Goal: Communication & Community: Answer question/provide support

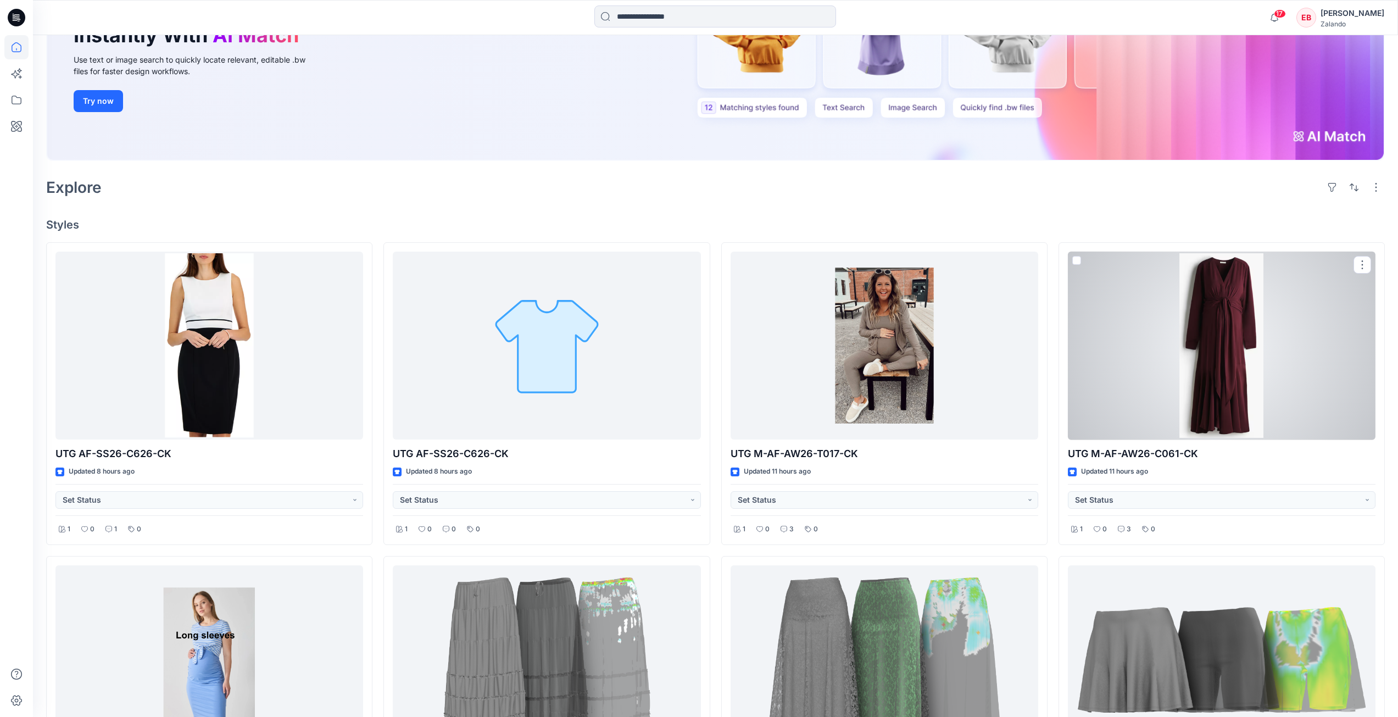
scroll to position [165, 0]
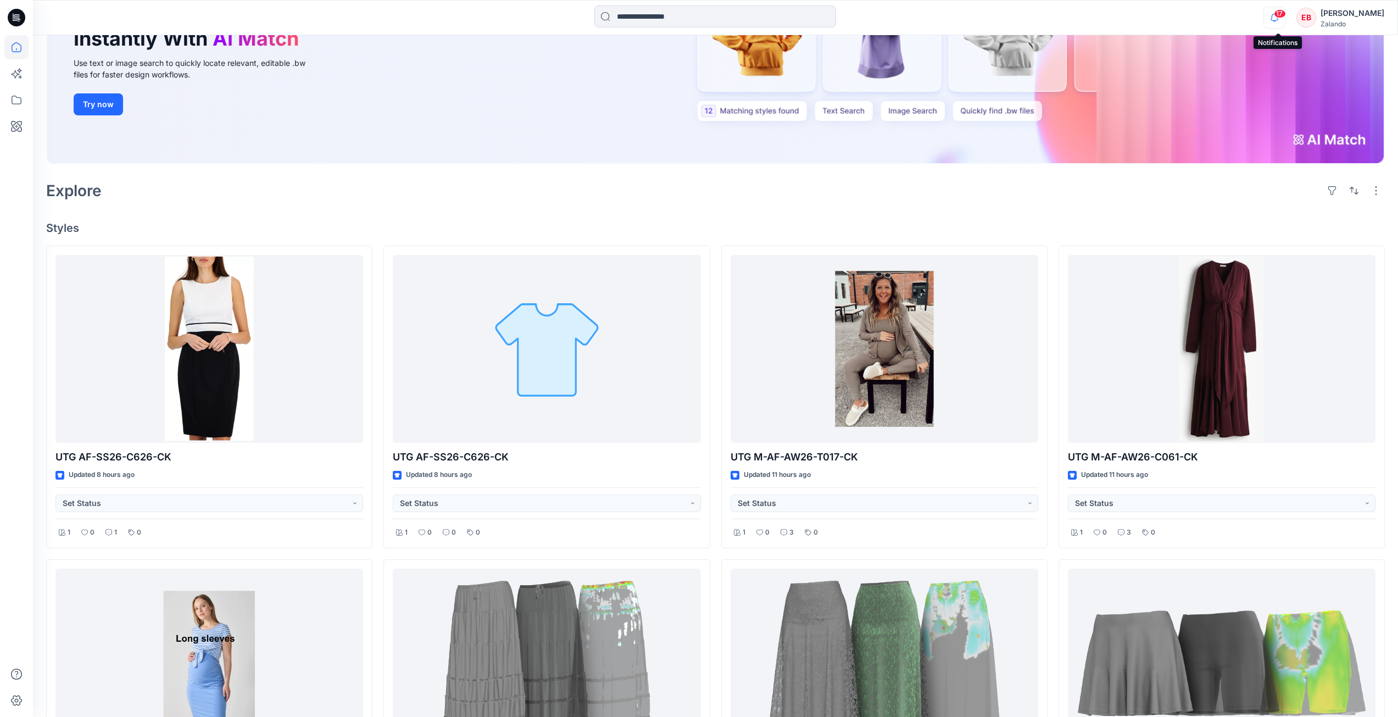
click at [1279, 15] on div "17" at bounding box center [1273, 11] width 18 height 9
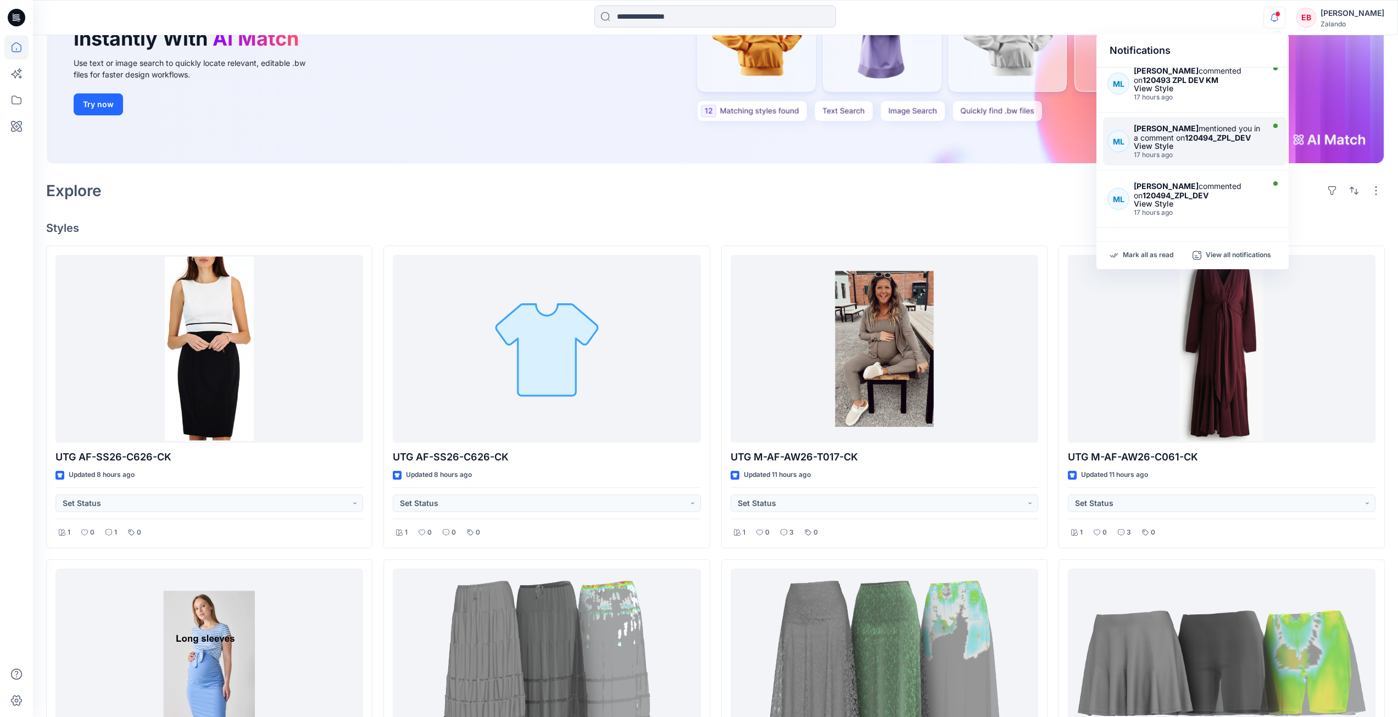
scroll to position [477, 0]
click at [1239, 254] on p "View all notifications" at bounding box center [1238, 256] width 65 height 10
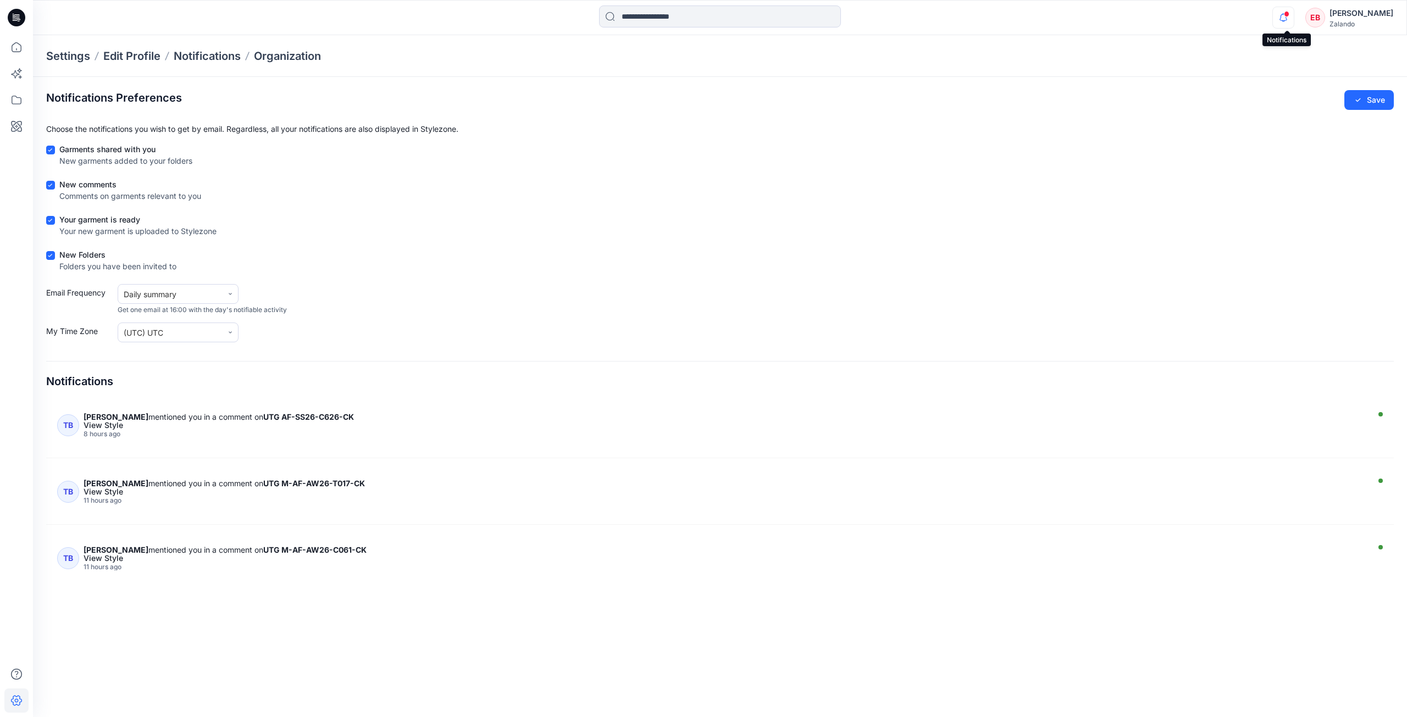
click at [1290, 18] on icon "button" at bounding box center [1283, 18] width 21 height 22
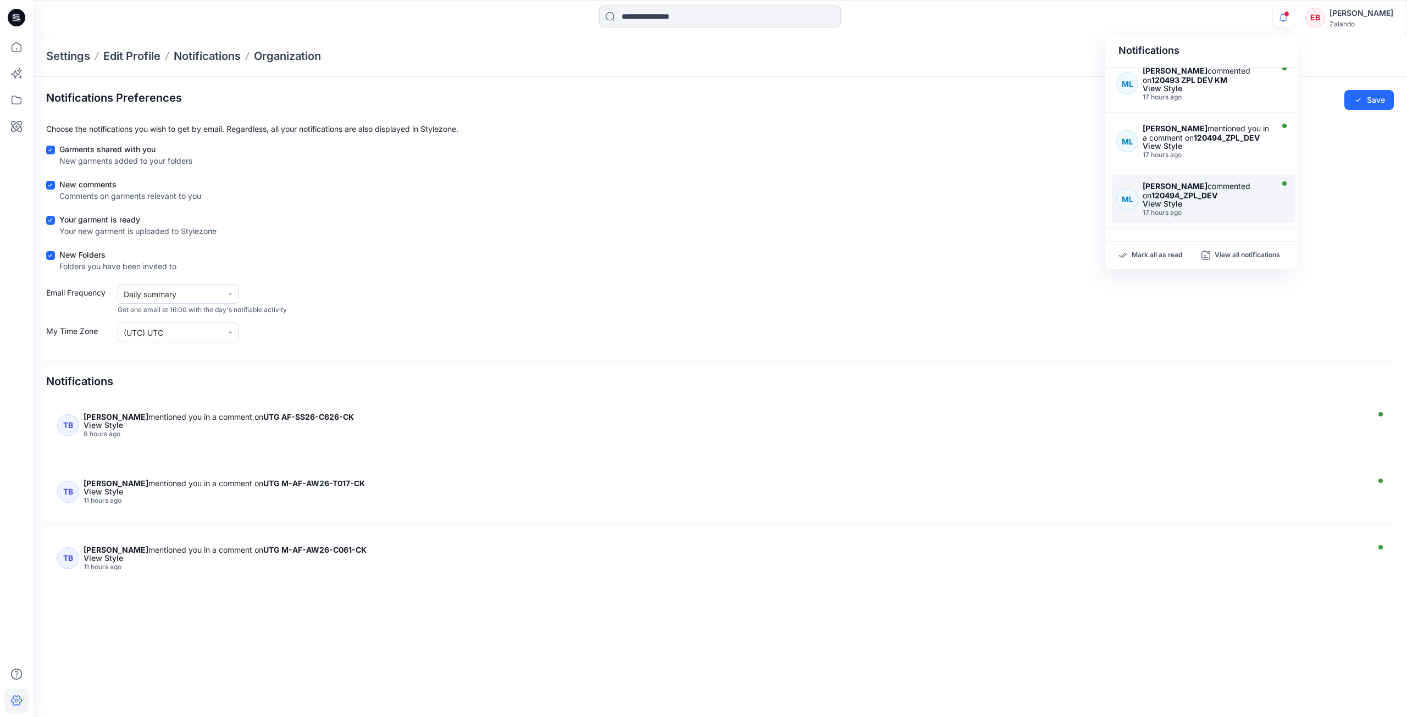
click at [1254, 203] on div "View Style" at bounding box center [1205, 204] width 127 height 8
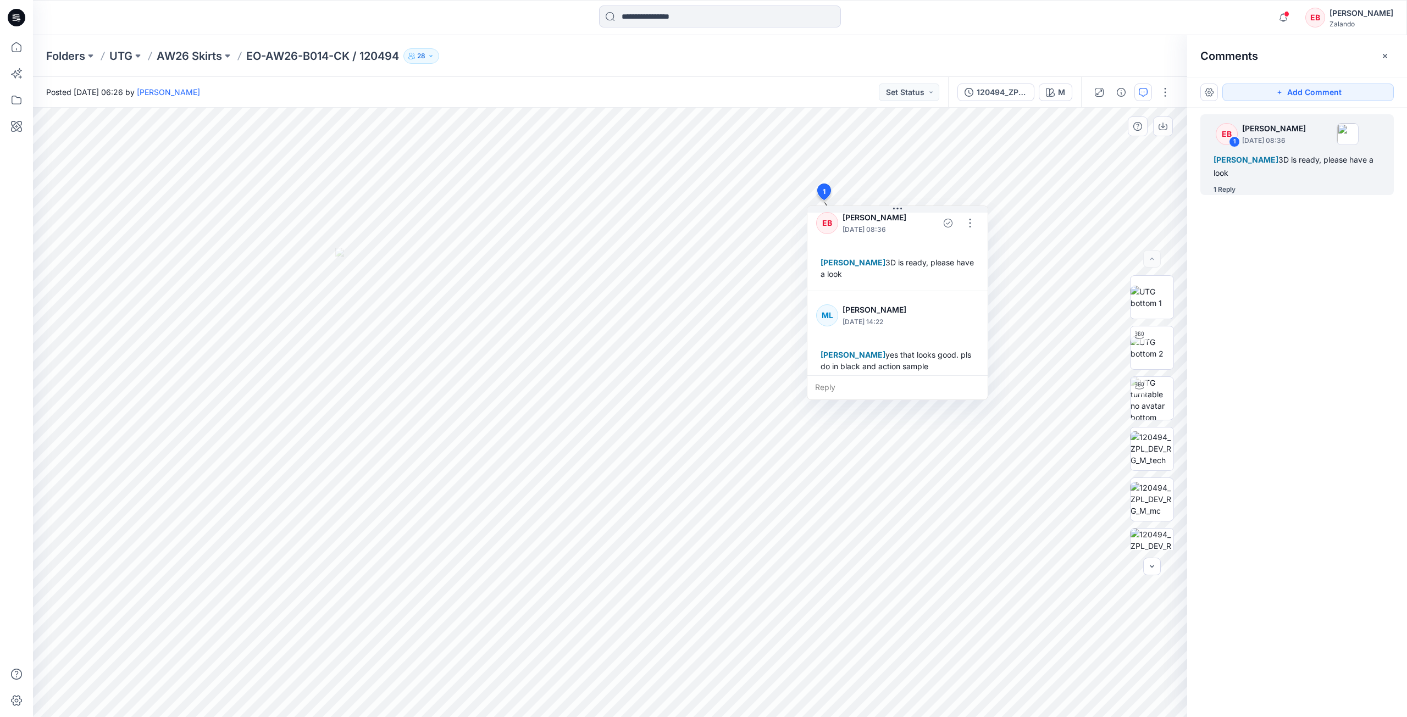
scroll to position [19, 0]
click at [835, 386] on div "Reply" at bounding box center [897, 387] width 180 height 24
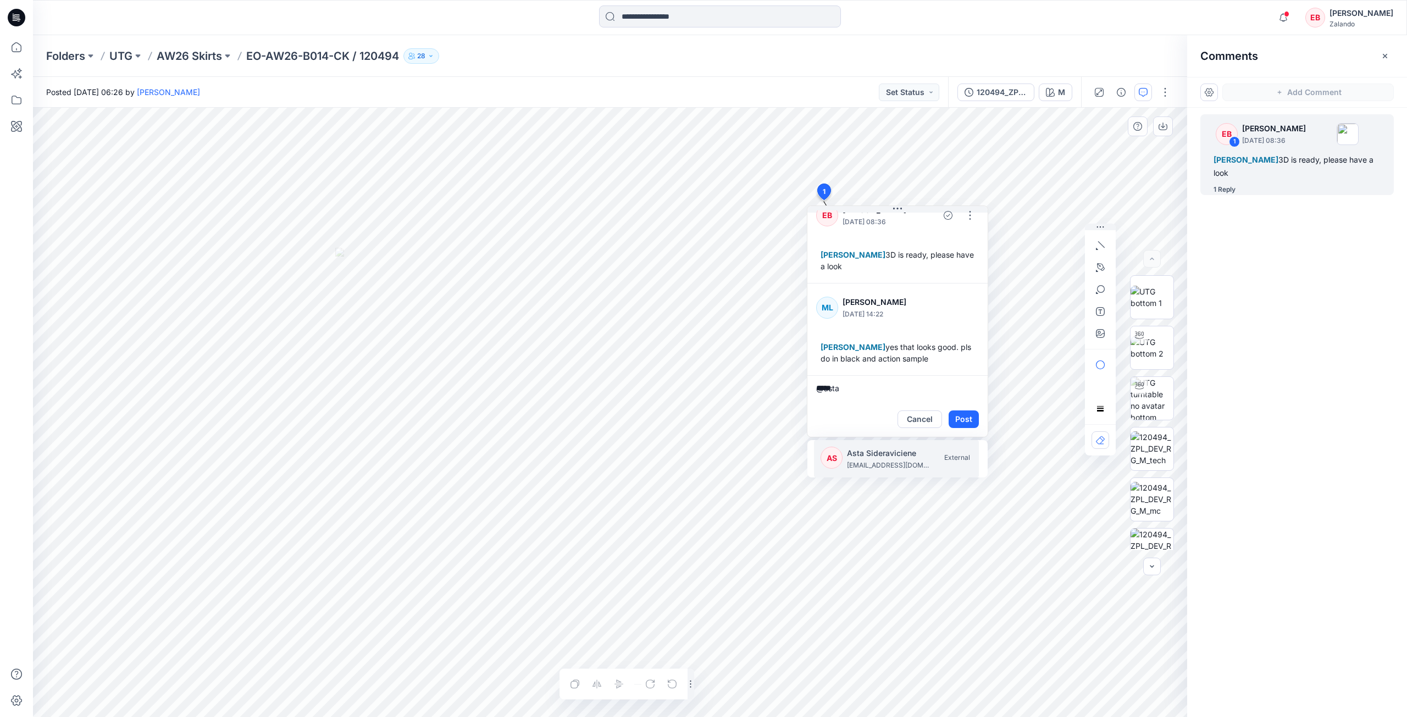
click at [853, 453] on p "Asta Sideraviciene" at bounding box center [888, 453] width 82 height 13
click at [846, 453] on div "KM Kristina Mekseniene kristina.mekseniene@utg.dk External" at bounding box center [899, 459] width 158 height 24
type textarea "**********"
click at [965, 426] on button "Post" at bounding box center [963, 419] width 30 height 18
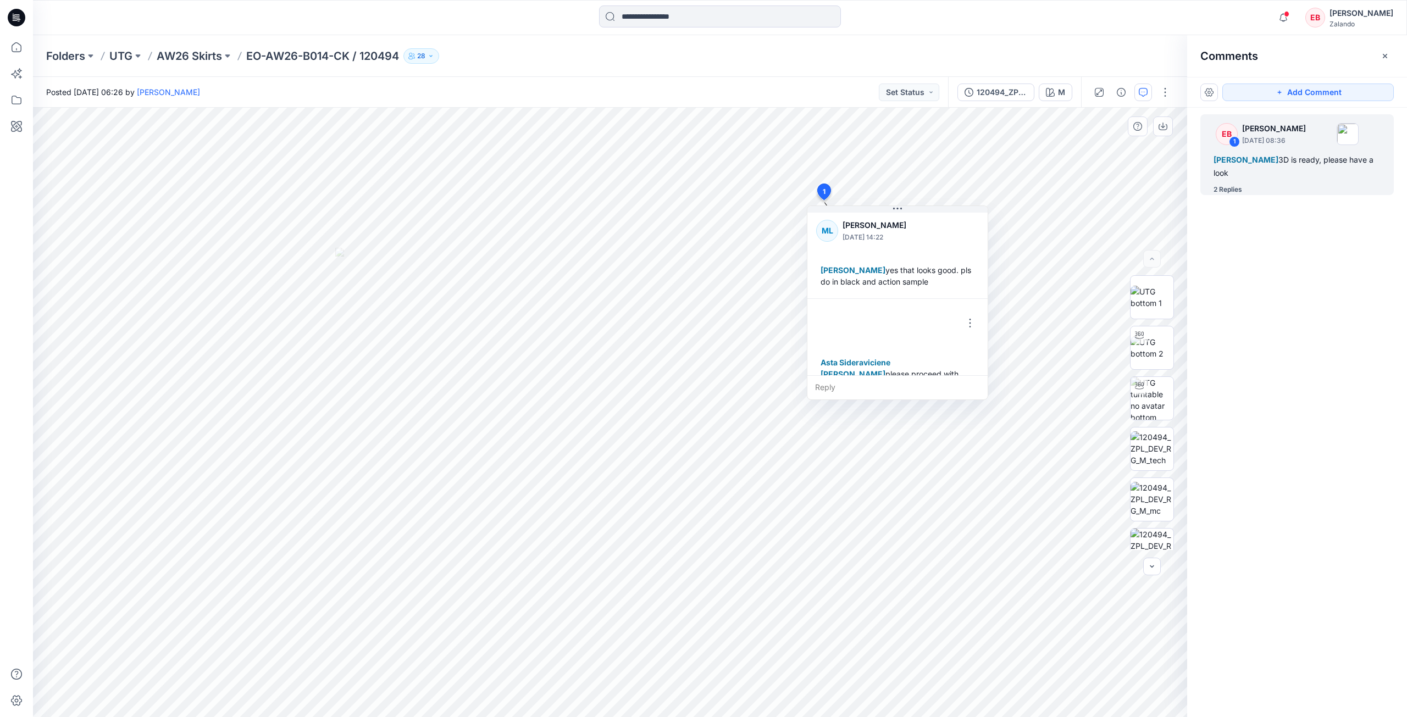
scroll to position [112, 0]
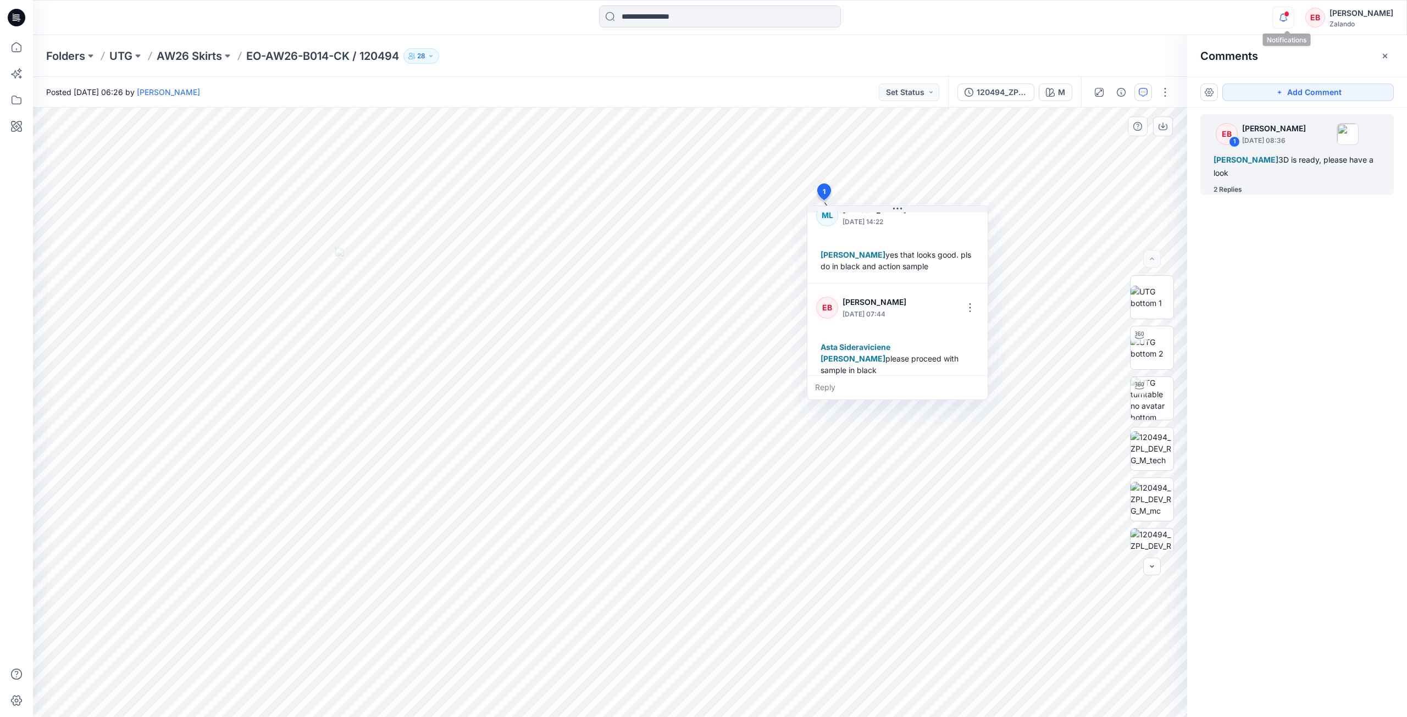
click at [1285, 16] on icon "button" at bounding box center [1283, 18] width 21 height 22
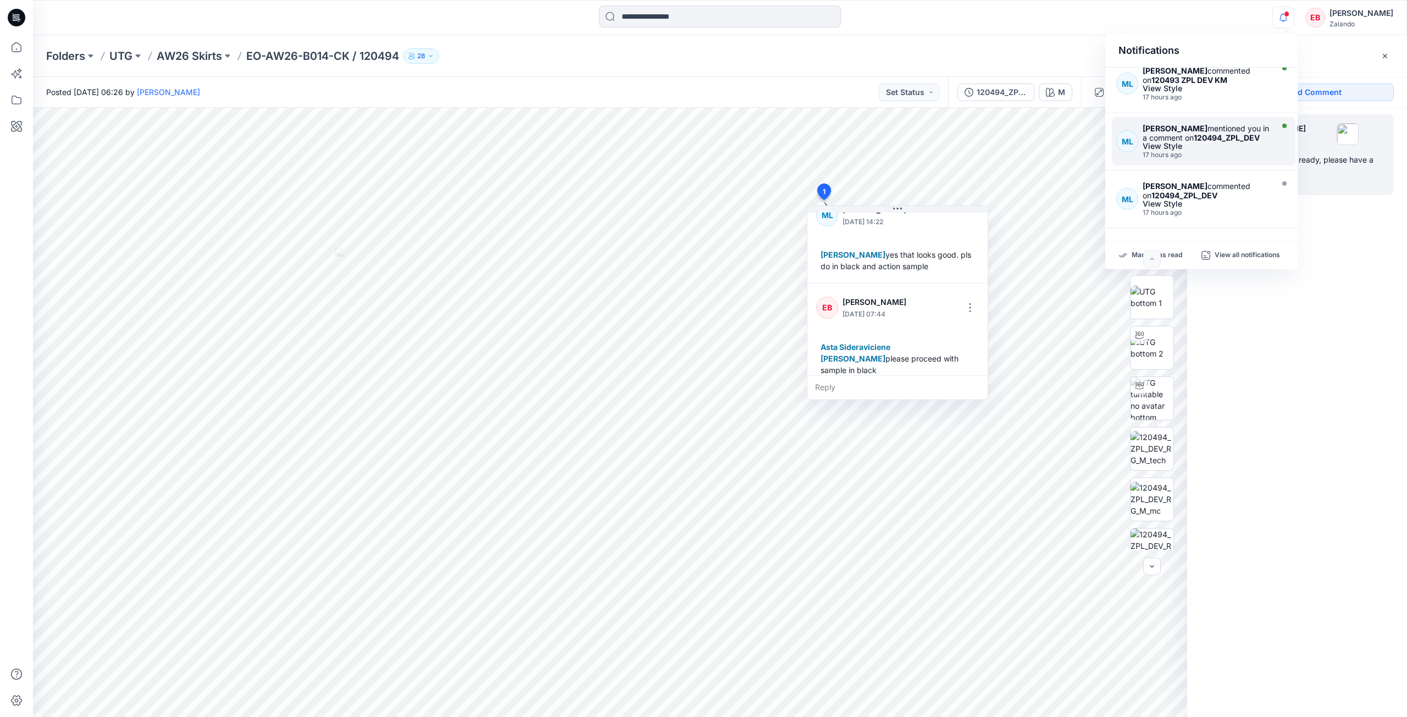
click at [1241, 135] on div "Madlen Lecoutré mentioned you in a comment on 120494_ZPL_DEV" at bounding box center [1205, 133] width 127 height 19
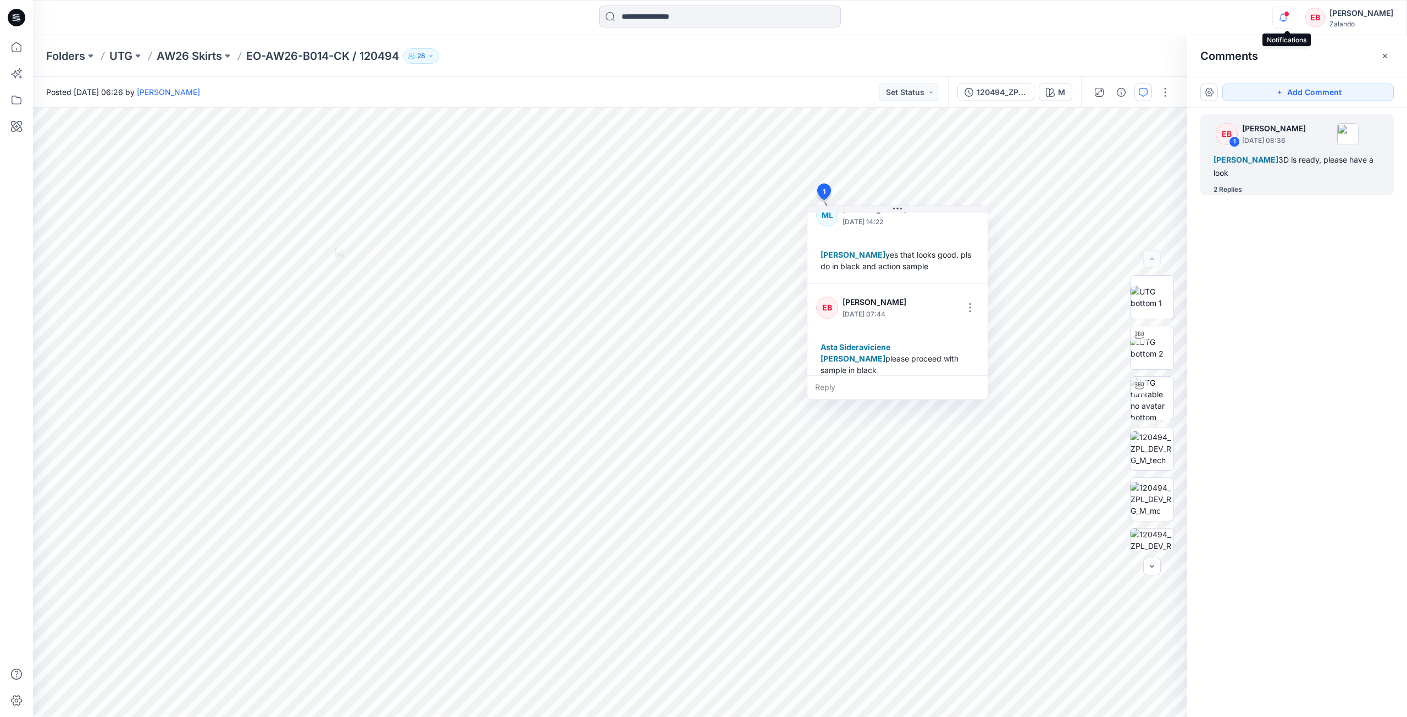
click at [1288, 13] on span at bounding box center [1286, 14] width 5 height 6
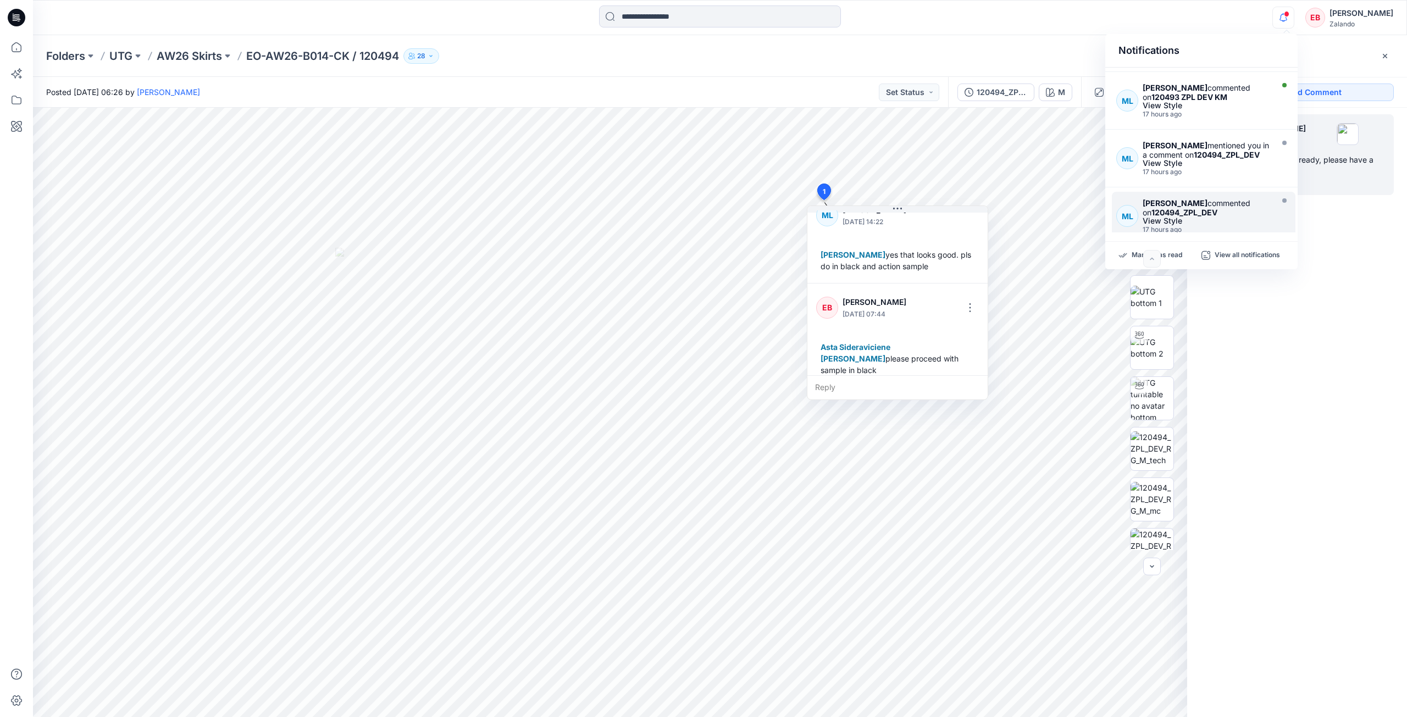
scroll to position [423, 0]
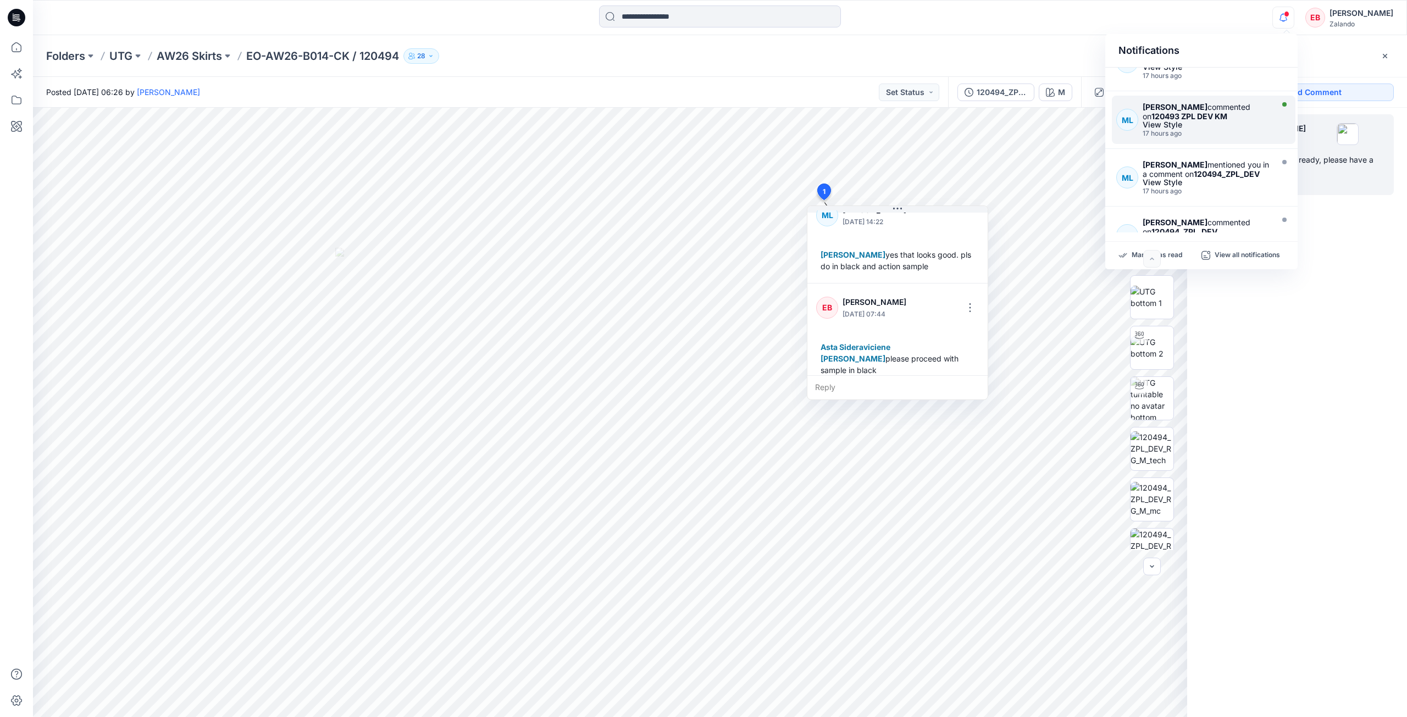
click at [1258, 137] on div "17 hours ago" at bounding box center [1205, 134] width 127 height 8
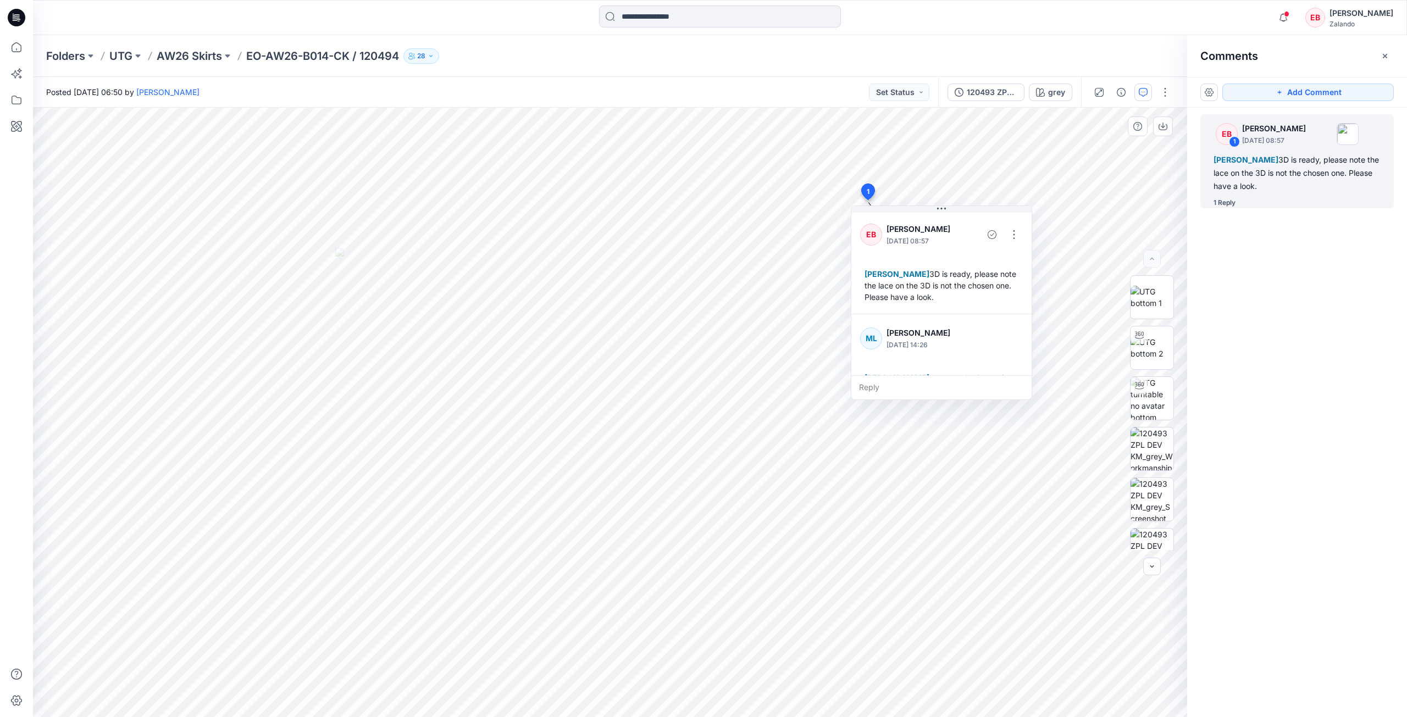
scroll to position [31, 0]
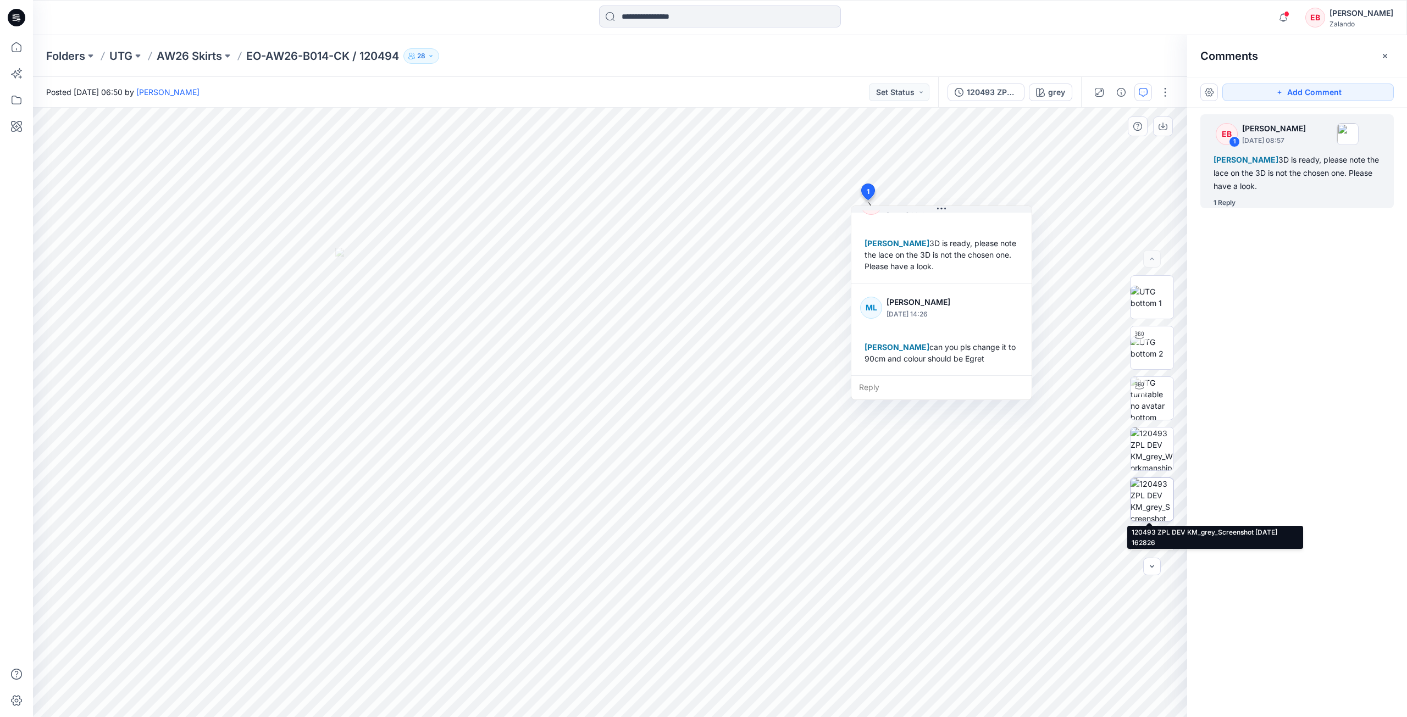
click at [1164, 502] on img at bounding box center [1151, 499] width 43 height 43
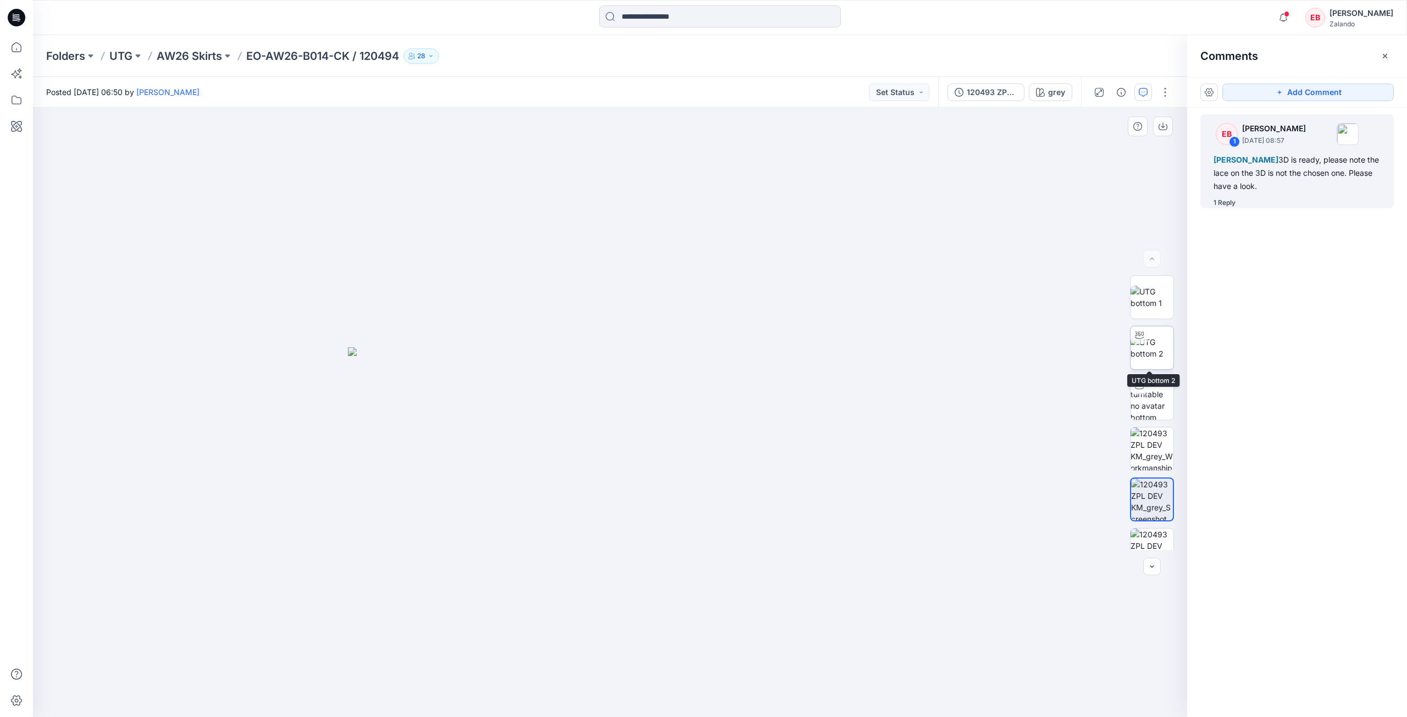
click at [1147, 359] on img at bounding box center [1151, 347] width 43 height 23
click at [1387, 53] on icon "button" at bounding box center [1384, 56] width 9 height 9
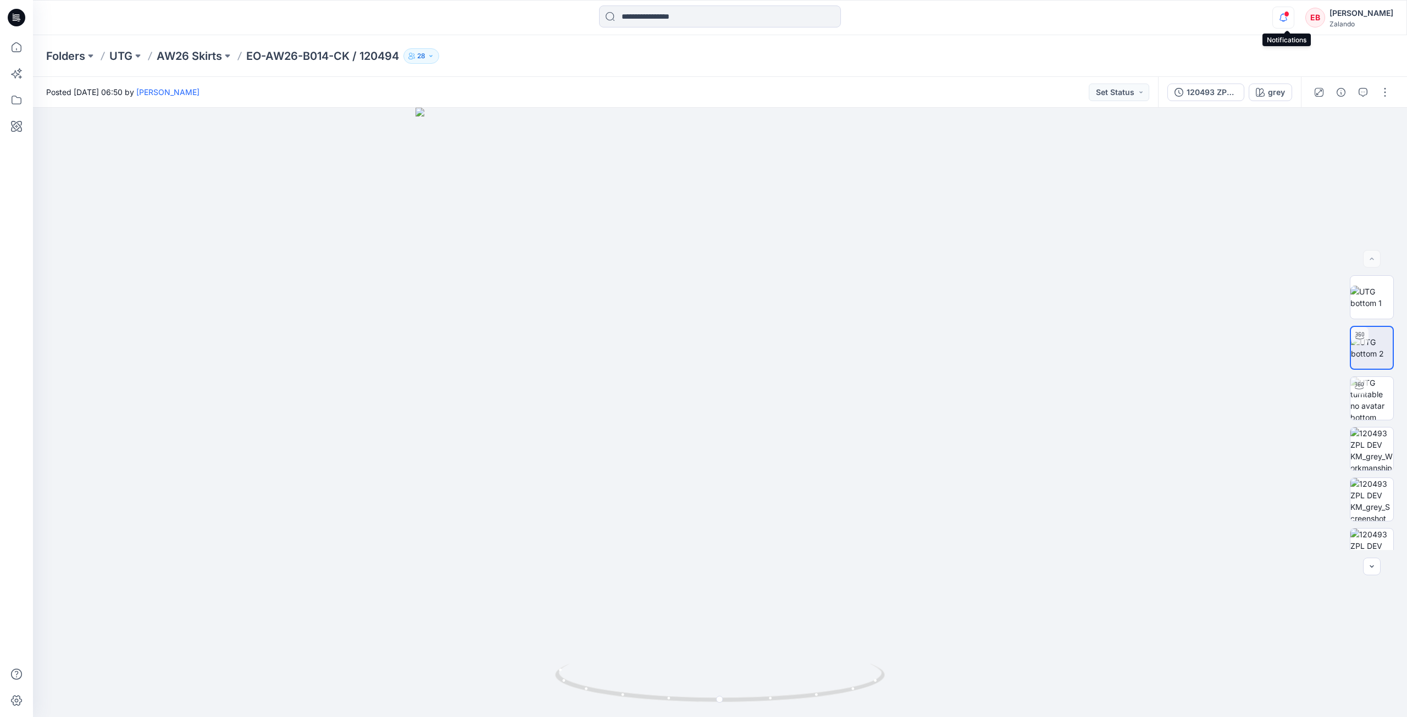
click at [1288, 25] on icon "button" at bounding box center [1283, 18] width 21 height 22
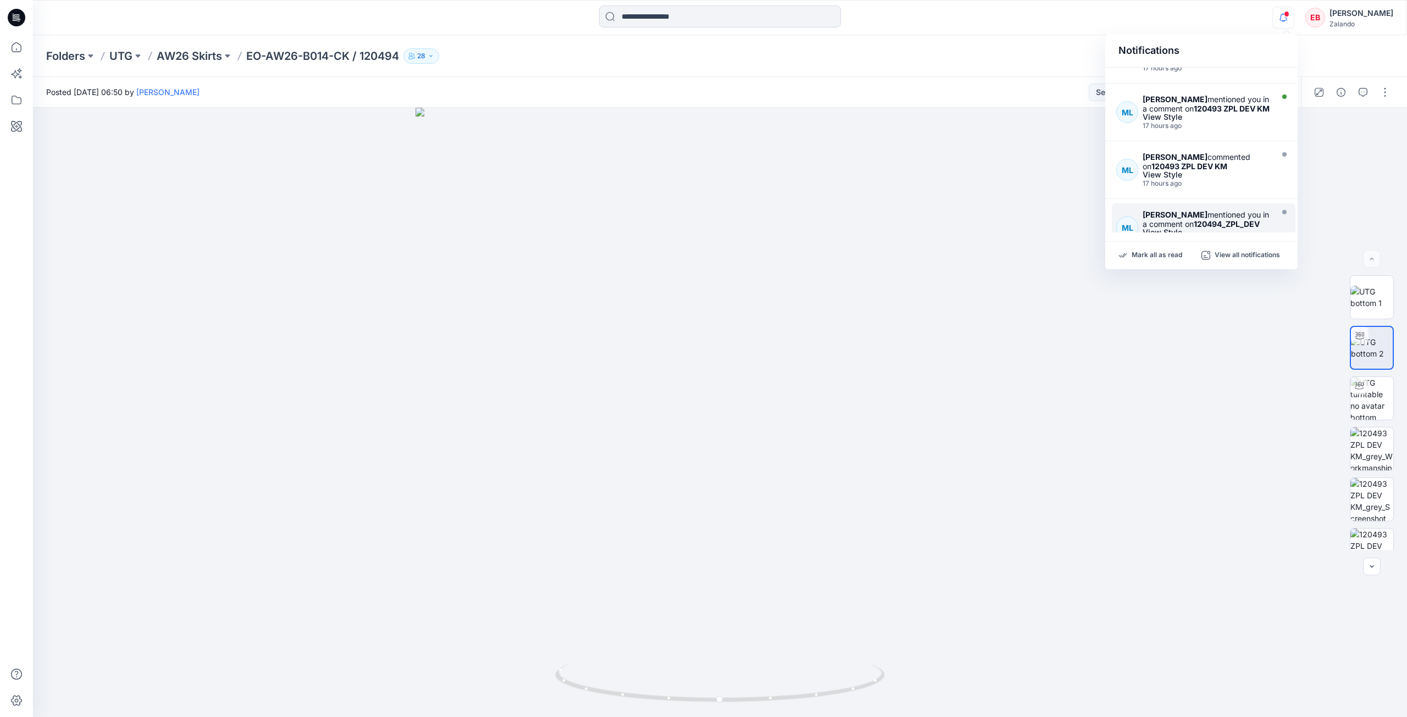
scroll to position [368, 0]
click at [1237, 118] on div "Madlen Lecoutré mentioned you in a comment on 120493 ZPL DEV KM" at bounding box center [1205, 108] width 127 height 19
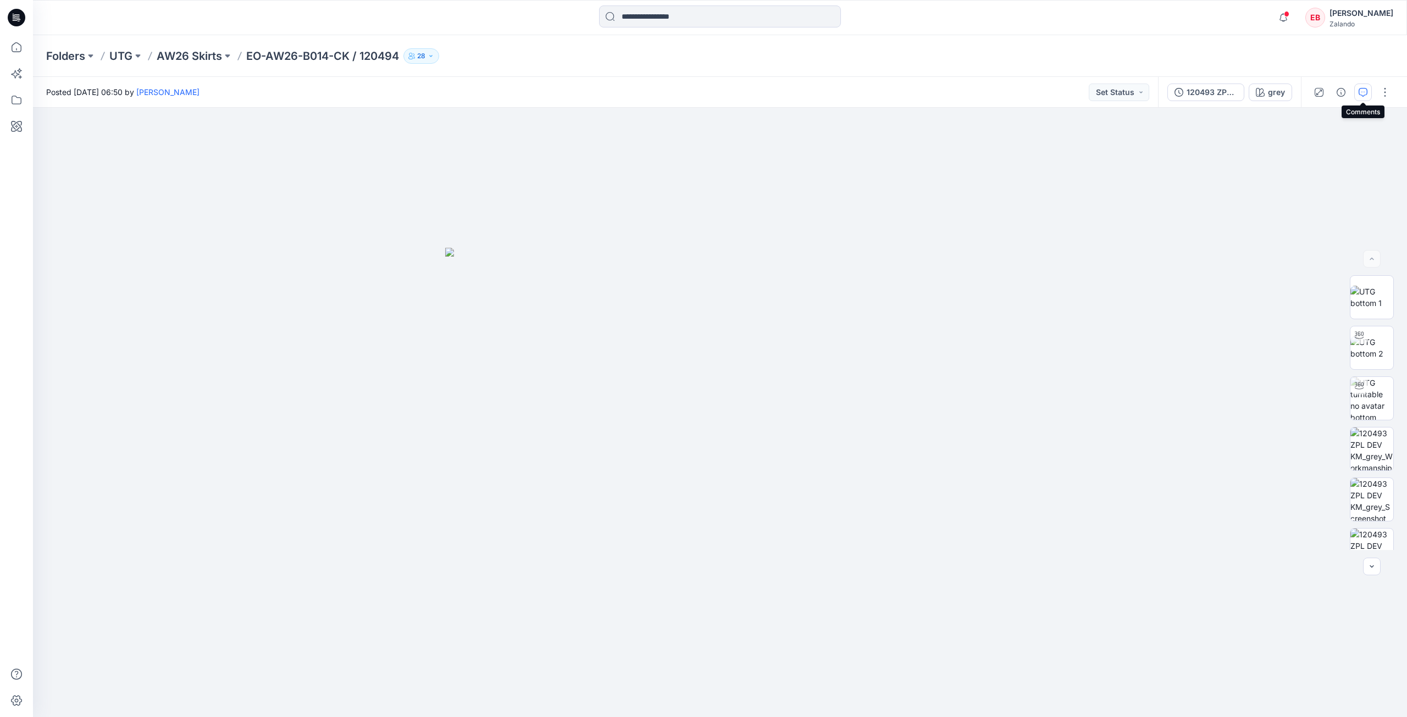
click at [1358, 97] on button "button" at bounding box center [1363, 93] width 18 height 18
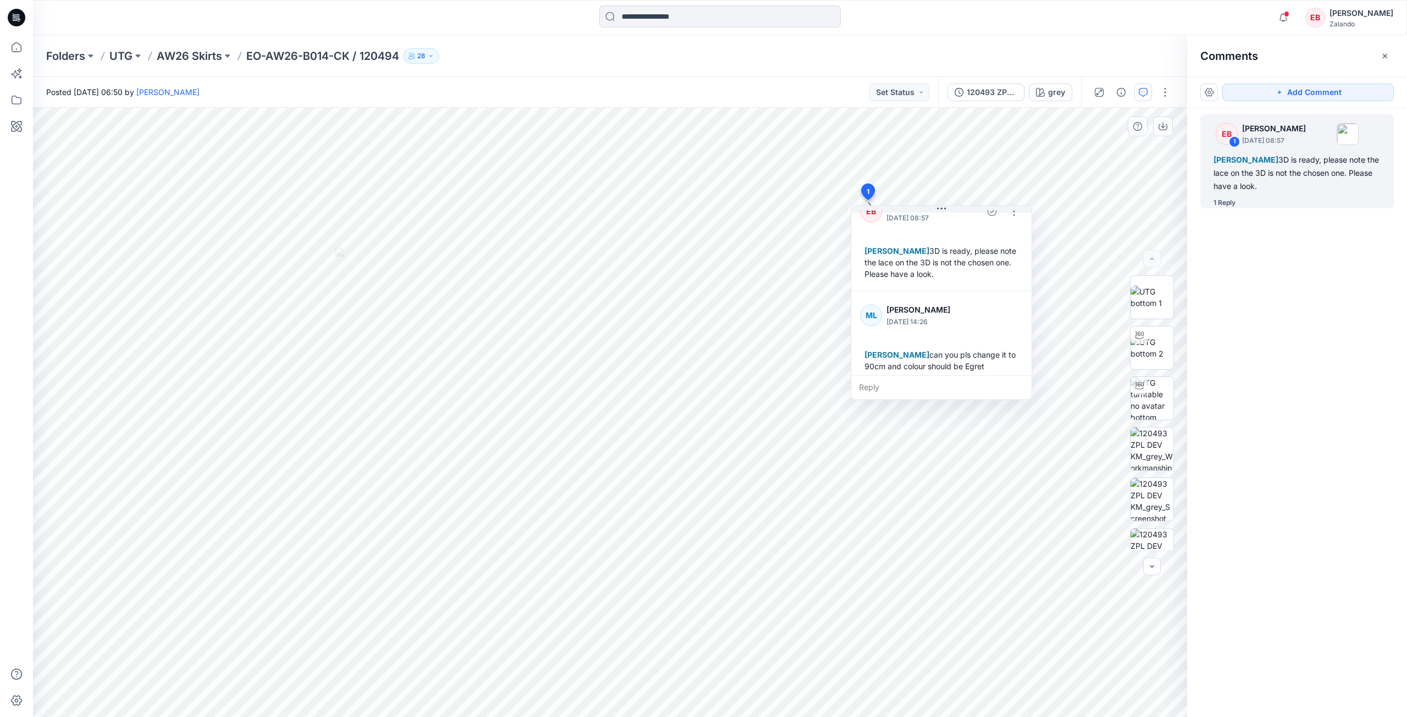
scroll to position [31, 0]
click at [1390, 55] on button "button" at bounding box center [1385, 56] width 18 height 18
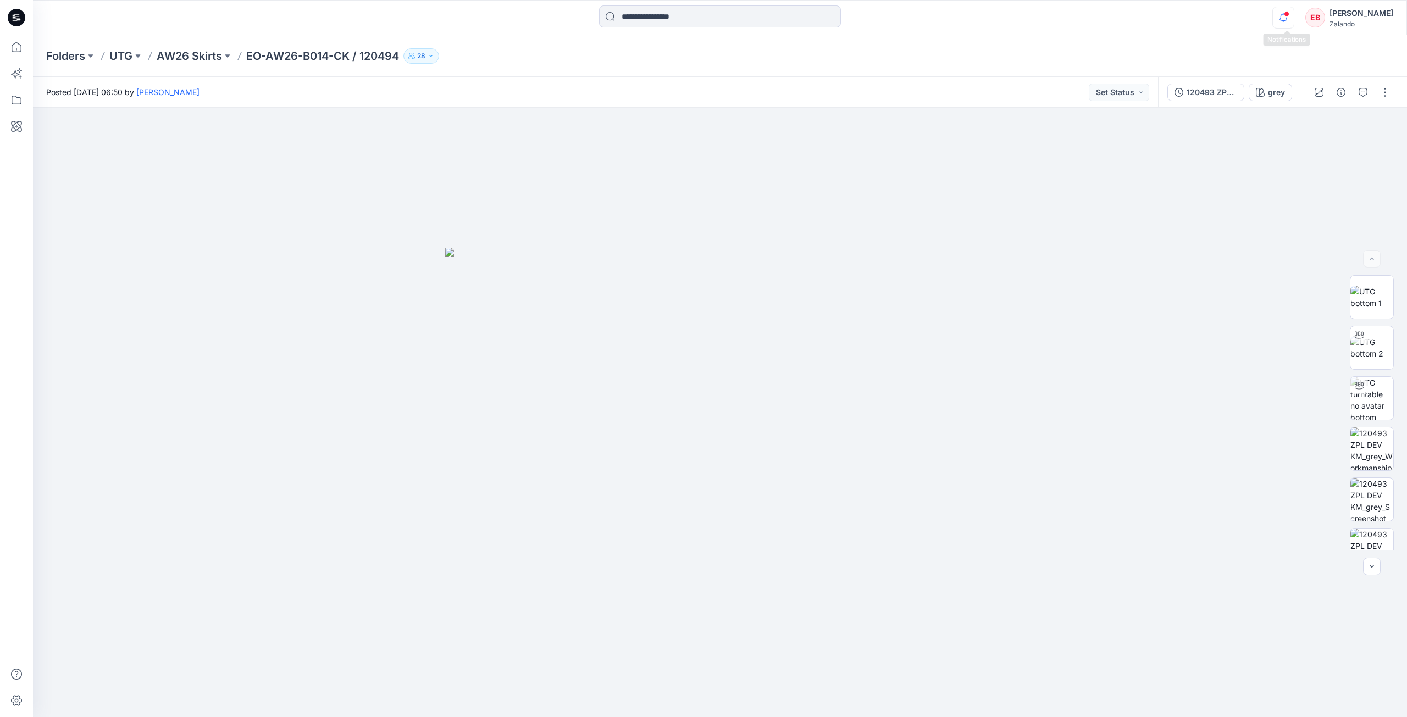
click at [1285, 21] on icon "button" at bounding box center [1282, 21] width 3 height 2
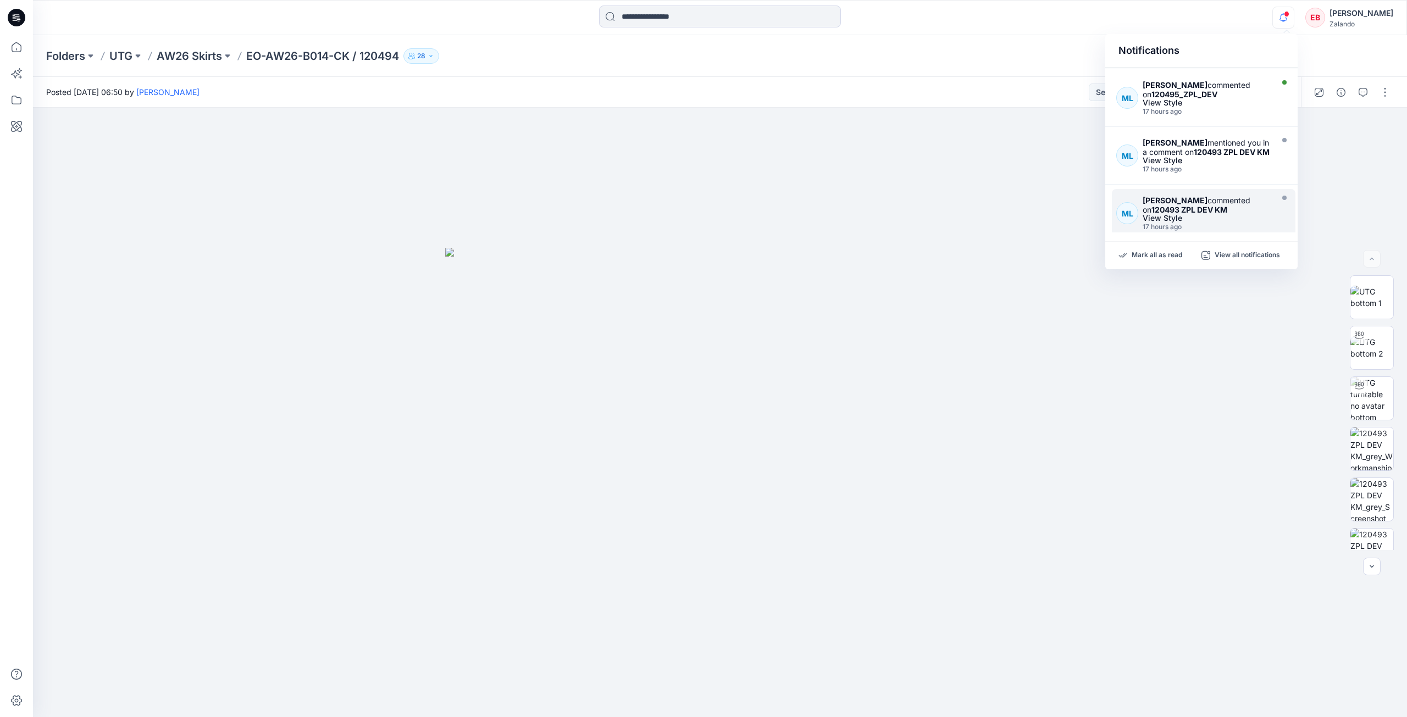
scroll to position [313, 0]
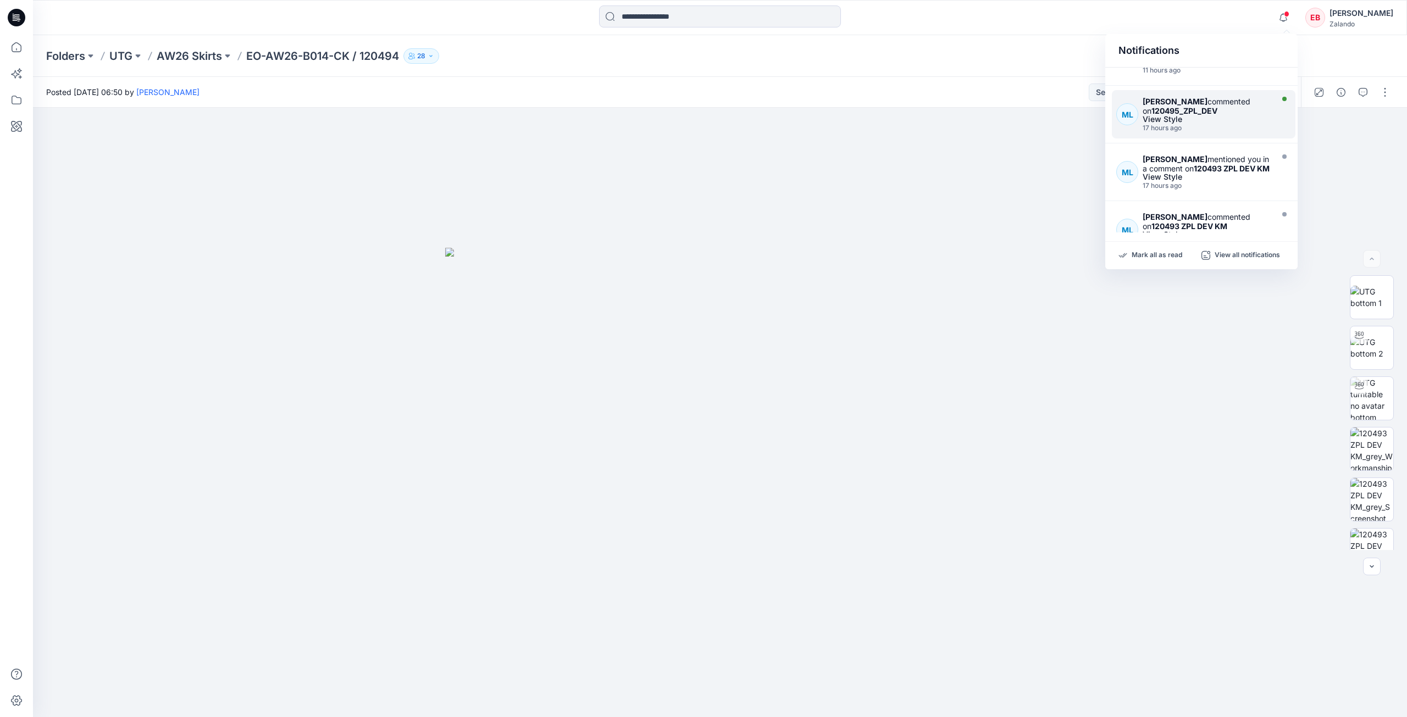
click at [1259, 135] on div "ML Madlen Lecoutré commented on 120495_ZPL_DEV View Style 17 hours ago" at bounding box center [1204, 114] width 184 height 48
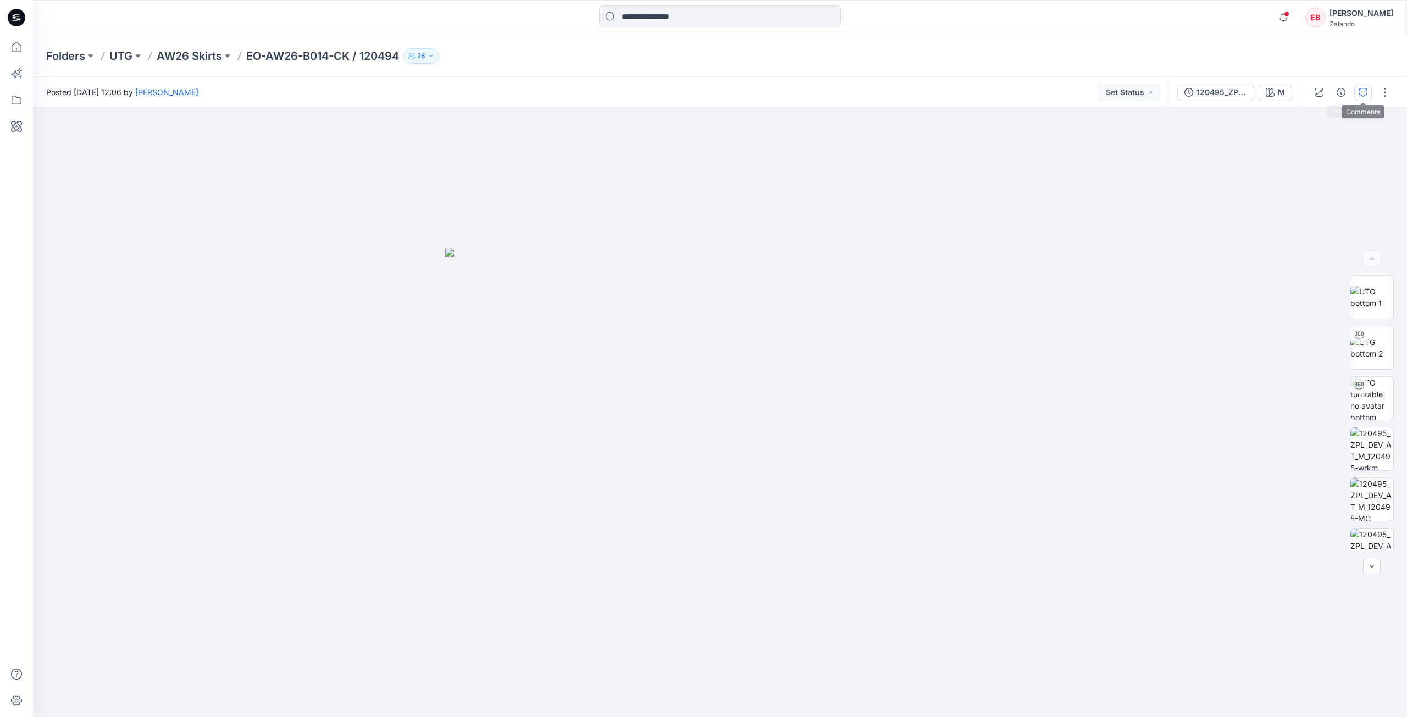
click at [1362, 92] on icon "button" at bounding box center [1362, 92] width 9 height 9
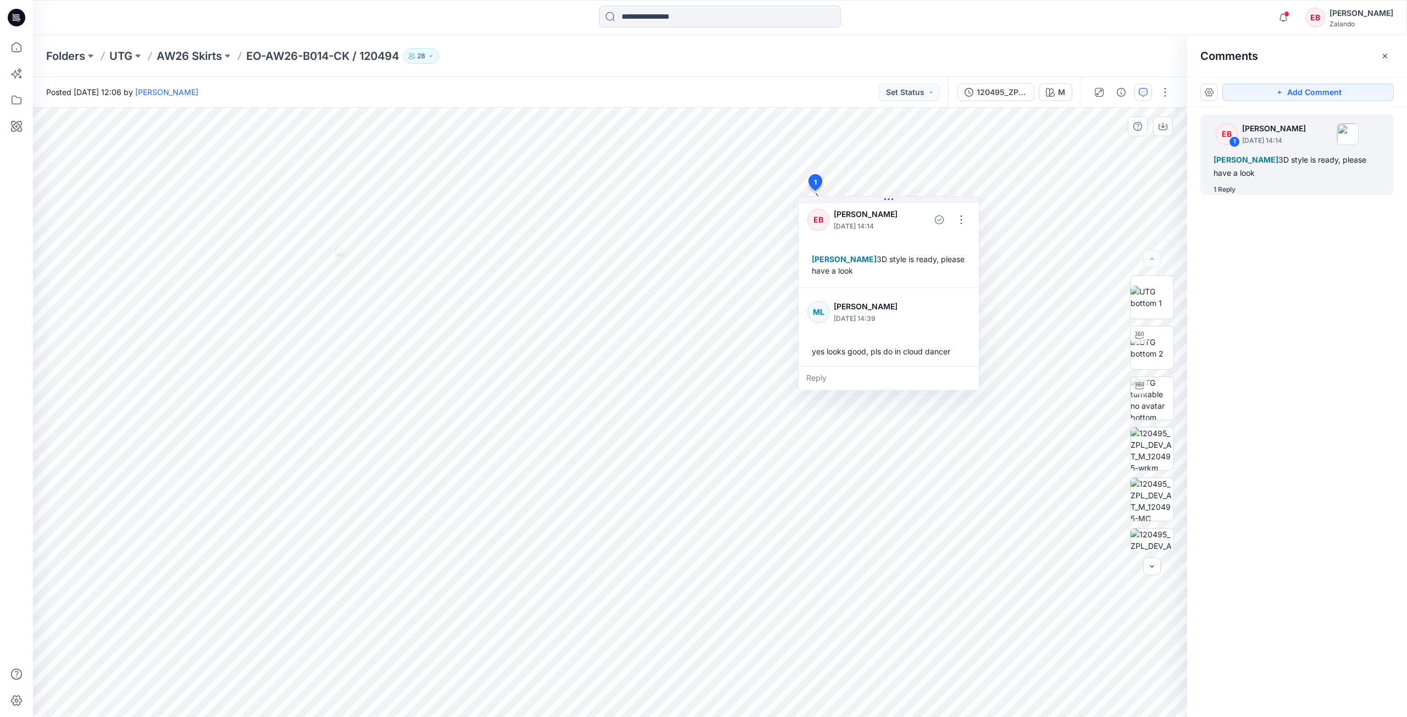
scroll to position [8, 0]
click at [827, 377] on div "Reply" at bounding box center [888, 378] width 180 height 24
click at [851, 448] on p "Asta Sideraviciene" at bounding box center [879, 443] width 82 height 13
click at [850, 450] on p "Kristina Mekseniene" at bounding box center [879, 443] width 82 height 13
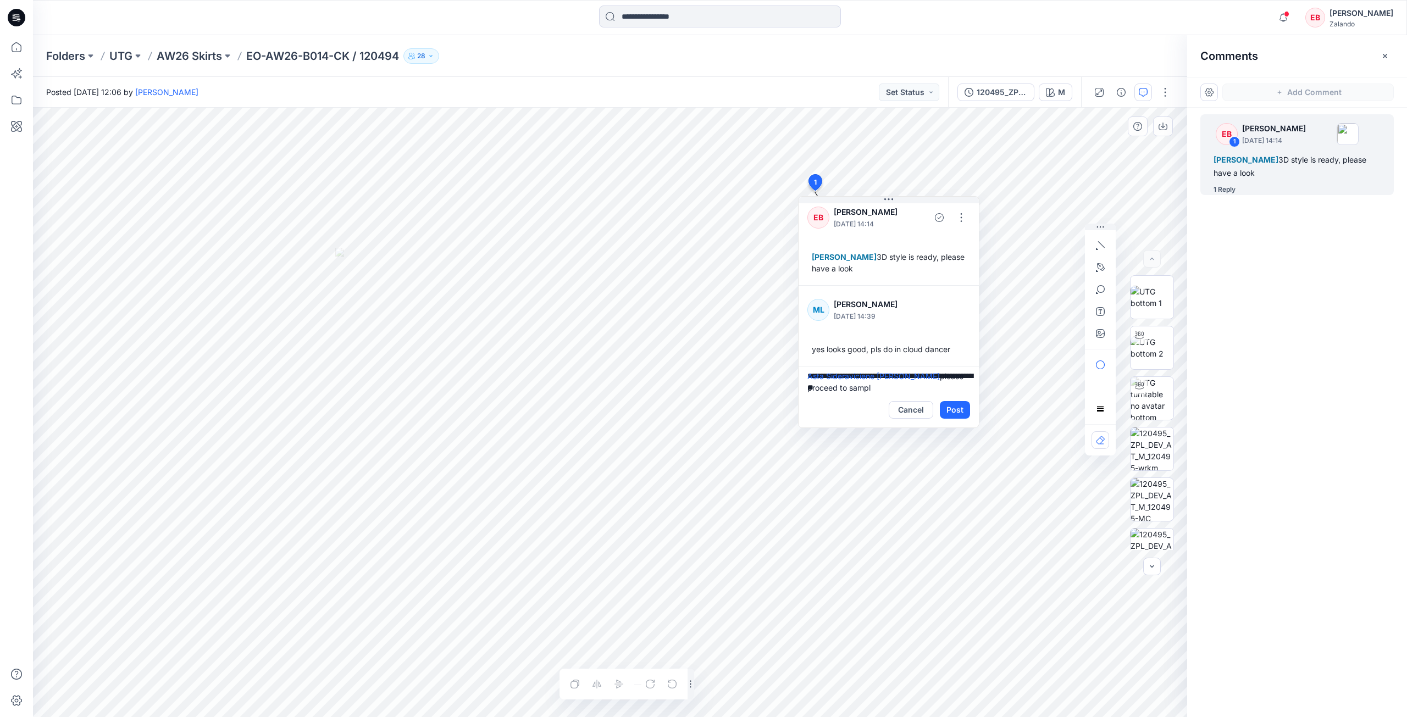
type textarea "**********"
click at [962, 416] on button "Post" at bounding box center [955, 410] width 30 height 18
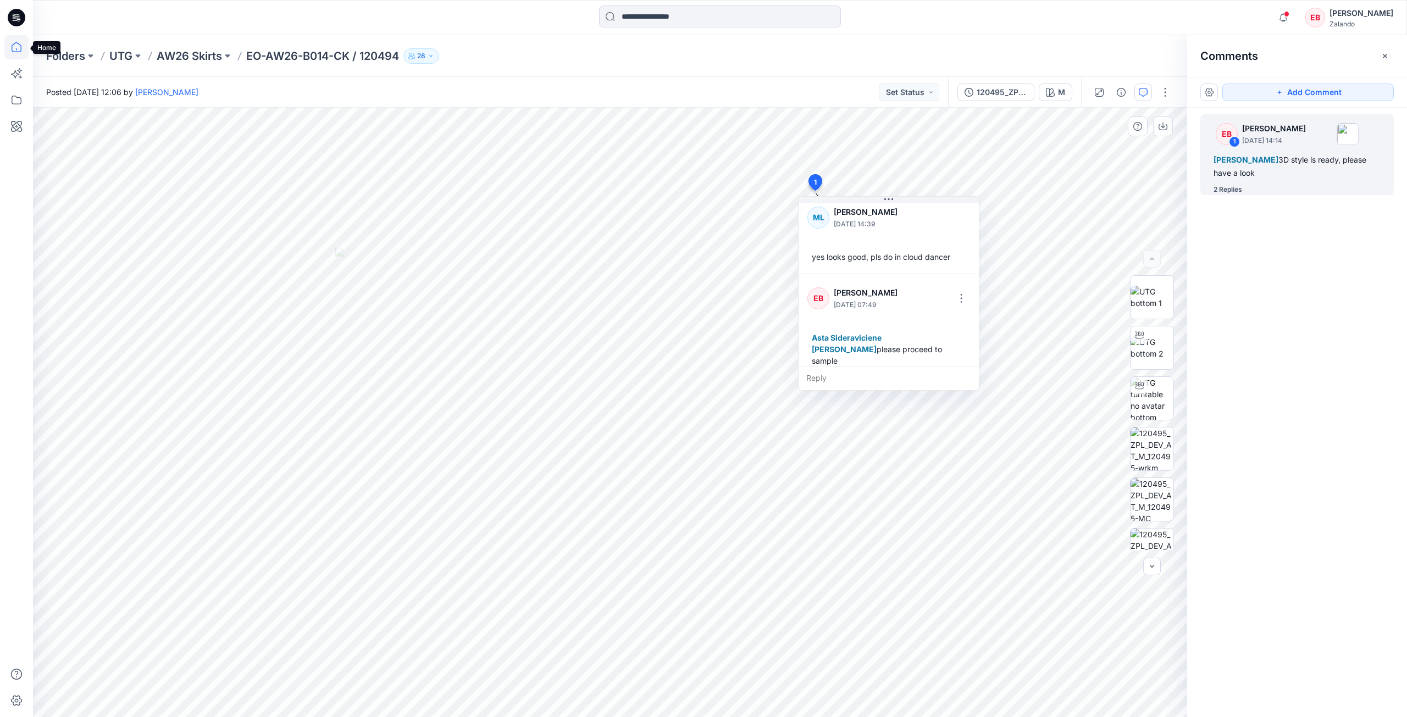
click at [19, 45] on icon at bounding box center [16, 47] width 24 height 24
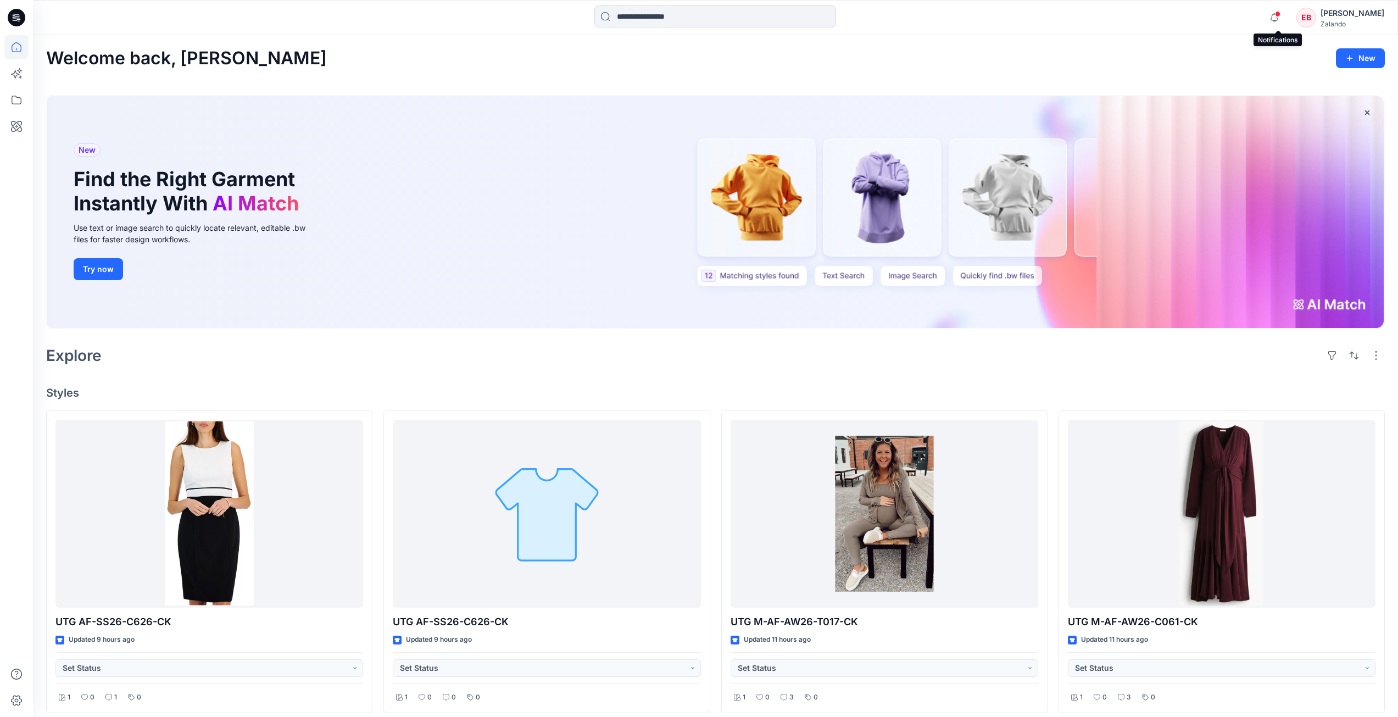
click at [1280, 15] on span at bounding box center [1277, 14] width 5 height 6
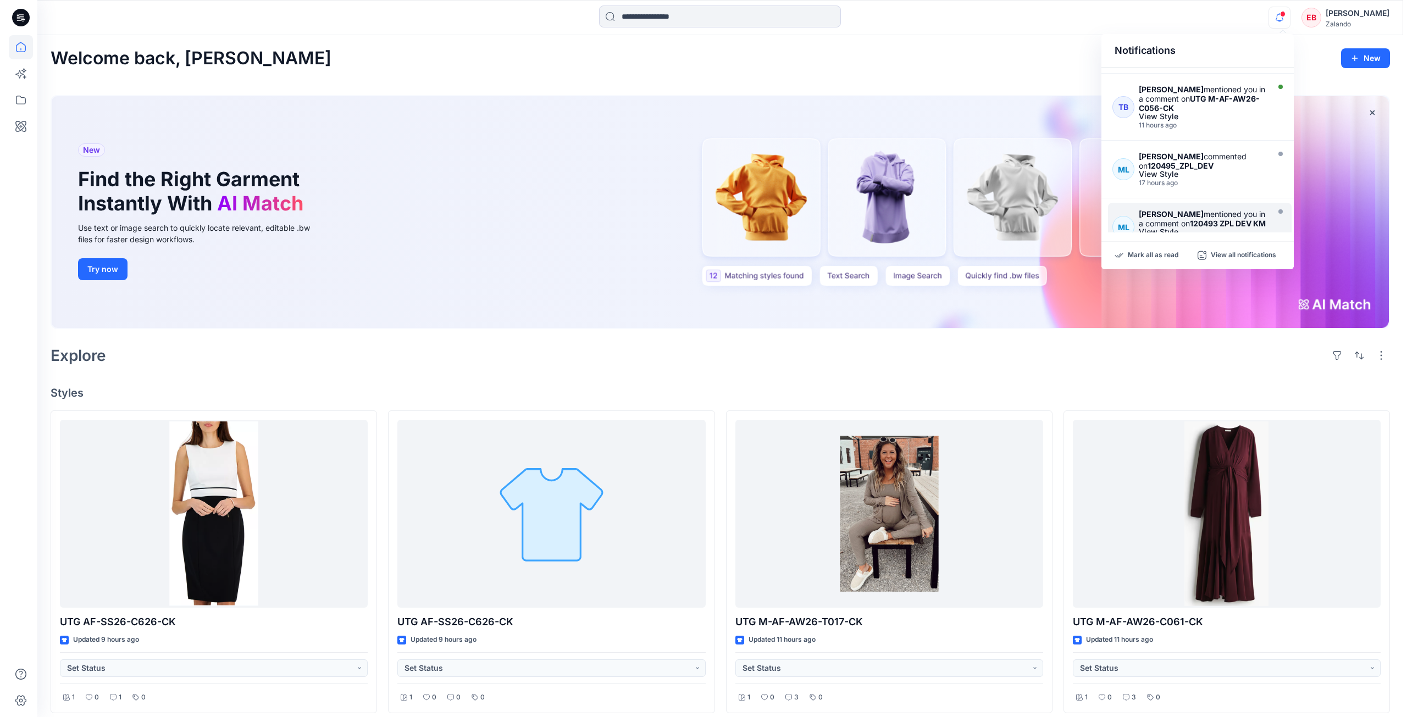
scroll to position [203, 0]
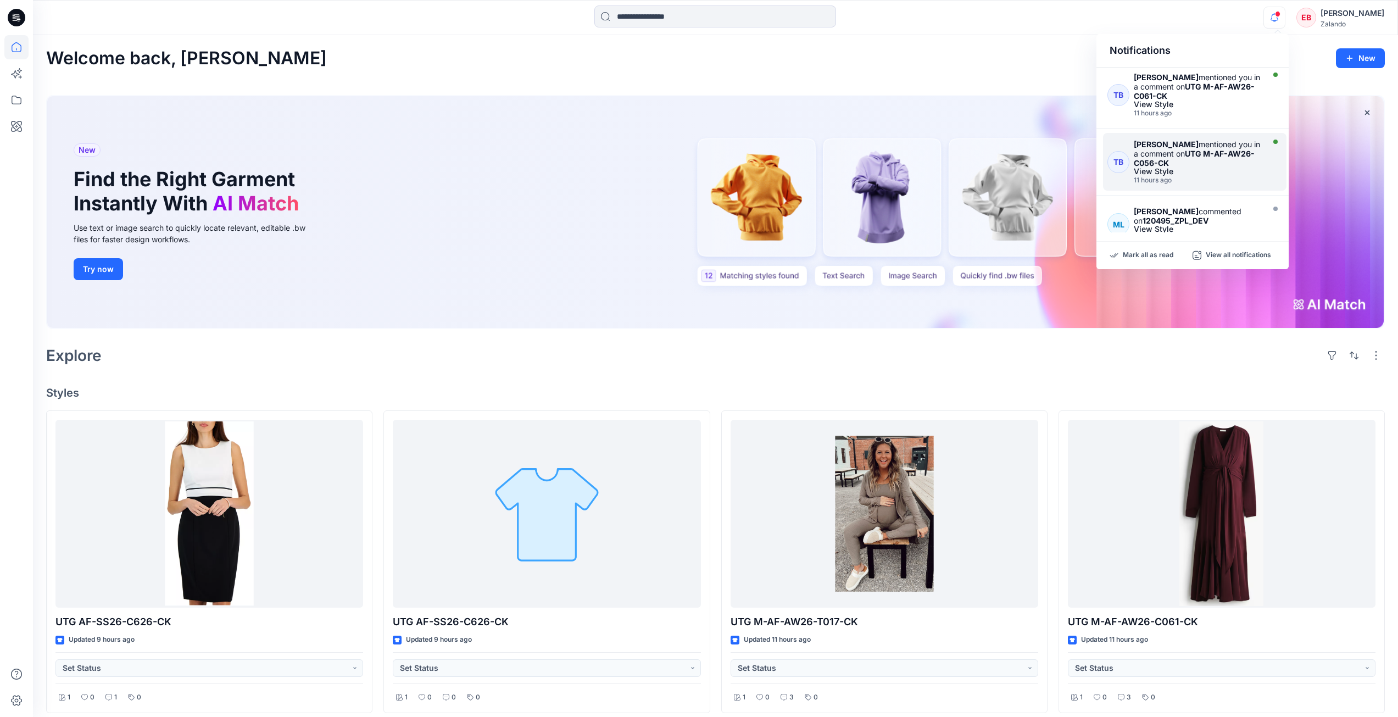
click at [1248, 179] on div "11 hours ago" at bounding box center [1197, 180] width 127 height 8
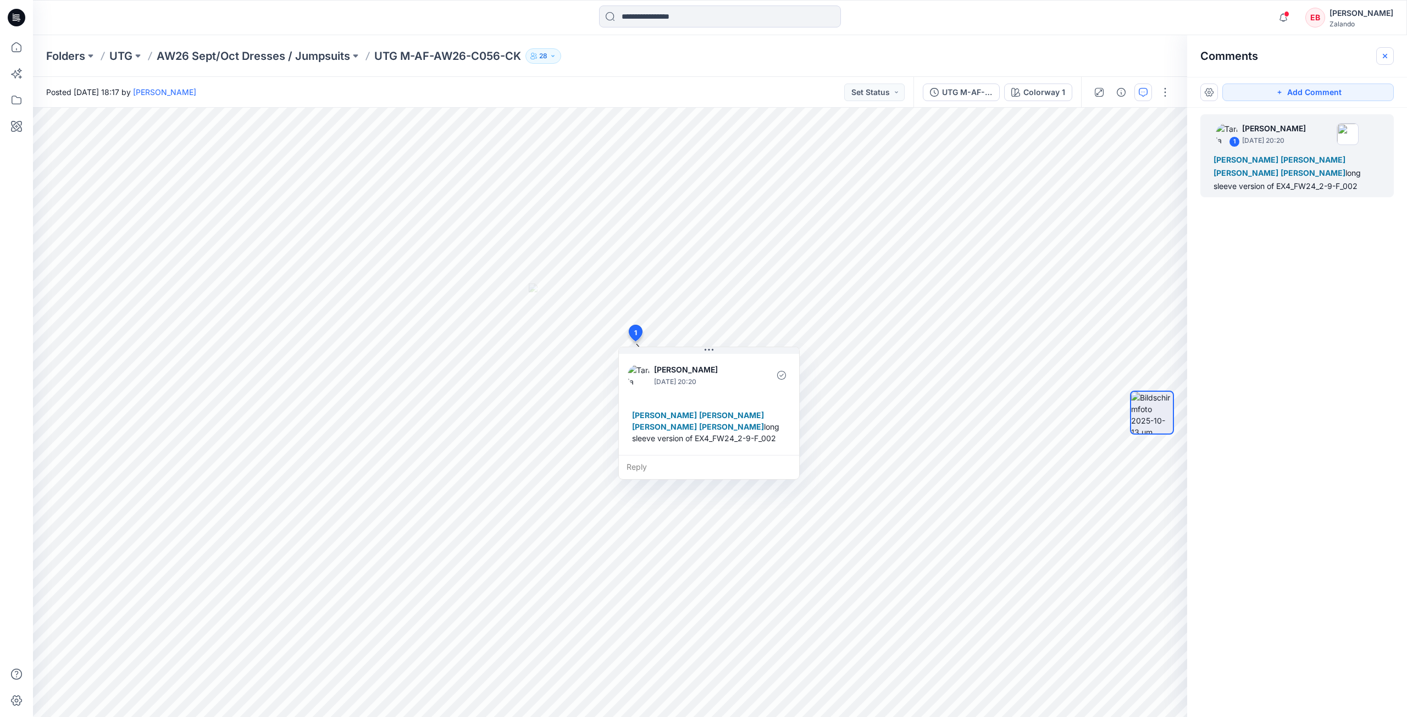
click at [1387, 53] on icon "button" at bounding box center [1384, 56] width 9 height 9
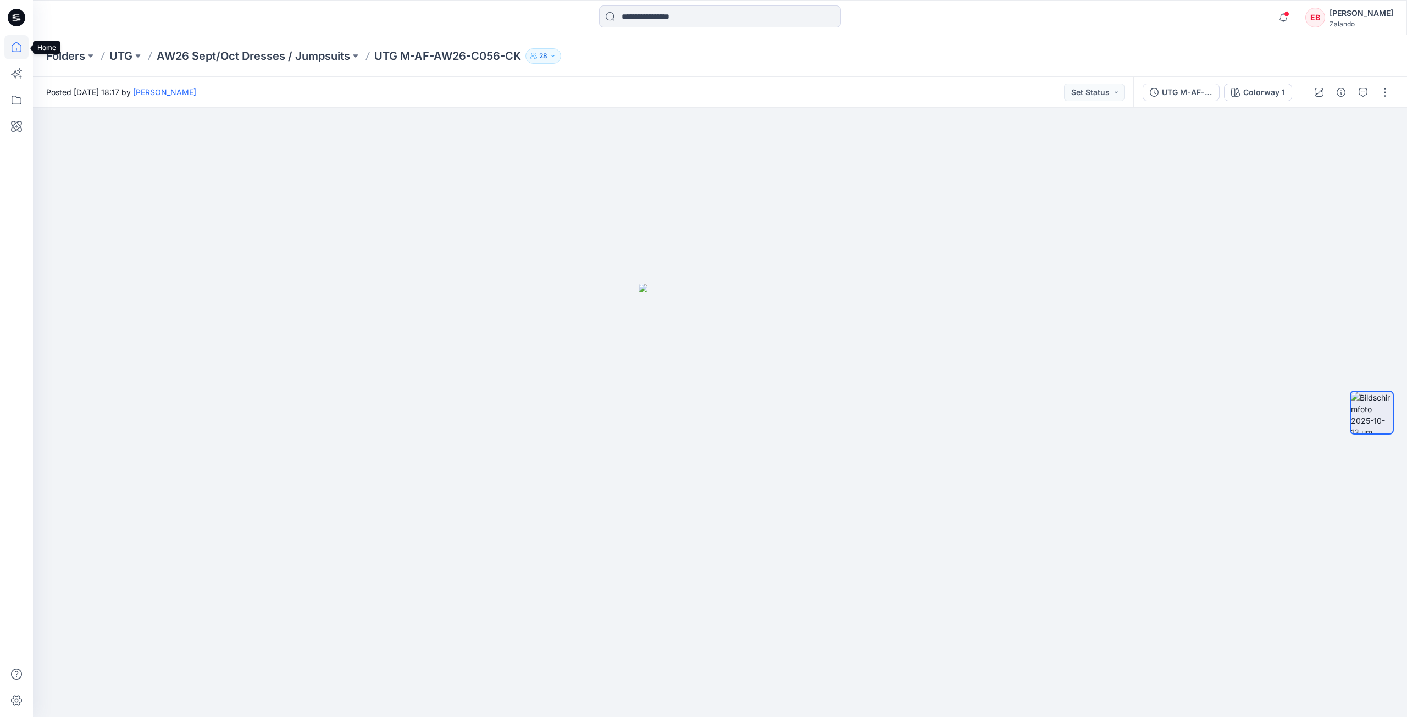
click at [18, 49] on icon at bounding box center [16, 47] width 24 height 24
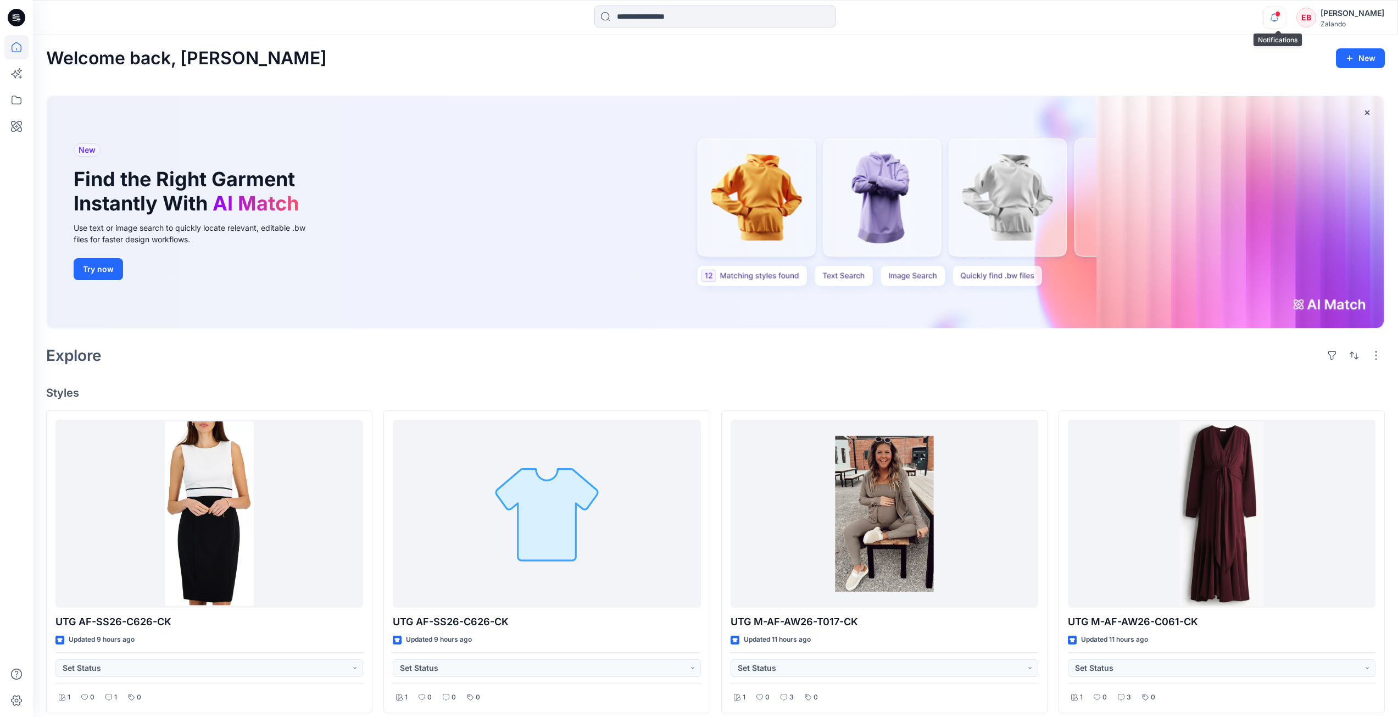
click at [1282, 17] on icon "button" at bounding box center [1274, 18] width 21 height 22
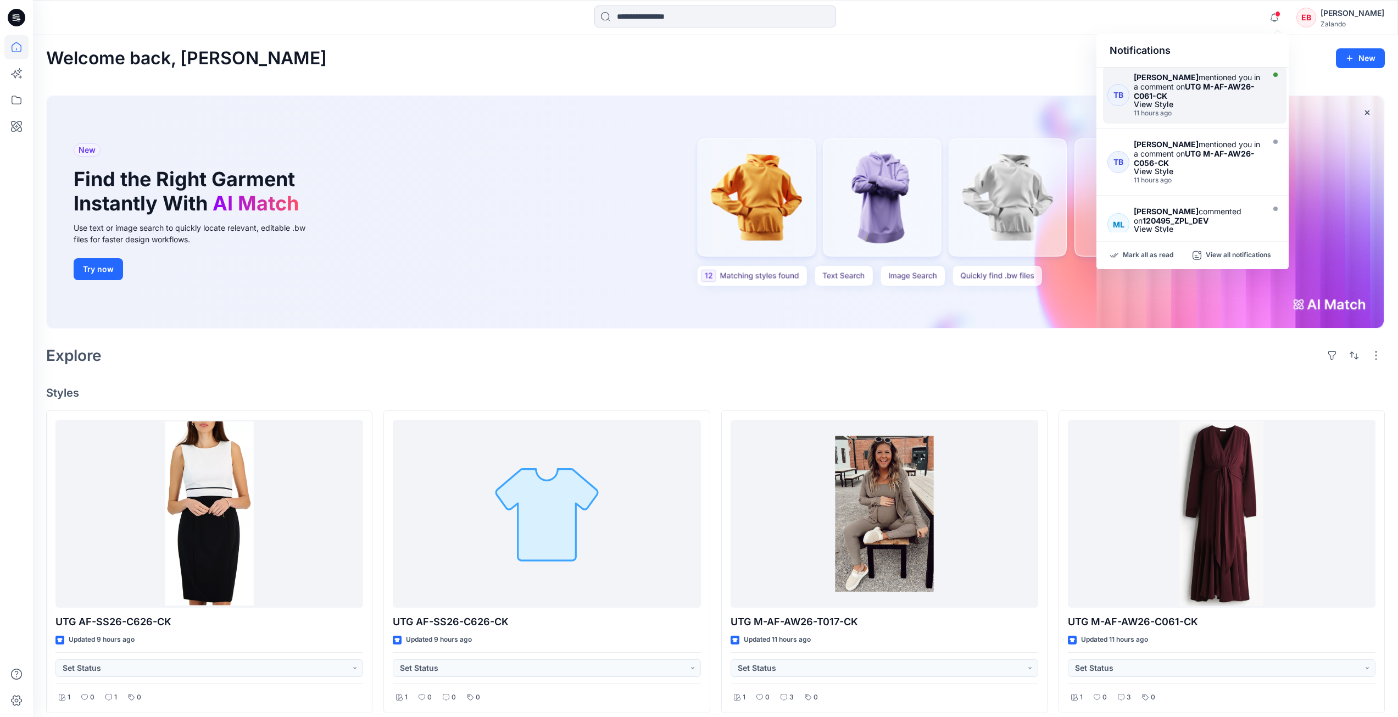
click at [1260, 112] on div "Tania Baumeister-Hanff mentioned you in a comment on UTG M-AF-AW26-C061-CK View…" at bounding box center [1200, 95] width 133 height 45
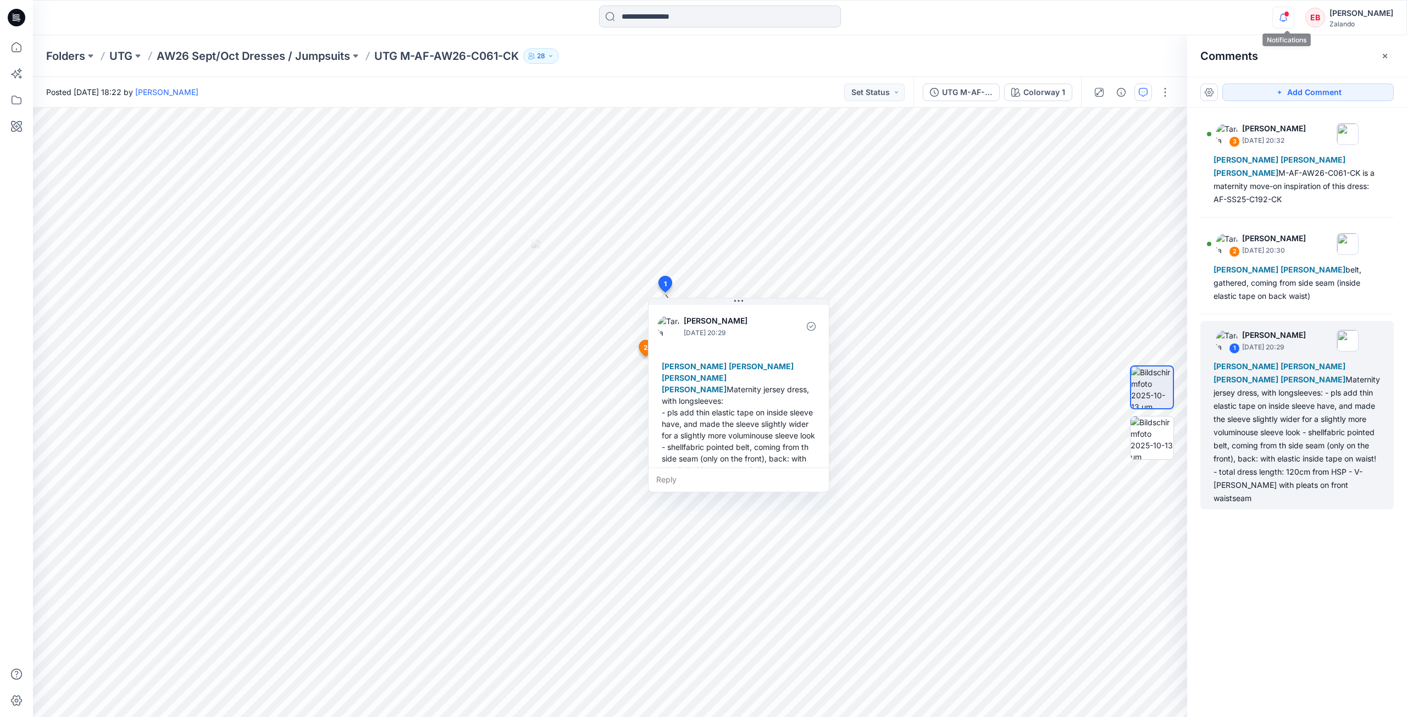
click at [1284, 19] on icon "button" at bounding box center [1283, 17] width 8 height 7
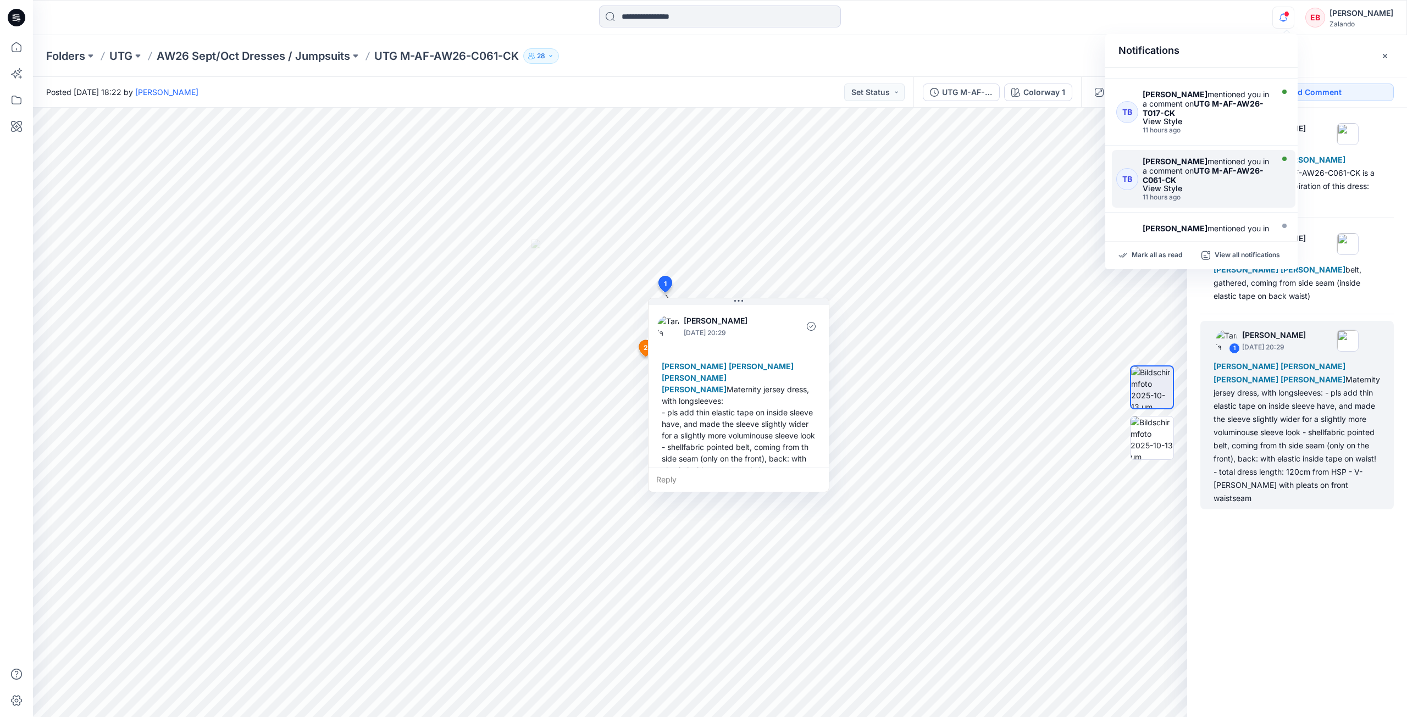
scroll to position [38, 0]
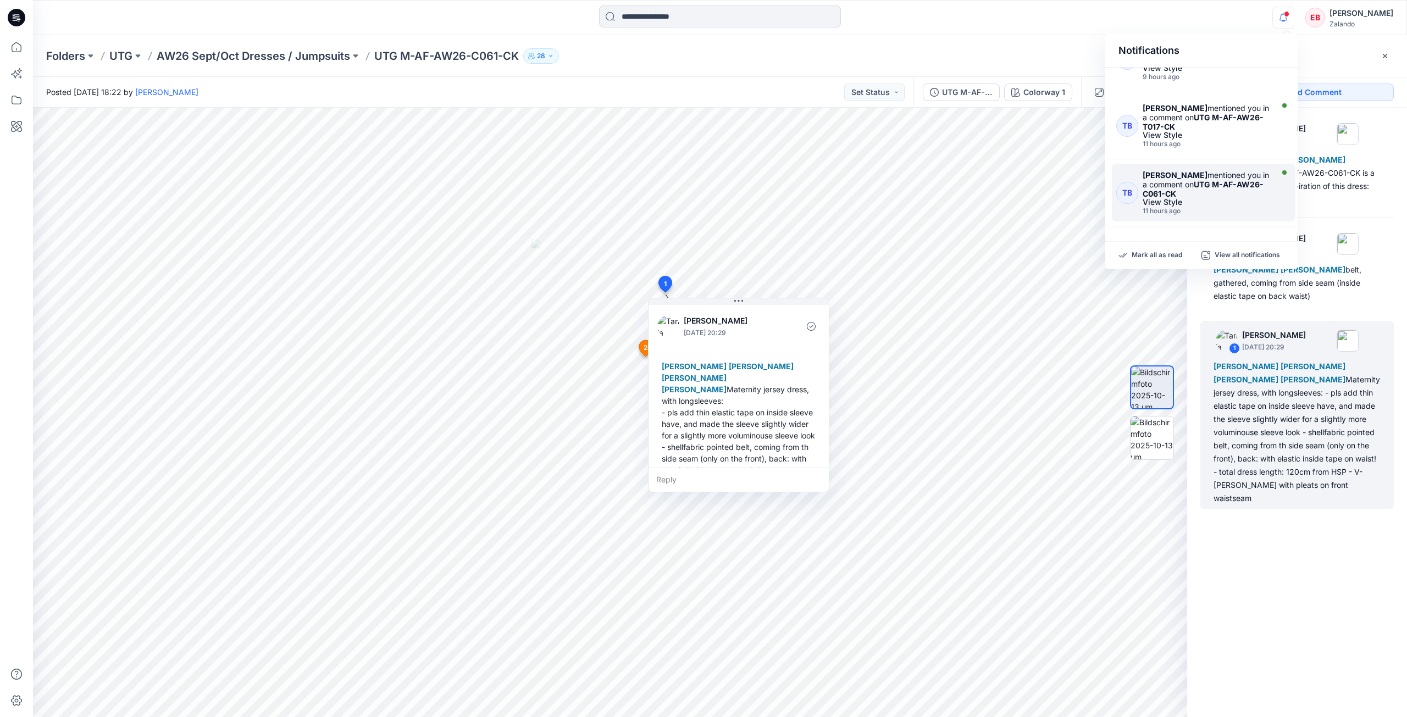
click at [1234, 189] on div "Tania Baumeister-Hanff mentioned you in a comment on UTG M-AF-AW26-C061-CK" at bounding box center [1205, 184] width 127 height 28
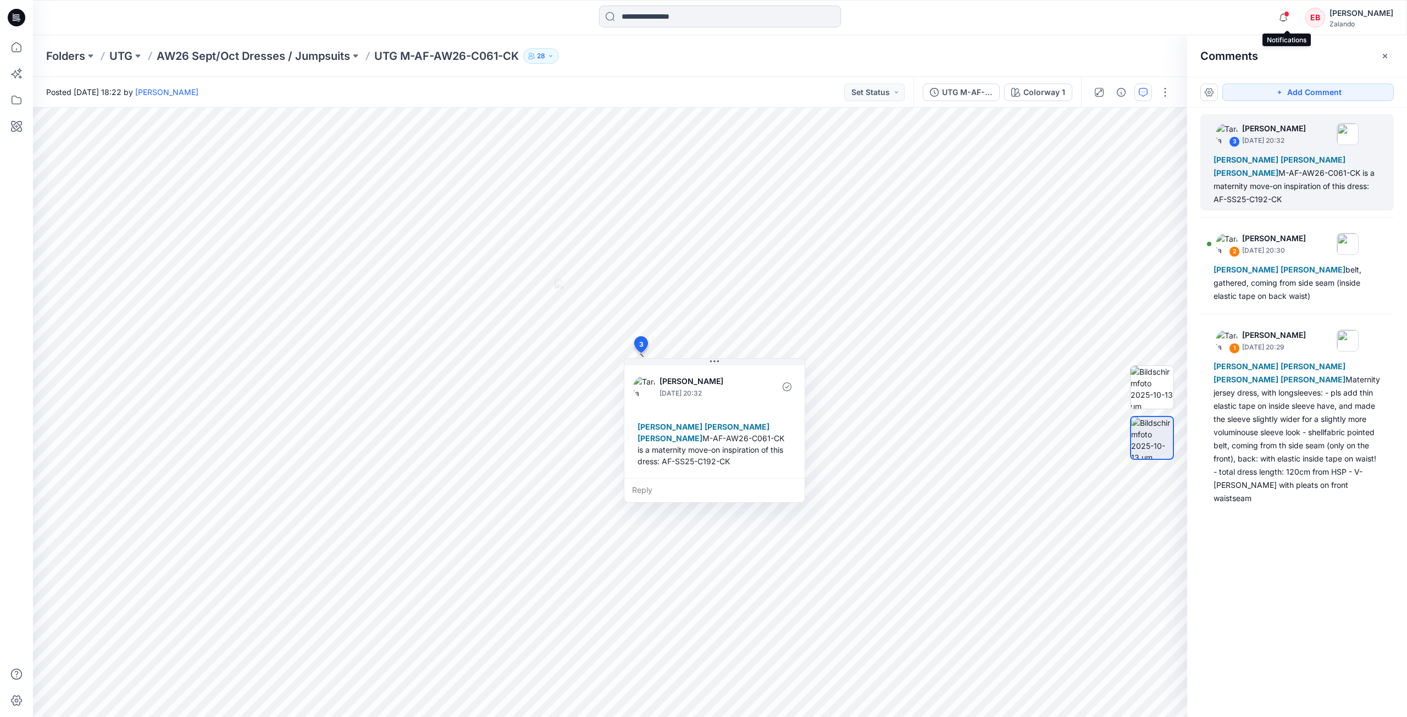
click at [1287, 16] on span at bounding box center [1286, 14] width 5 height 6
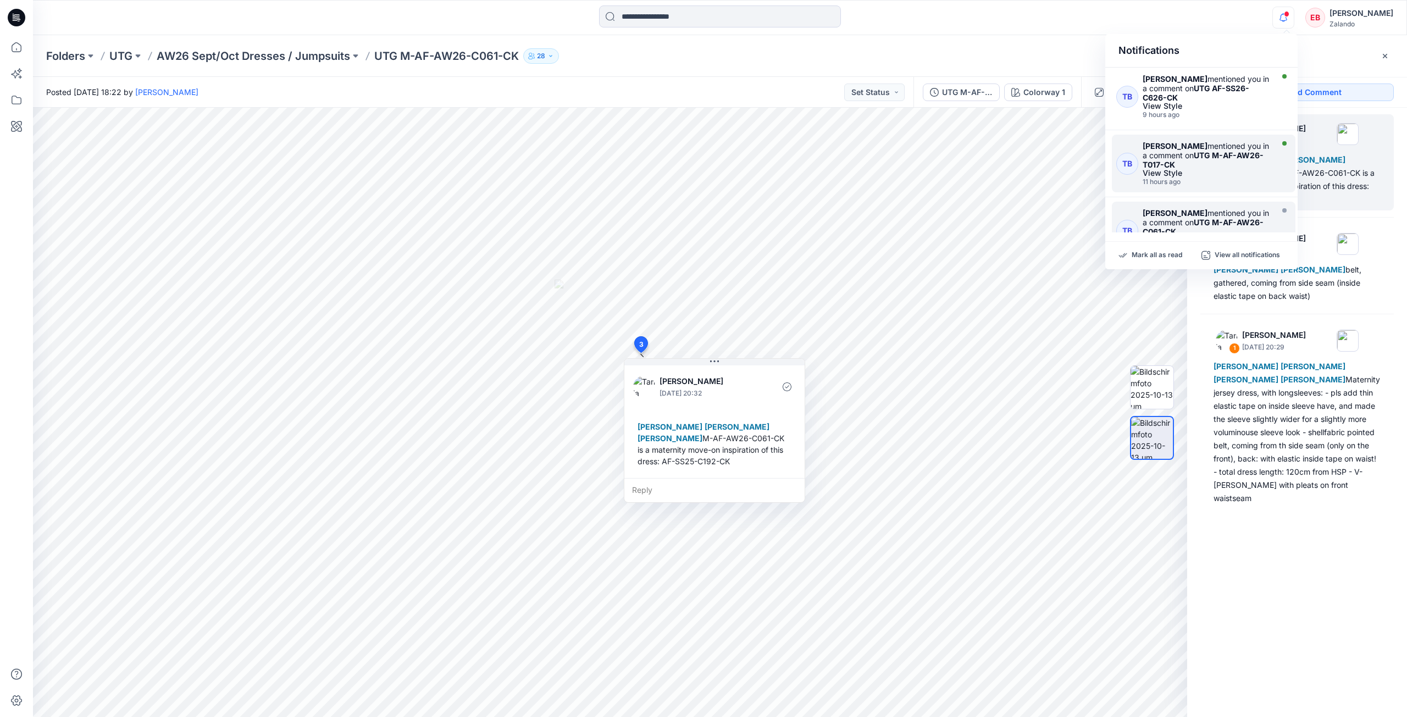
click at [1247, 180] on div "11 hours ago" at bounding box center [1205, 182] width 127 height 8
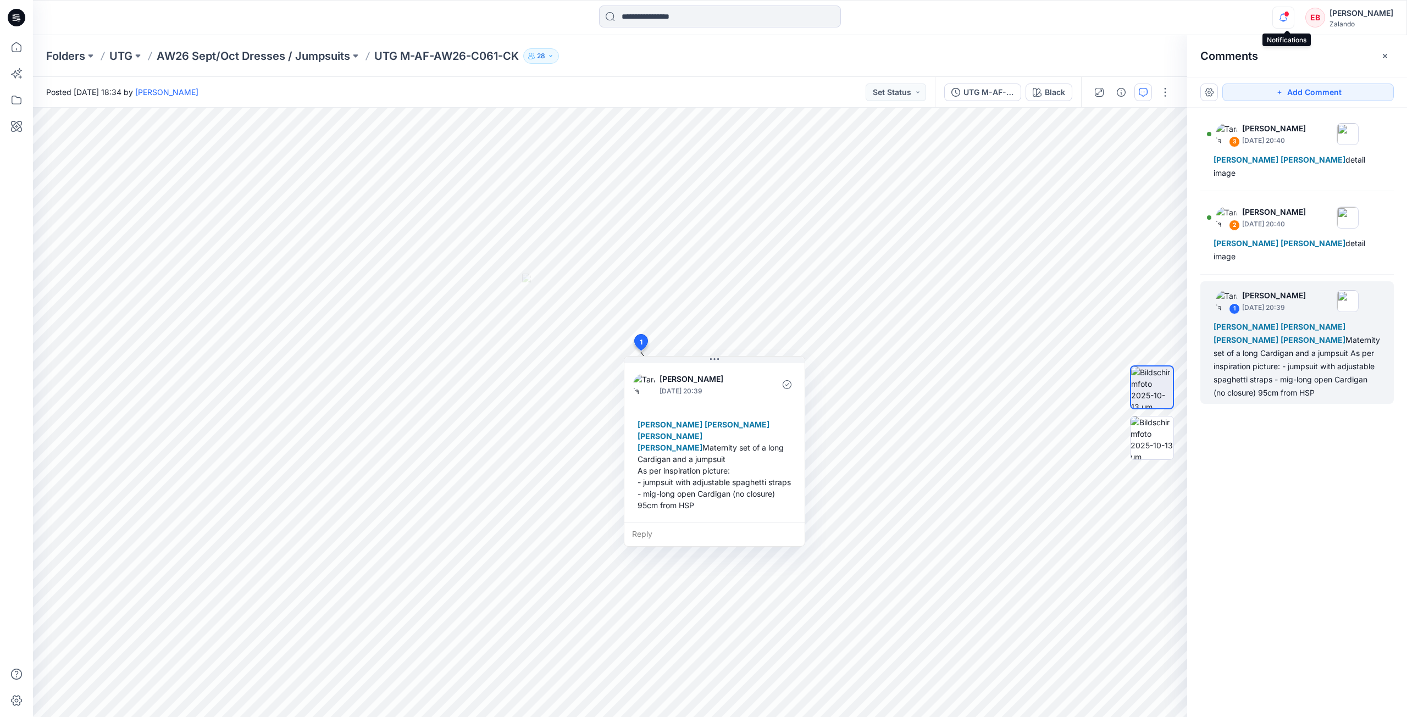
click at [1281, 27] on icon "button" at bounding box center [1283, 18] width 21 height 22
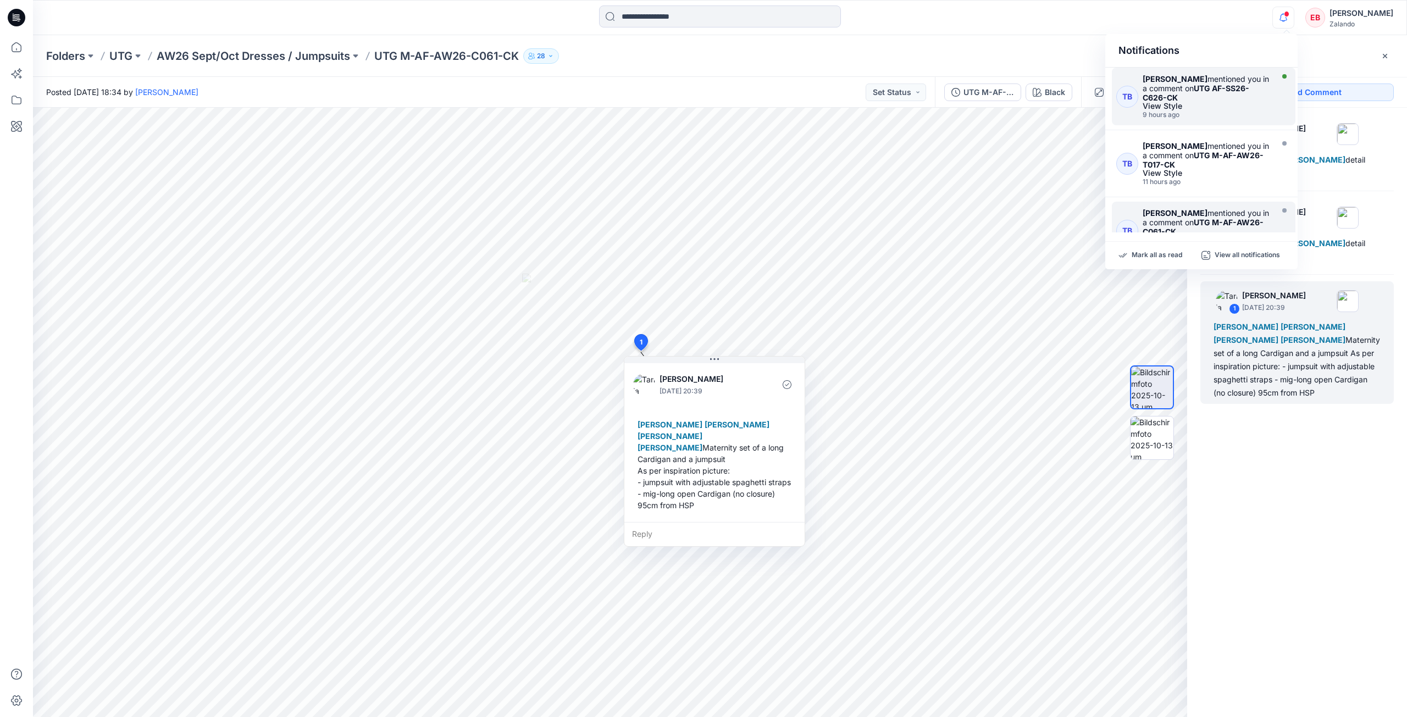
click at [1260, 107] on div "View Style" at bounding box center [1205, 106] width 127 height 8
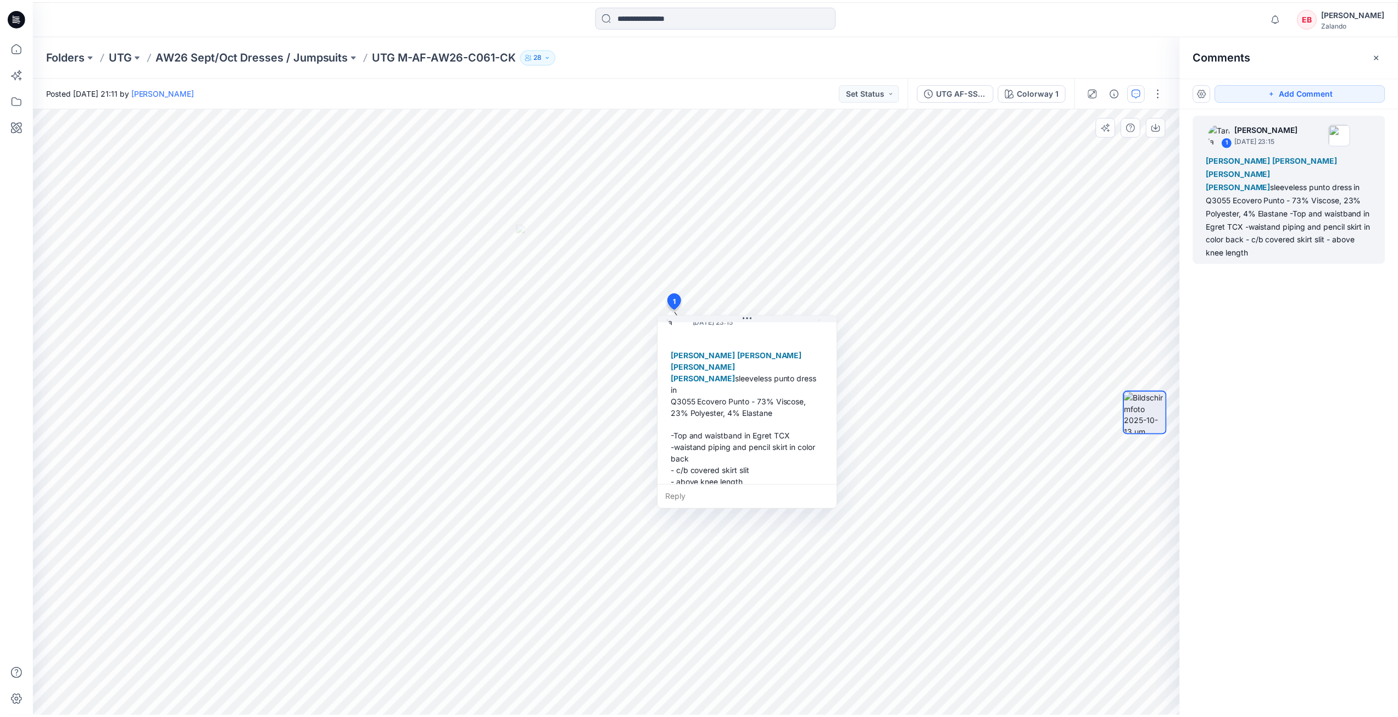
scroll to position [42, 0]
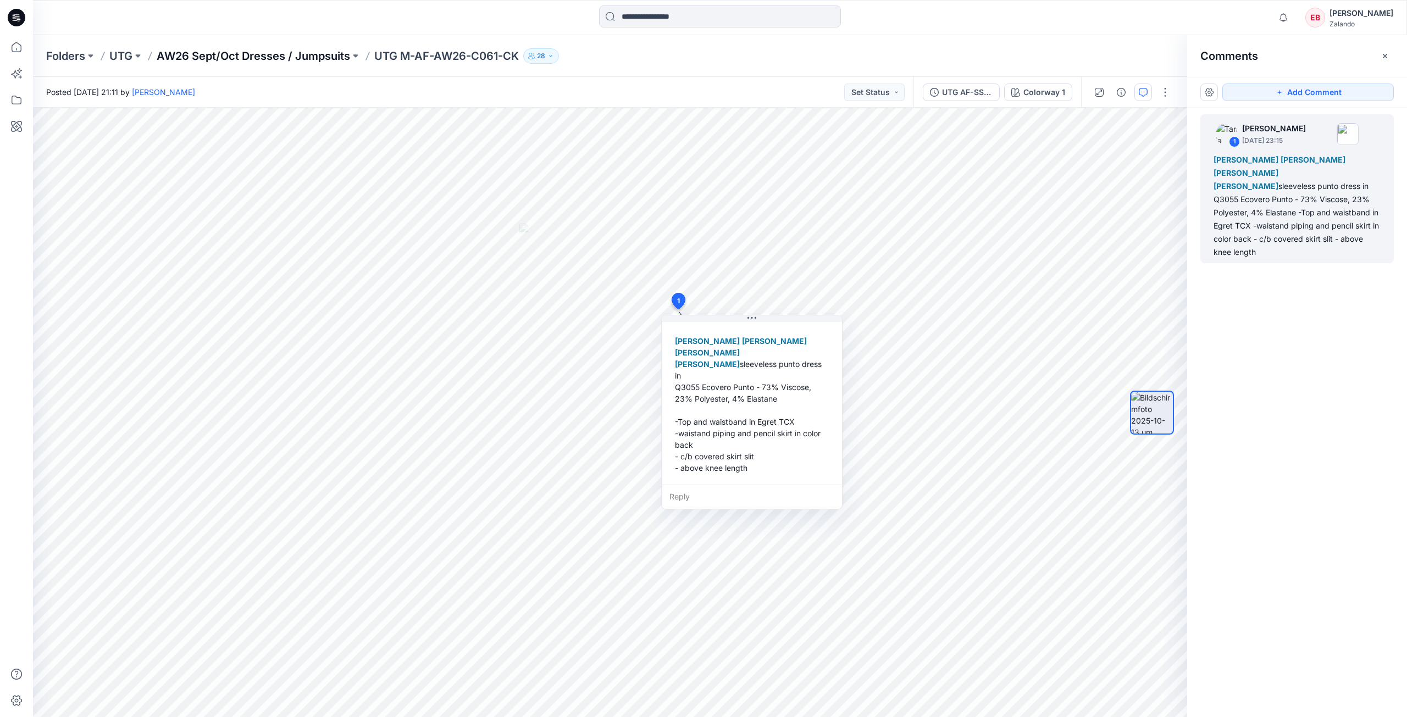
click at [223, 54] on p "AW26 Sept/Oct Dresses / Jumpsuits" at bounding box center [253, 55] width 193 height 15
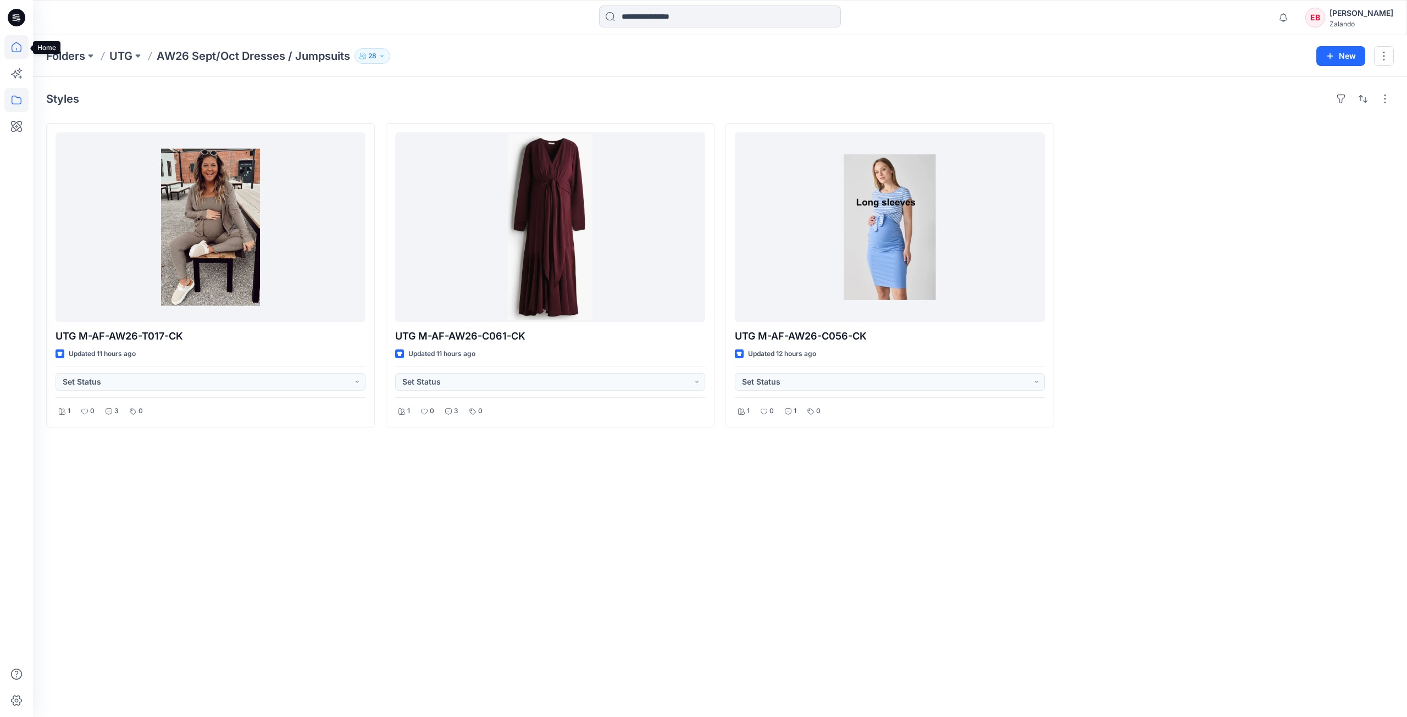
click at [10, 47] on icon at bounding box center [16, 47] width 24 height 24
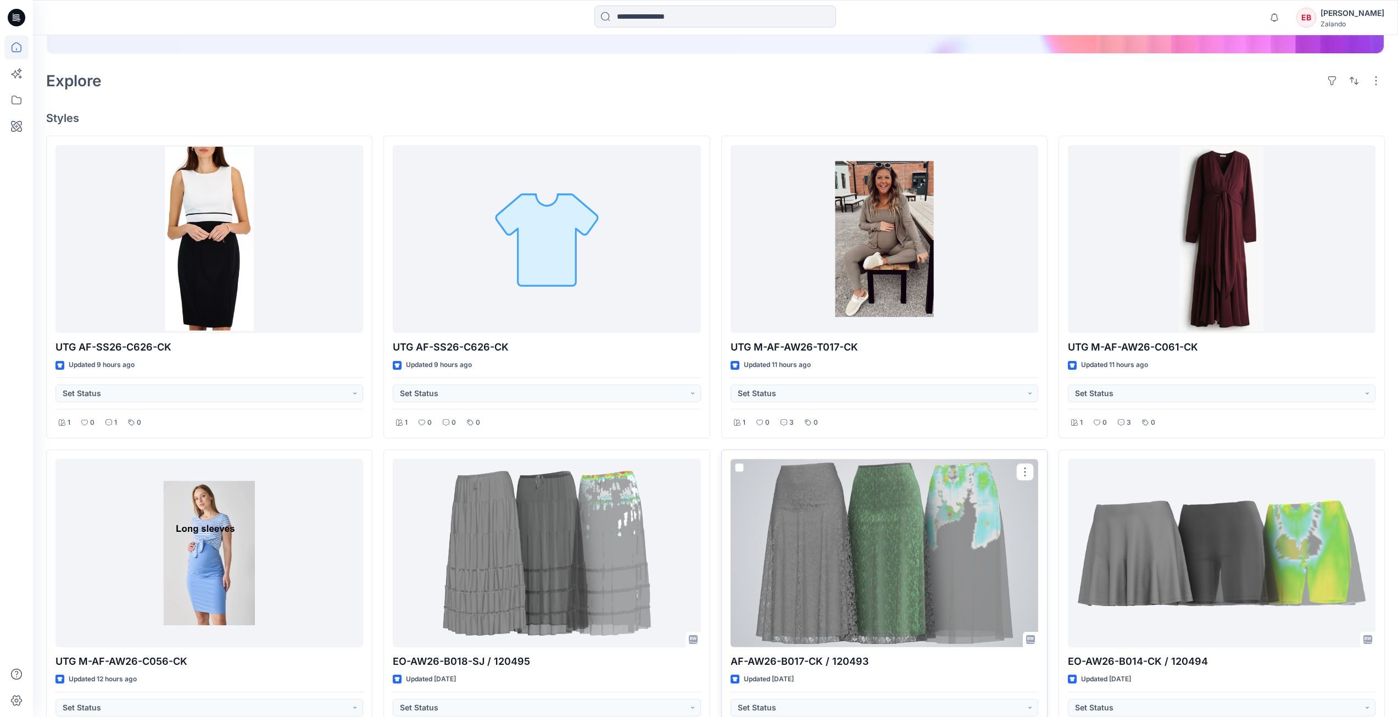
scroll to position [549, 0]
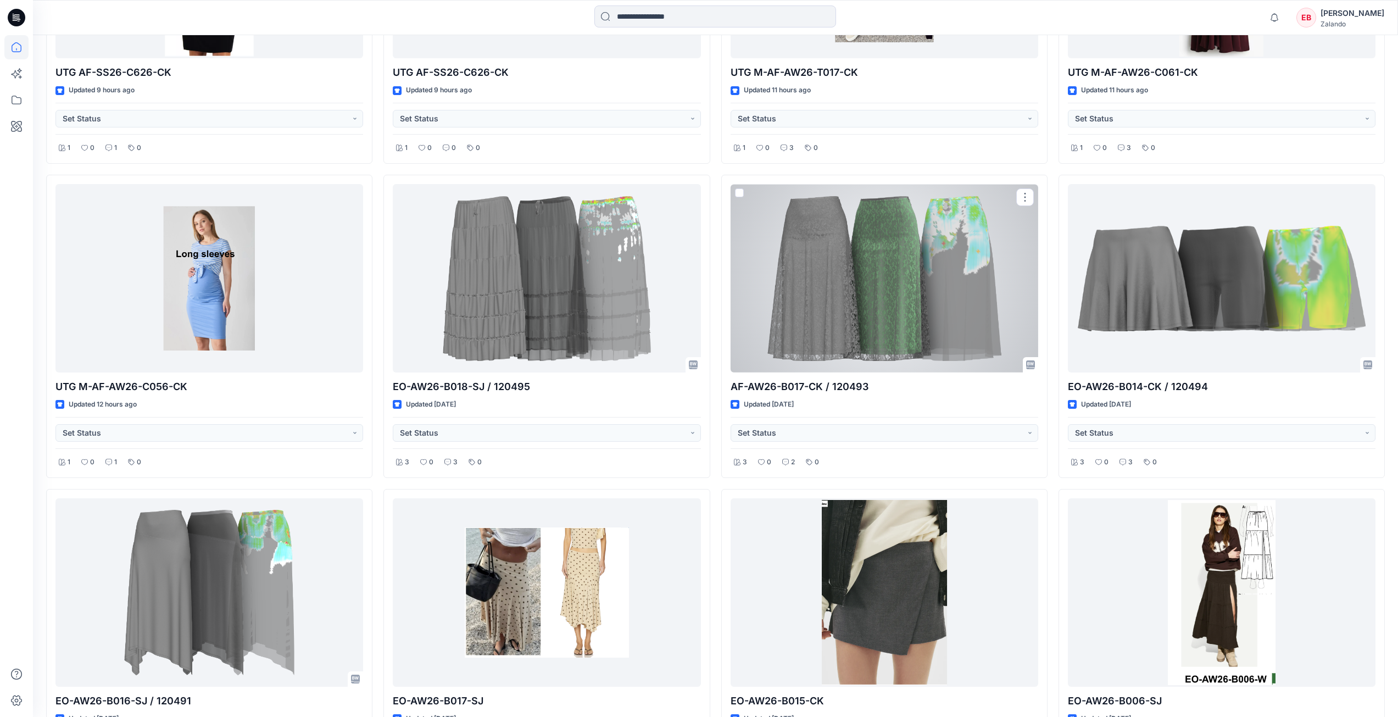
click at [857, 365] on div at bounding box center [885, 278] width 308 height 188
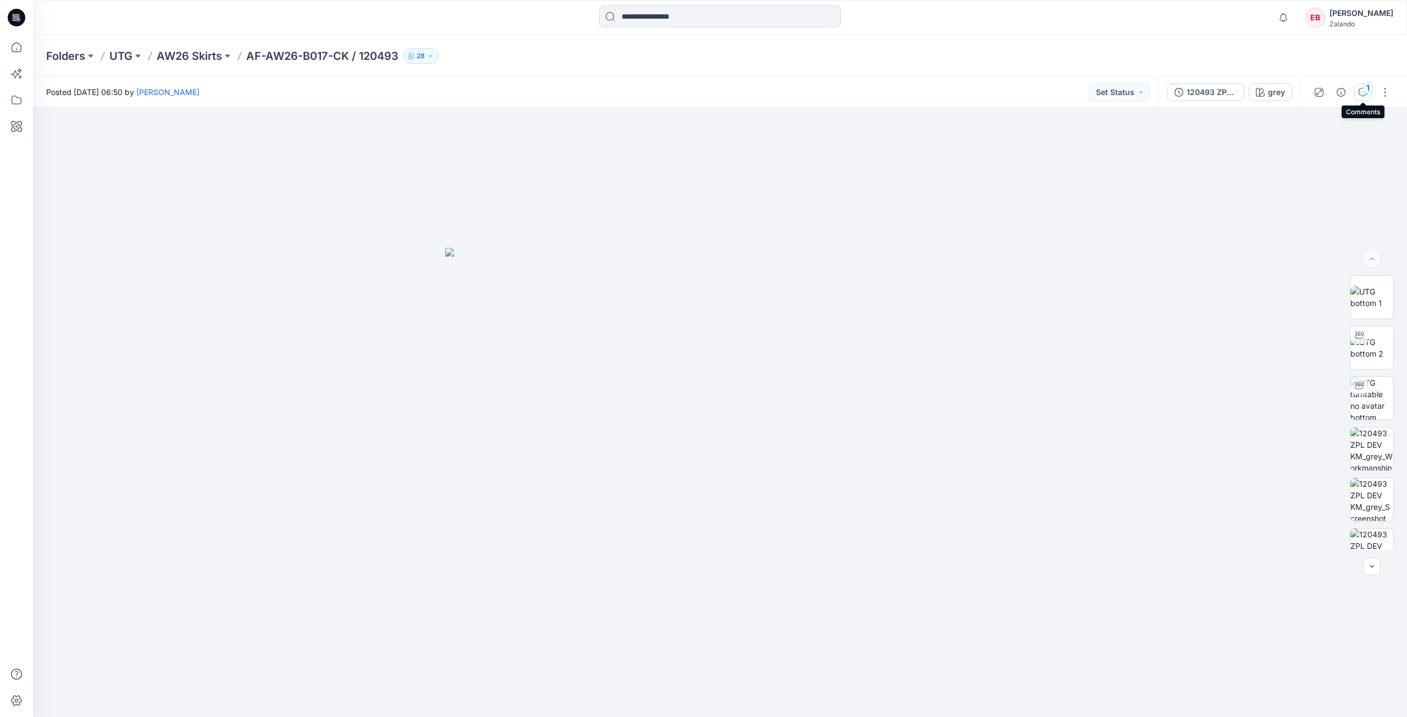
click at [1360, 94] on icon "button" at bounding box center [1362, 92] width 9 height 9
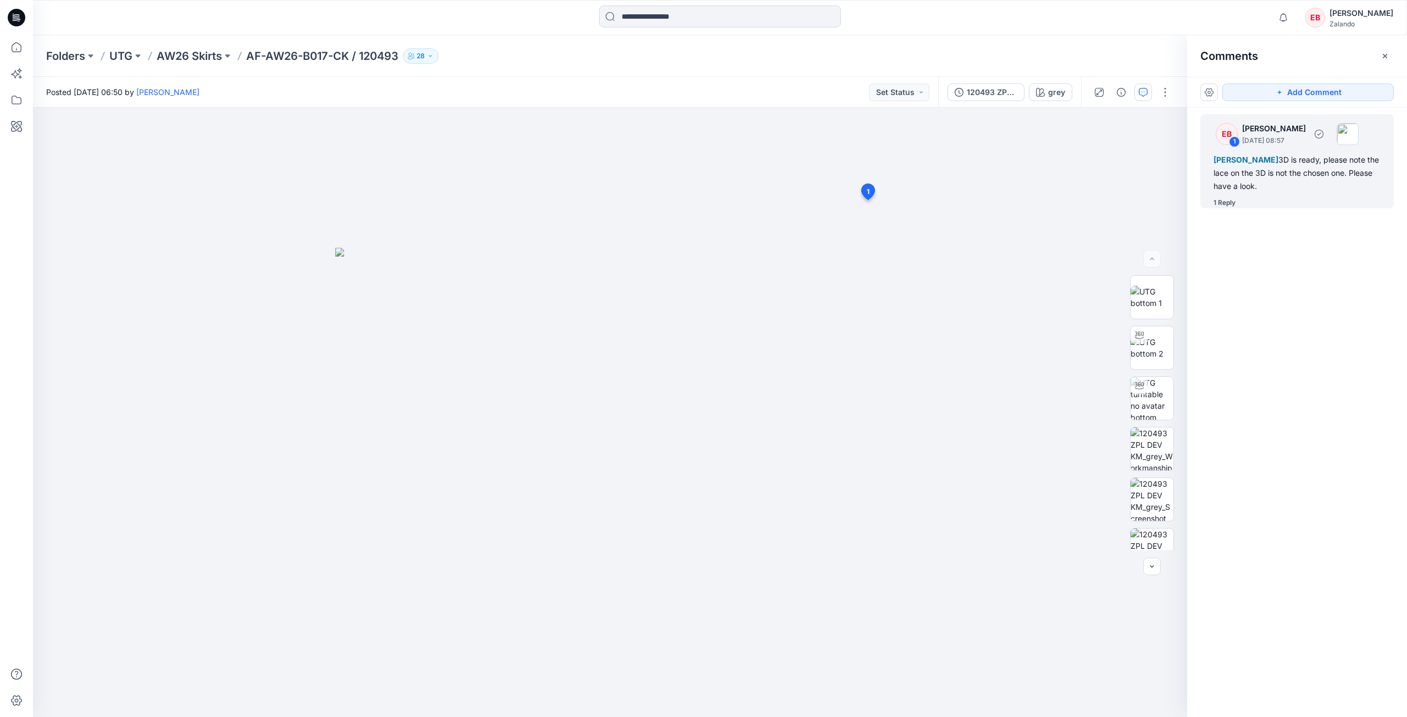
click at [1236, 207] on div "1 Reply" at bounding box center [1303, 202] width 180 height 11
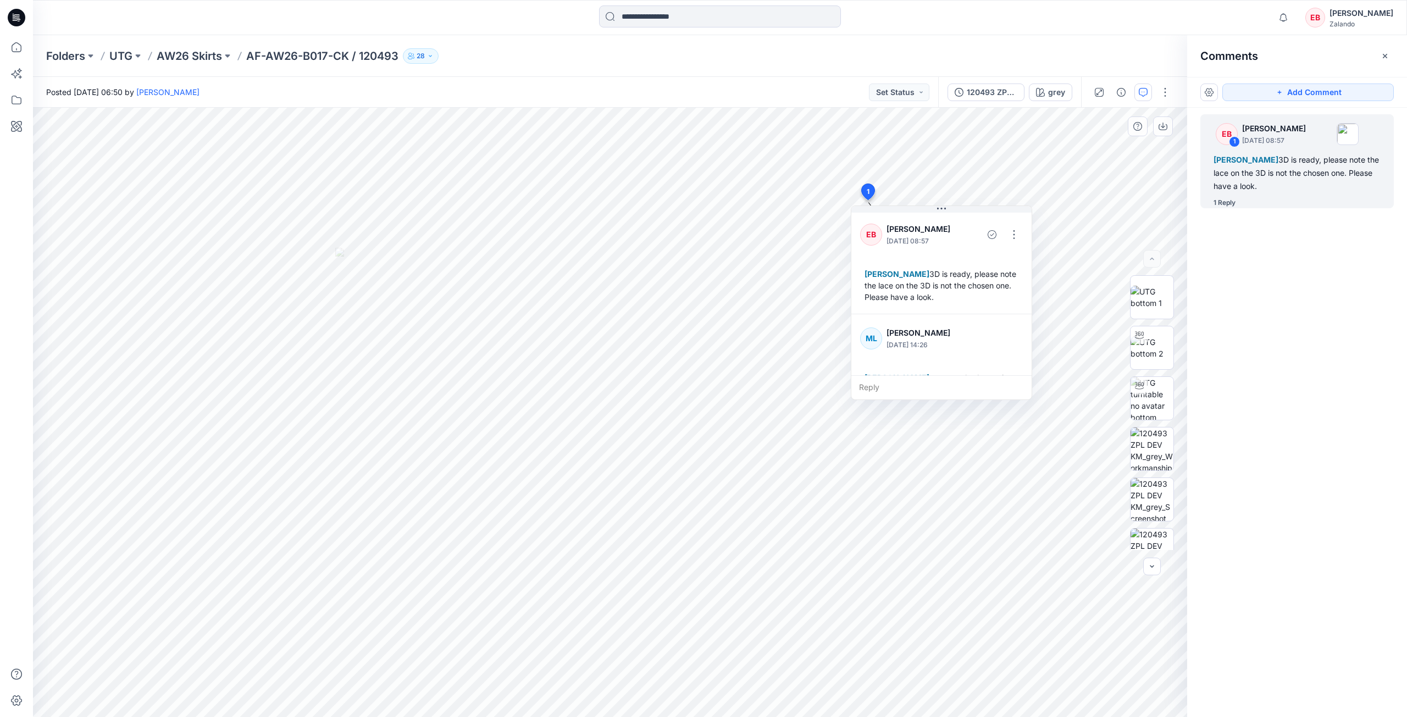
scroll to position [31, 0]
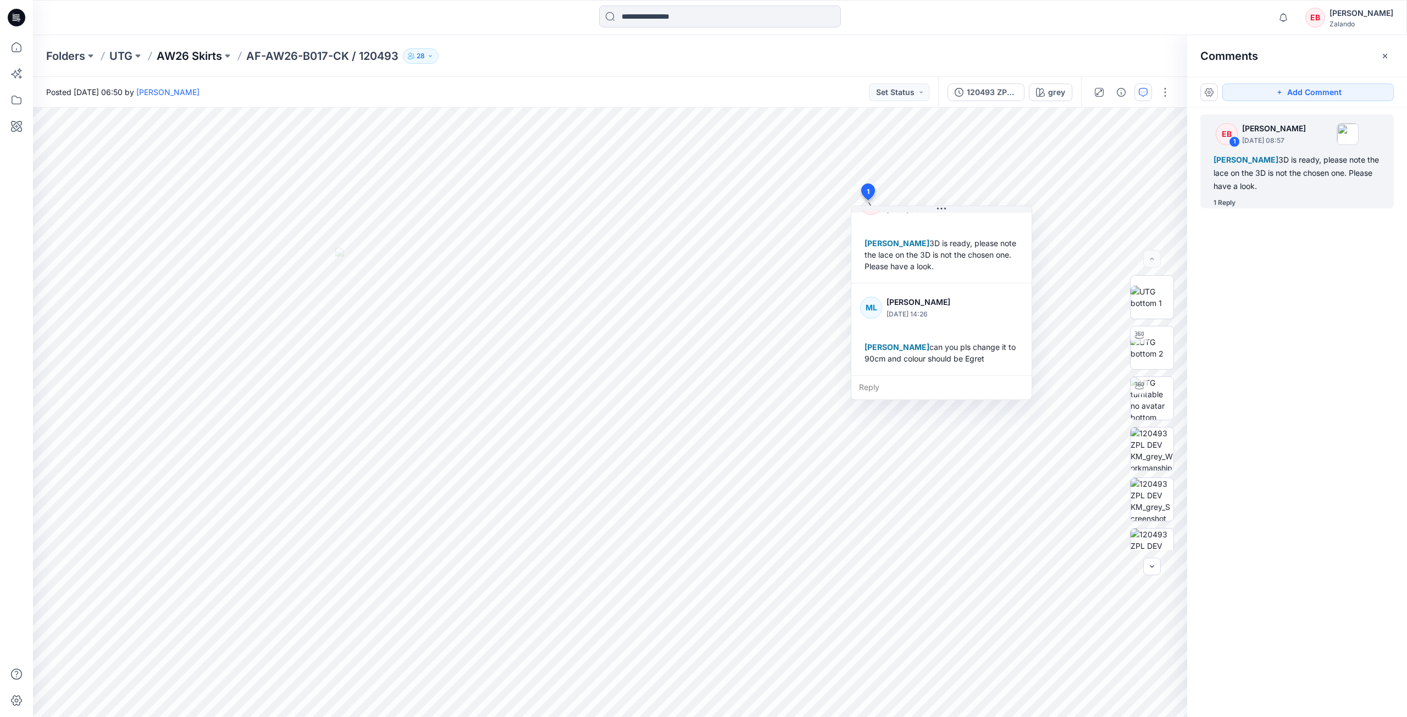
click at [196, 53] on p "AW26 Skirts" at bounding box center [189, 55] width 65 height 15
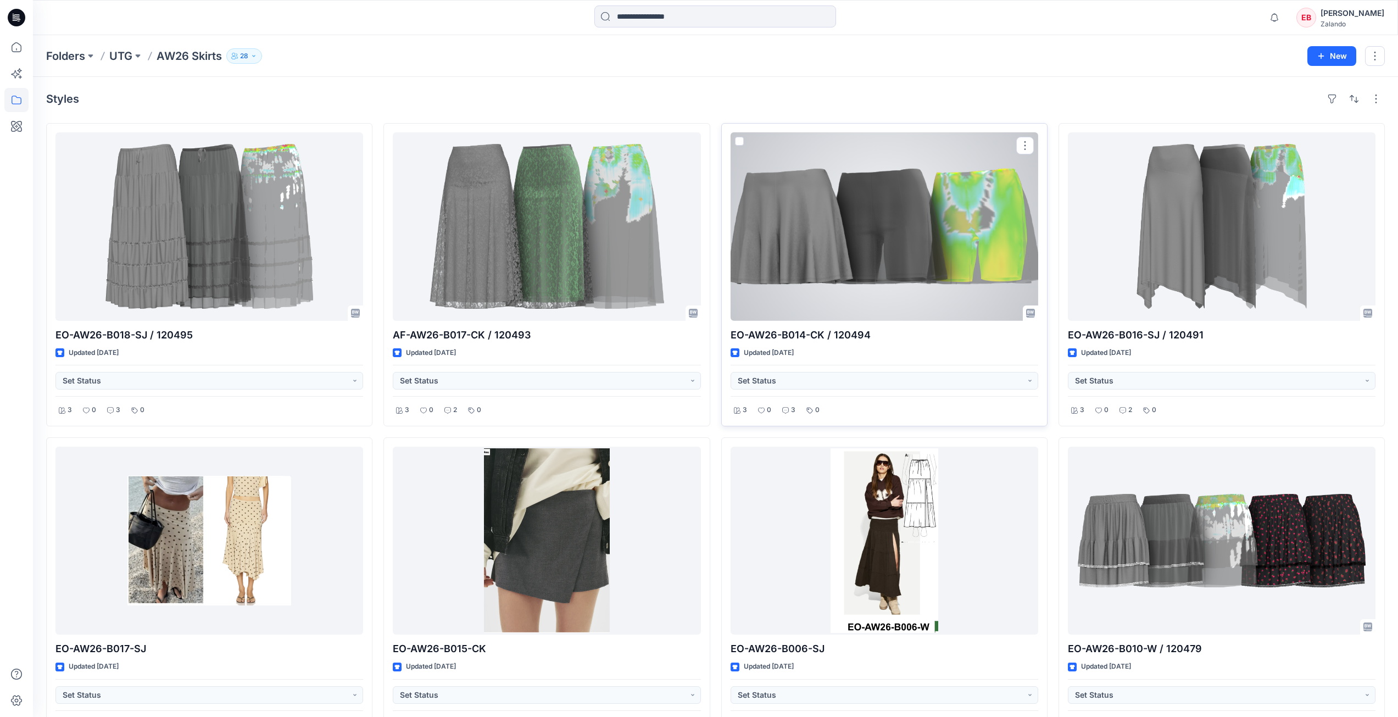
click at [925, 212] on div at bounding box center [885, 226] width 308 height 188
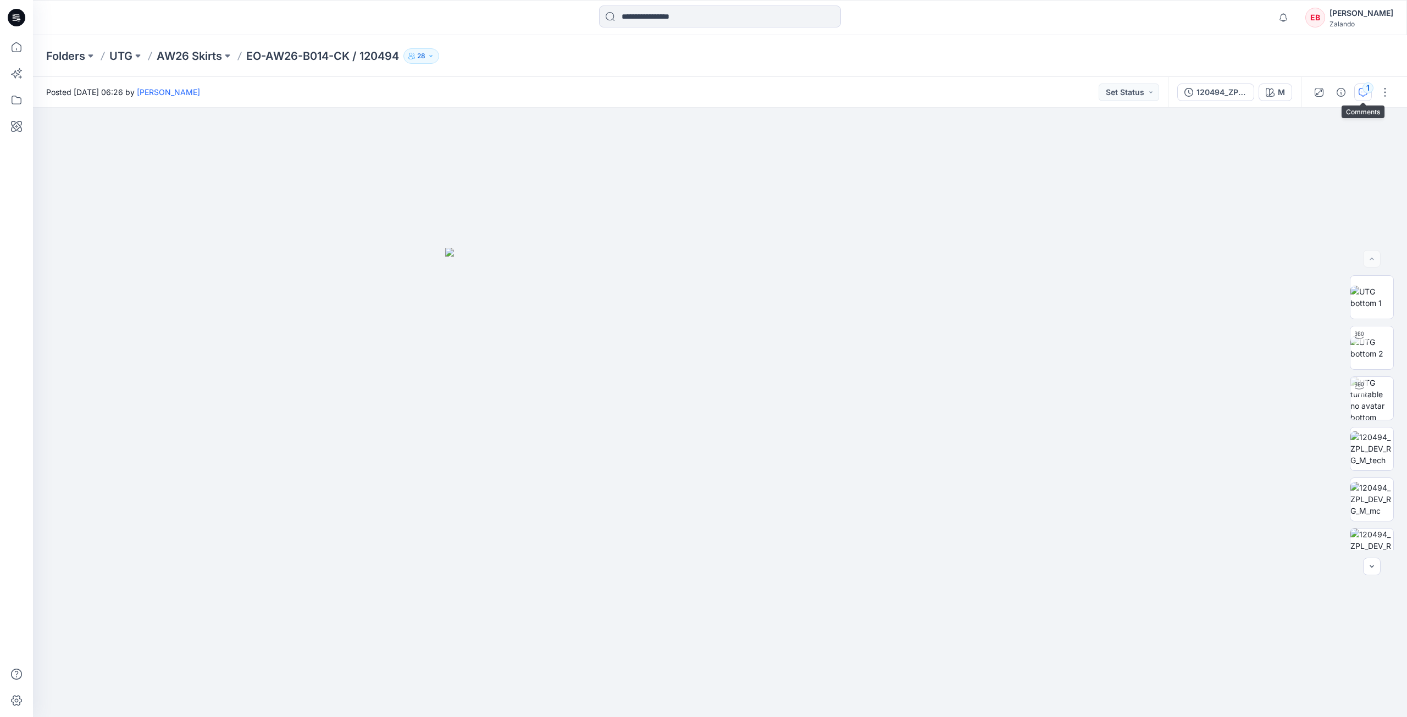
click at [1362, 96] on icon "button" at bounding box center [1362, 92] width 9 height 9
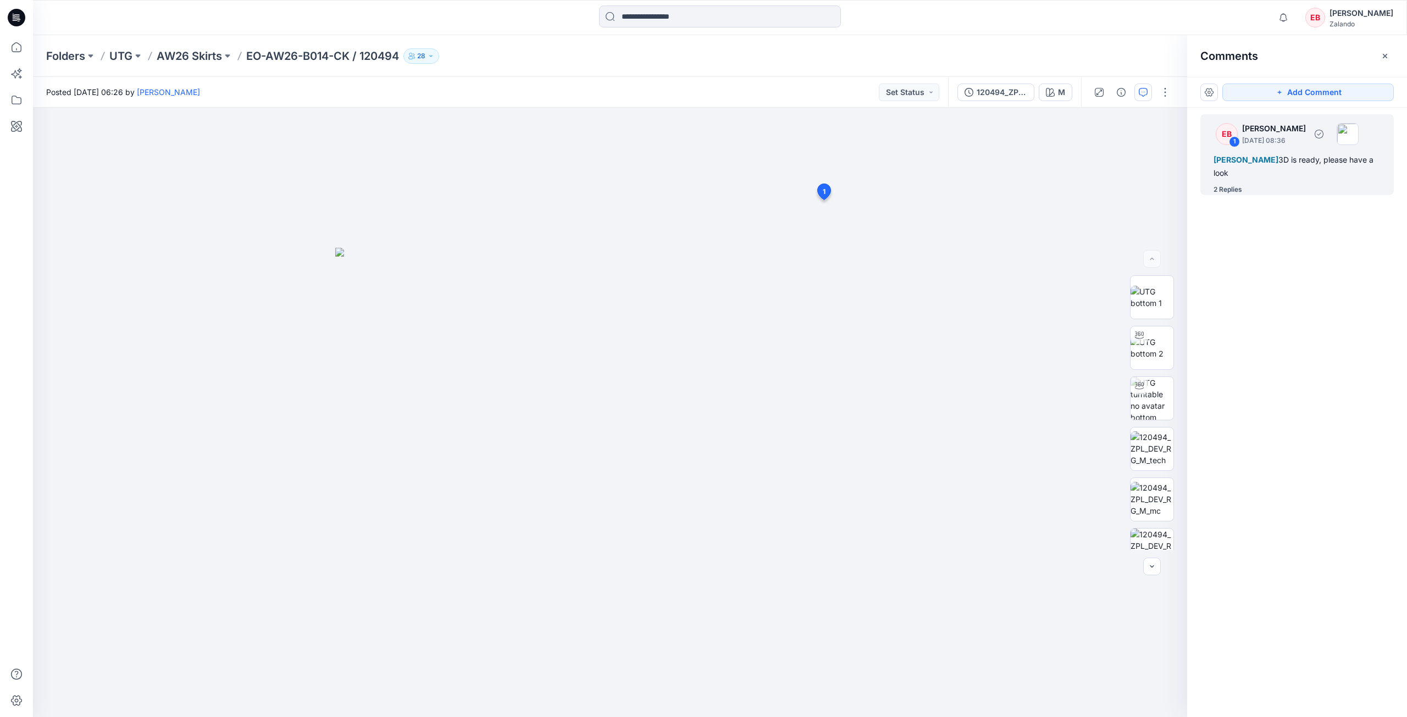
click at [1227, 188] on div "2 Replies" at bounding box center [1227, 189] width 29 height 11
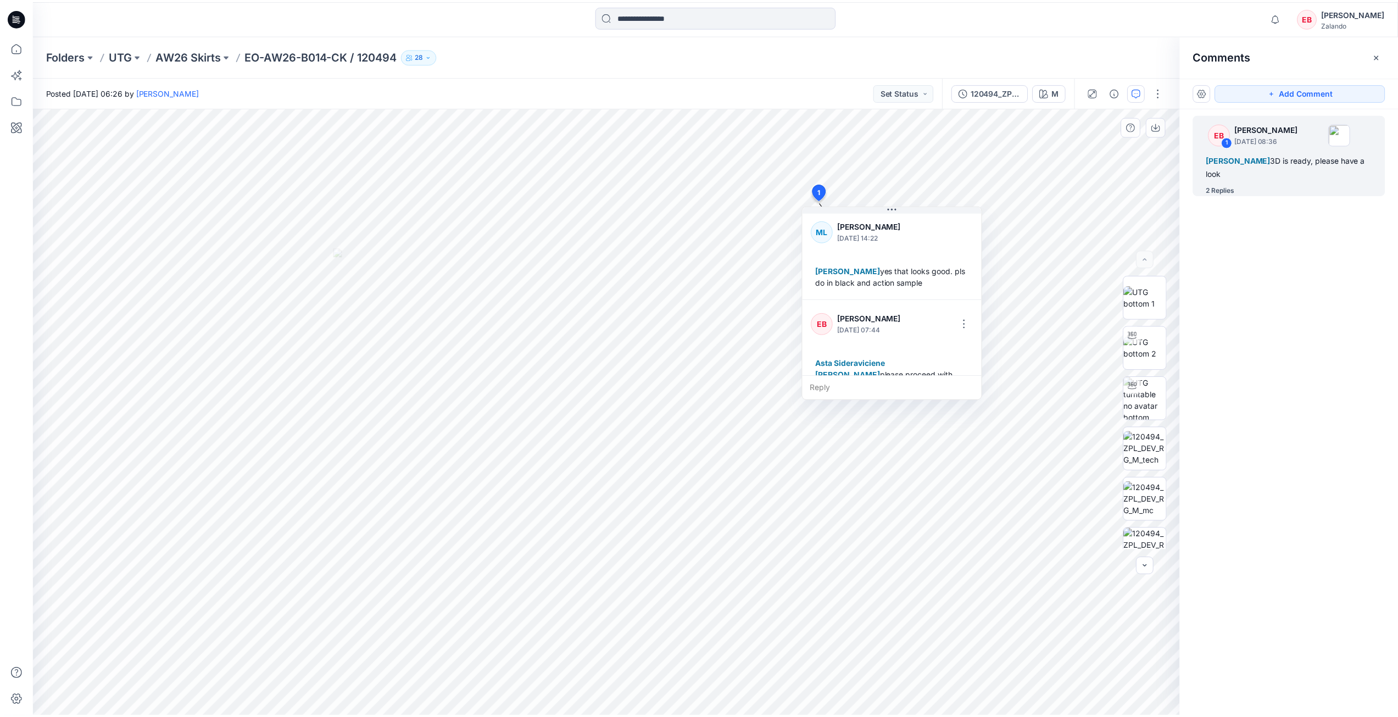
scroll to position [112, 0]
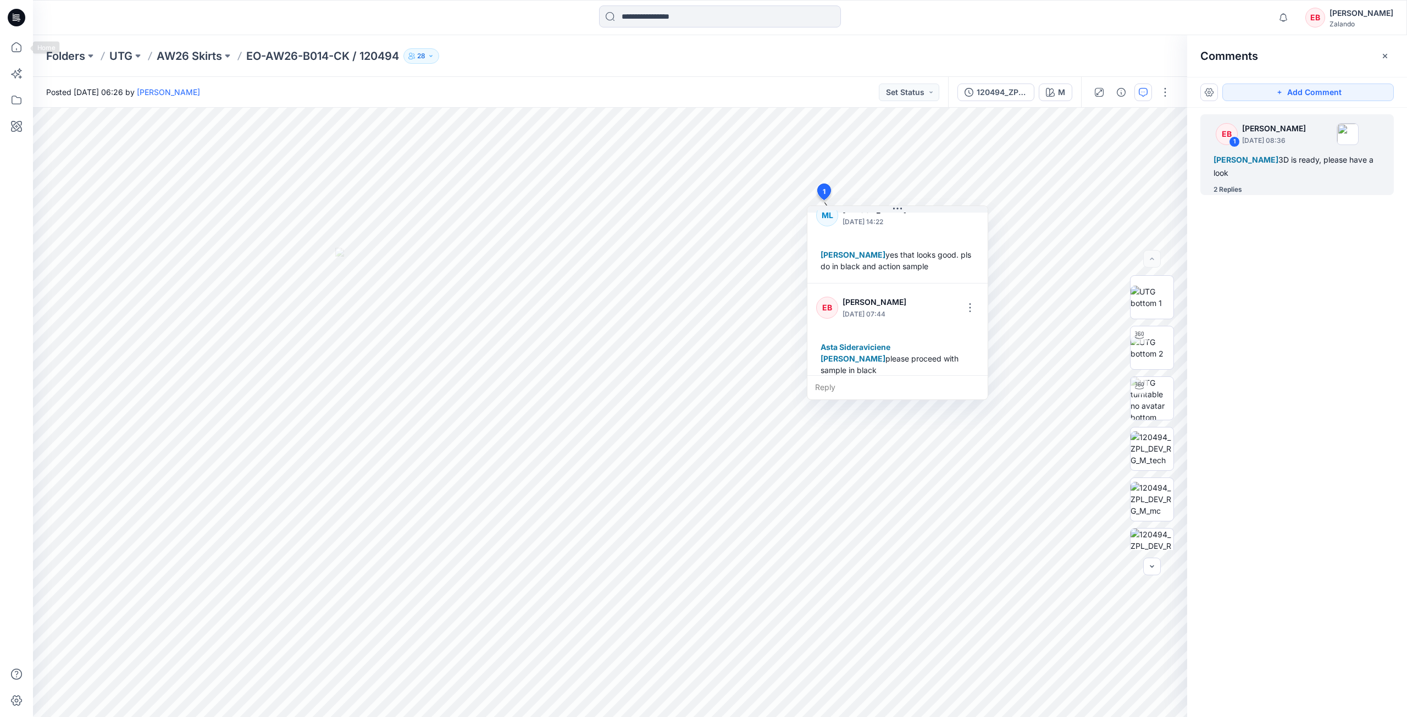
drag, startPoint x: 22, startPoint y: 46, endPoint x: 148, endPoint y: 24, distance: 127.7
click at [23, 46] on icon at bounding box center [16, 47] width 24 height 24
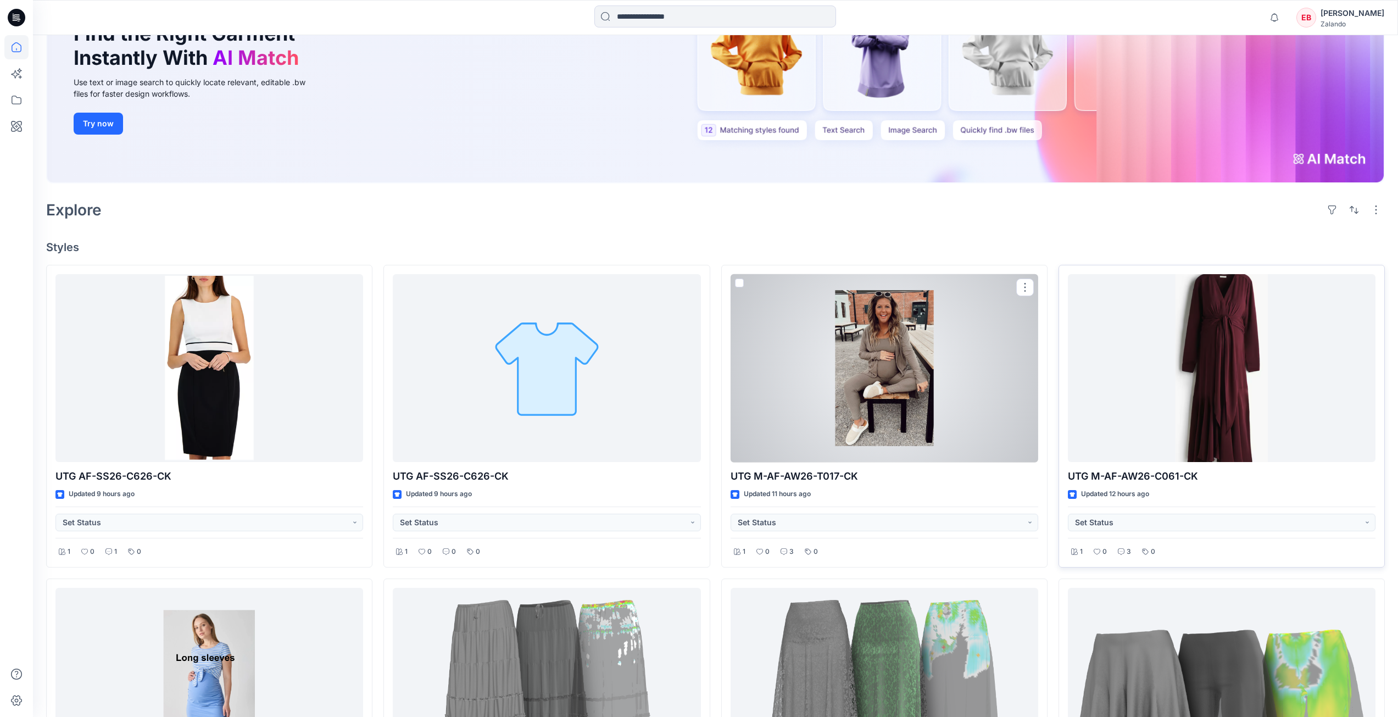
scroll to position [165, 0]
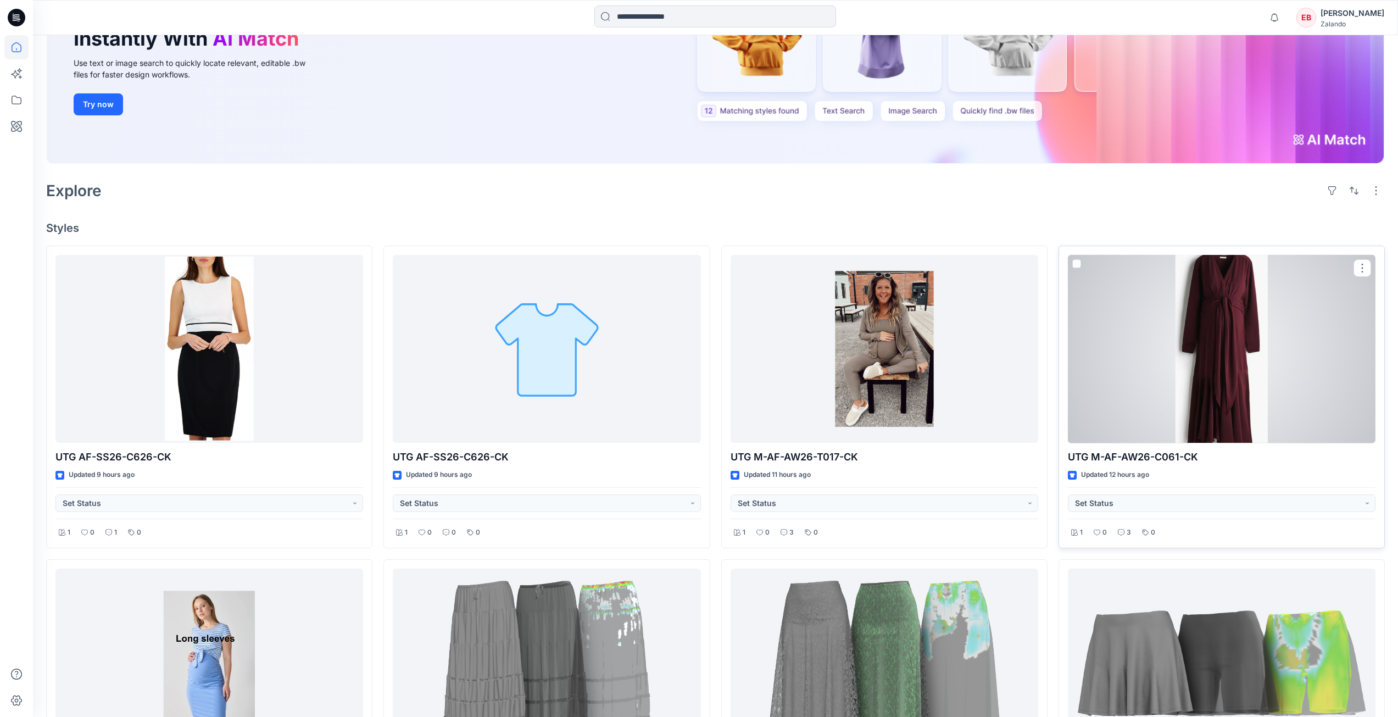
click at [1225, 355] on div at bounding box center [1222, 349] width 308 height 188
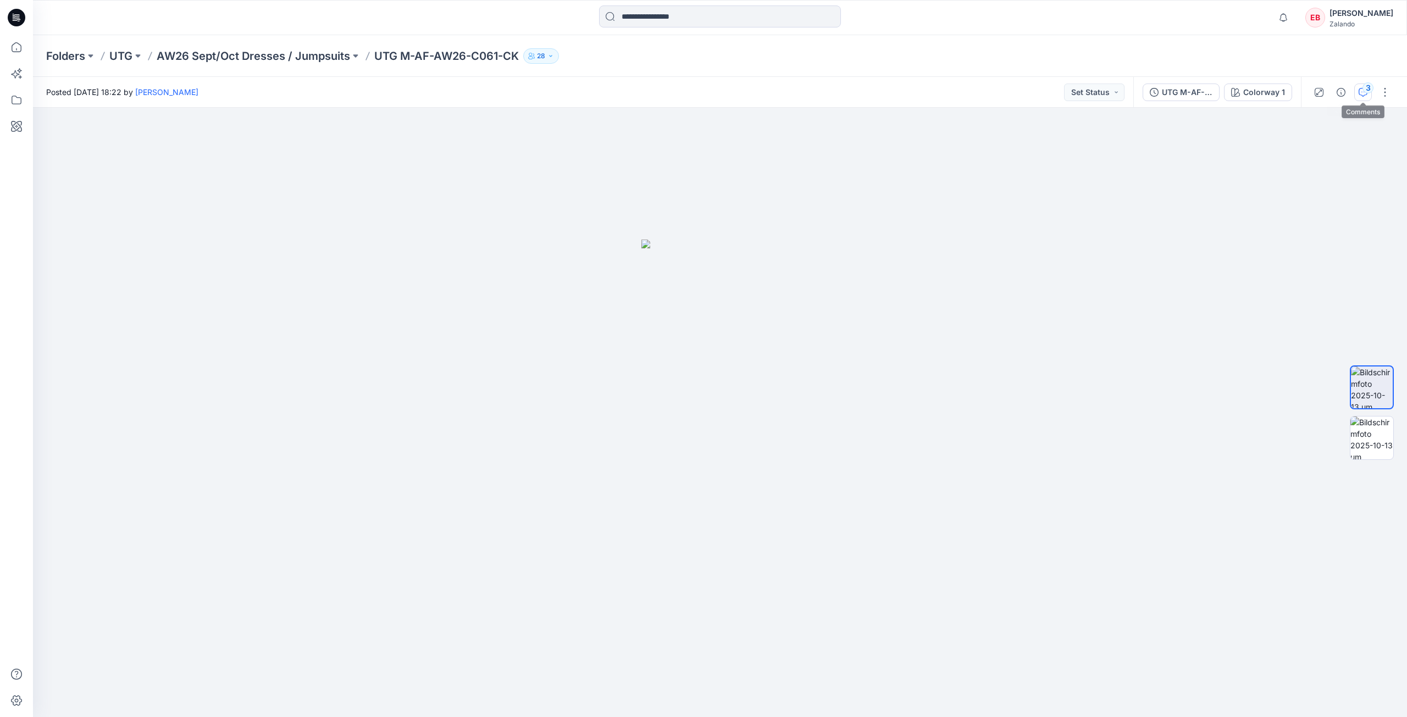
click at [1362, 88] on div "3" at bounding box center [1367, 87] width 11 height 11
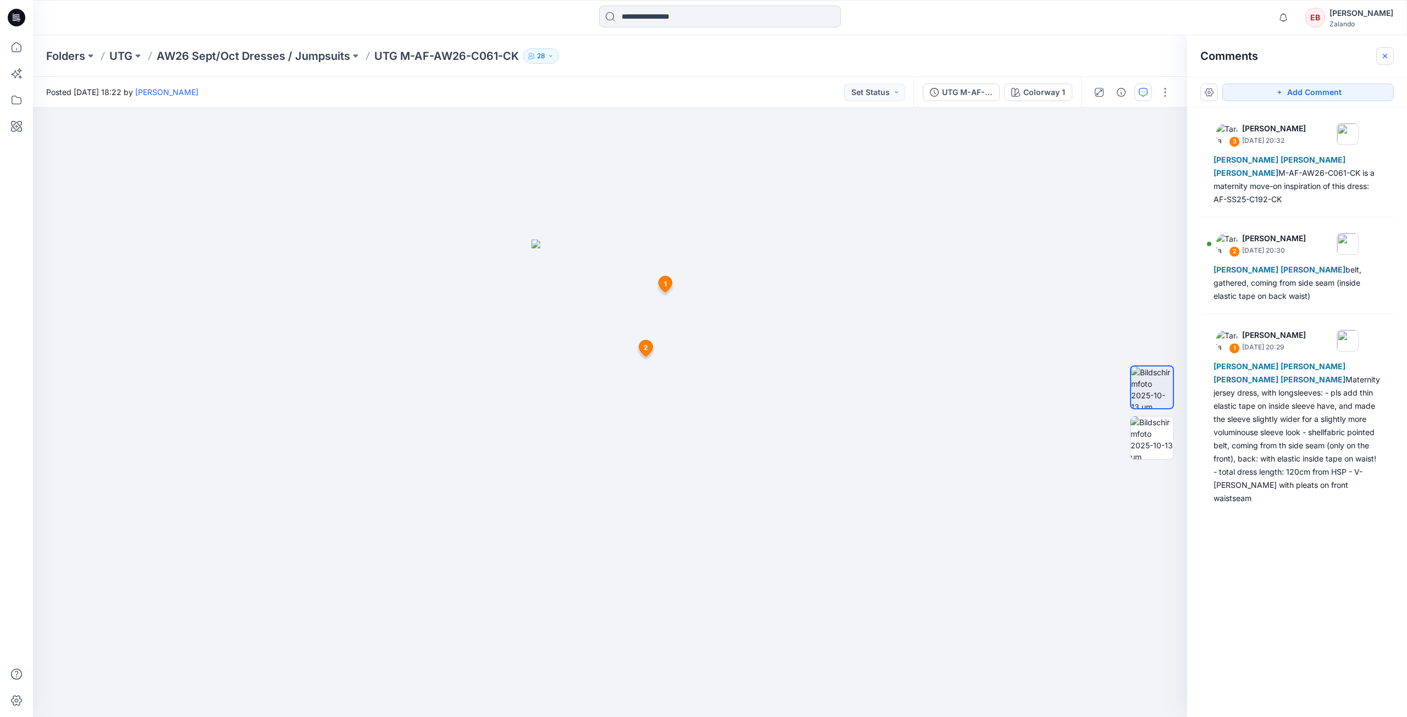
click at [1388, 52] on icon "button" at bounding box center [1384, 56] width 9 height 9
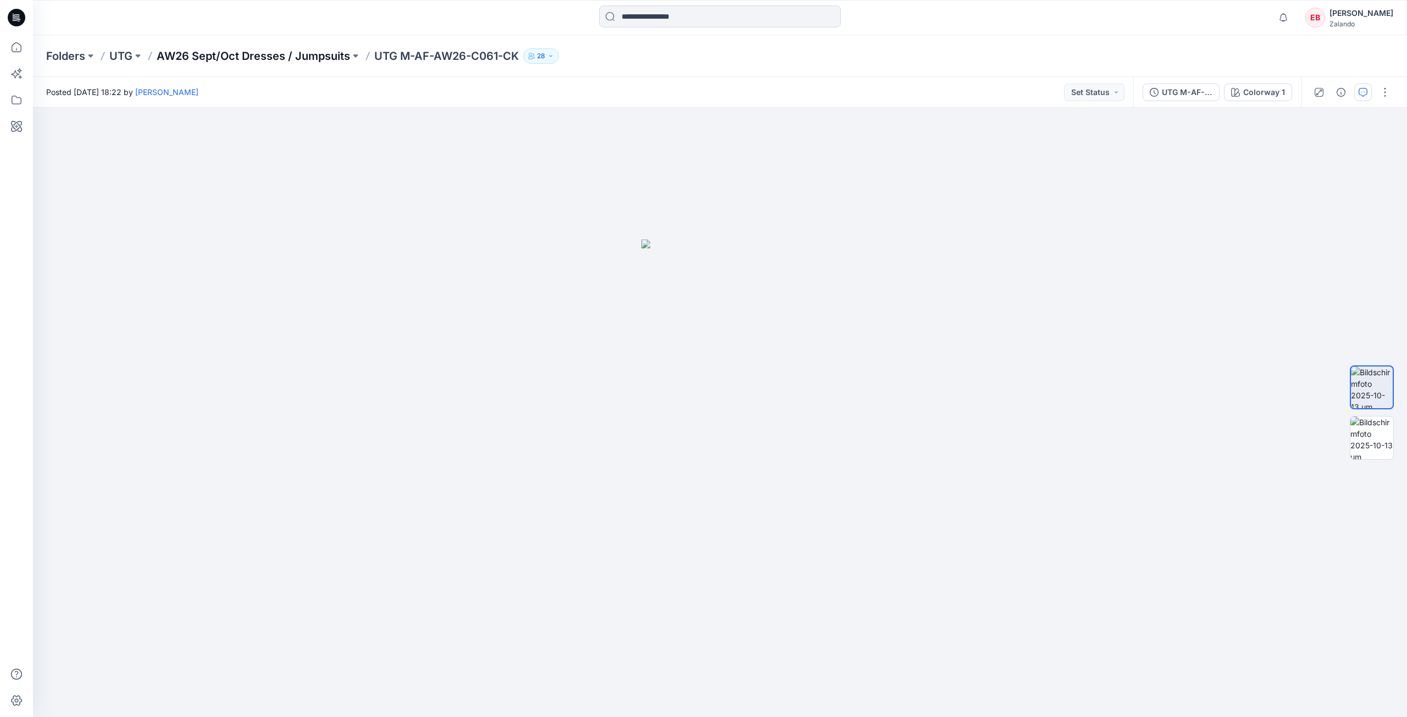
click at [187, 62] on p "AW26 Sept/Oct Dresses / Jumpsuits" at bounding box center [253, 55] width 193 height 15
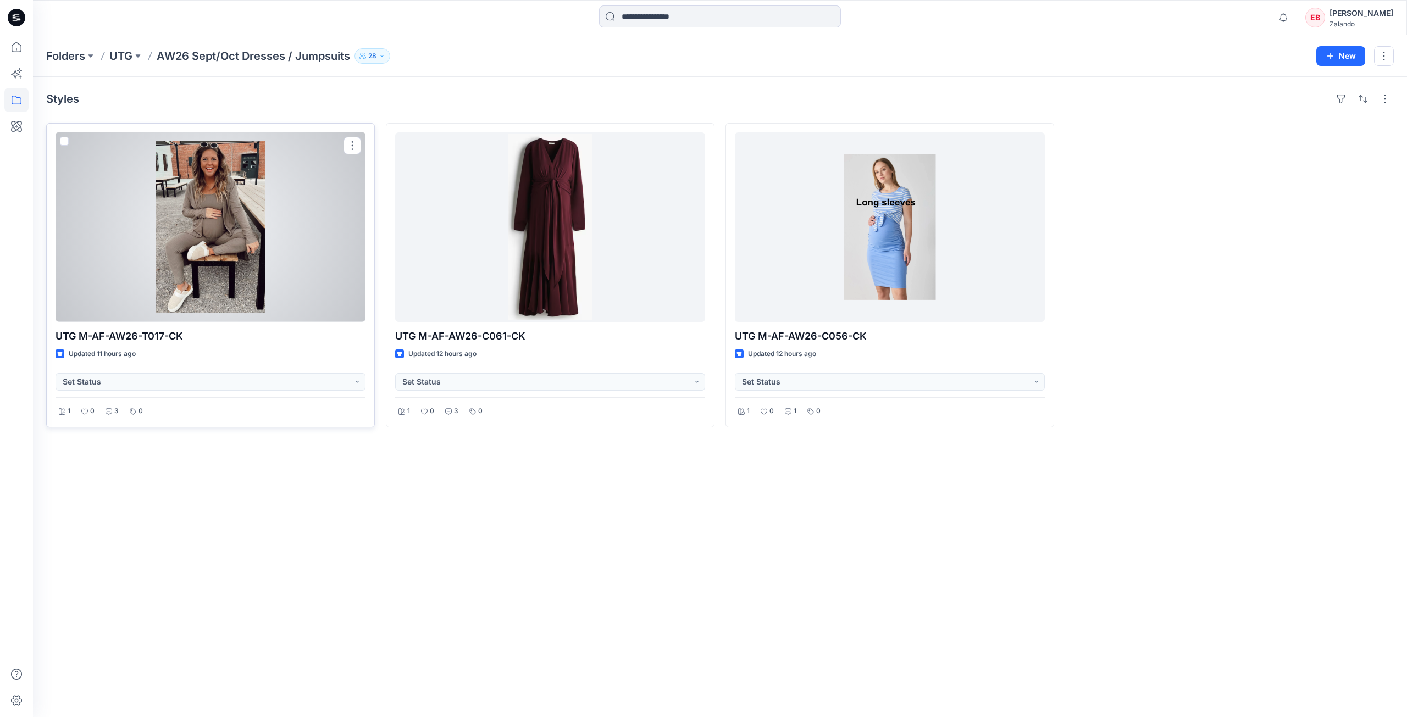
click at [316, 226] on div at bounding box center [210, 227] width 310 height 190
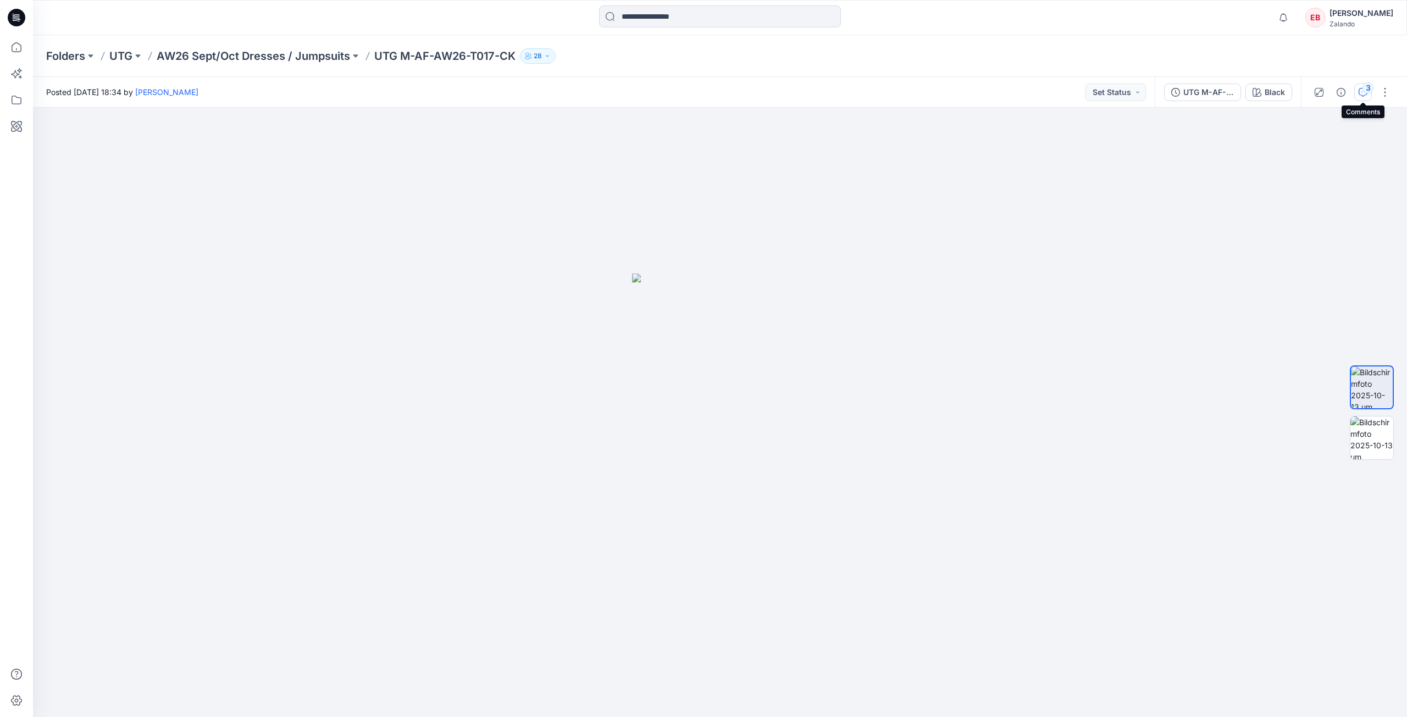
click at [1360, 84] on button "3" at bounding box center [1363, 93] width 18 height 18
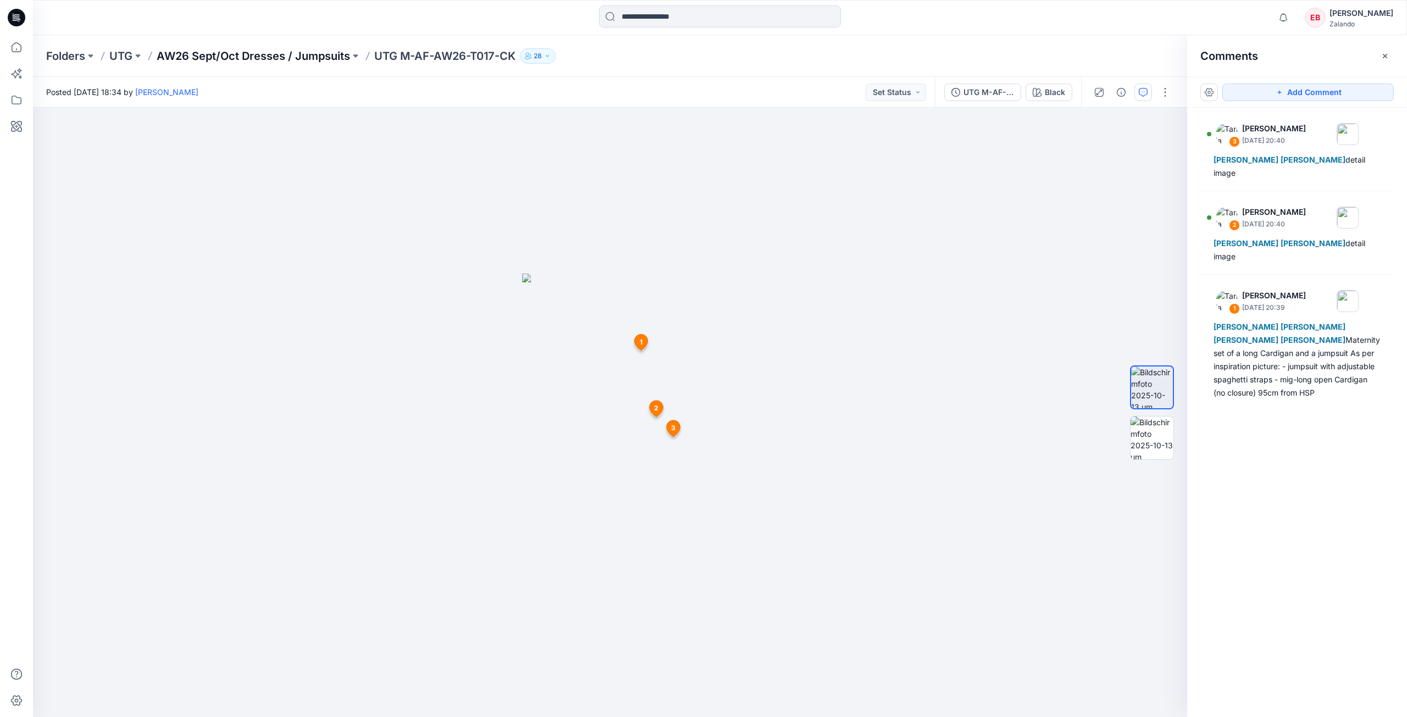
click at [313, 57] on p "AW26 Sept/Oct Dresses / Jumpsuits" at bounding box center [253, 55] width 193 height 15
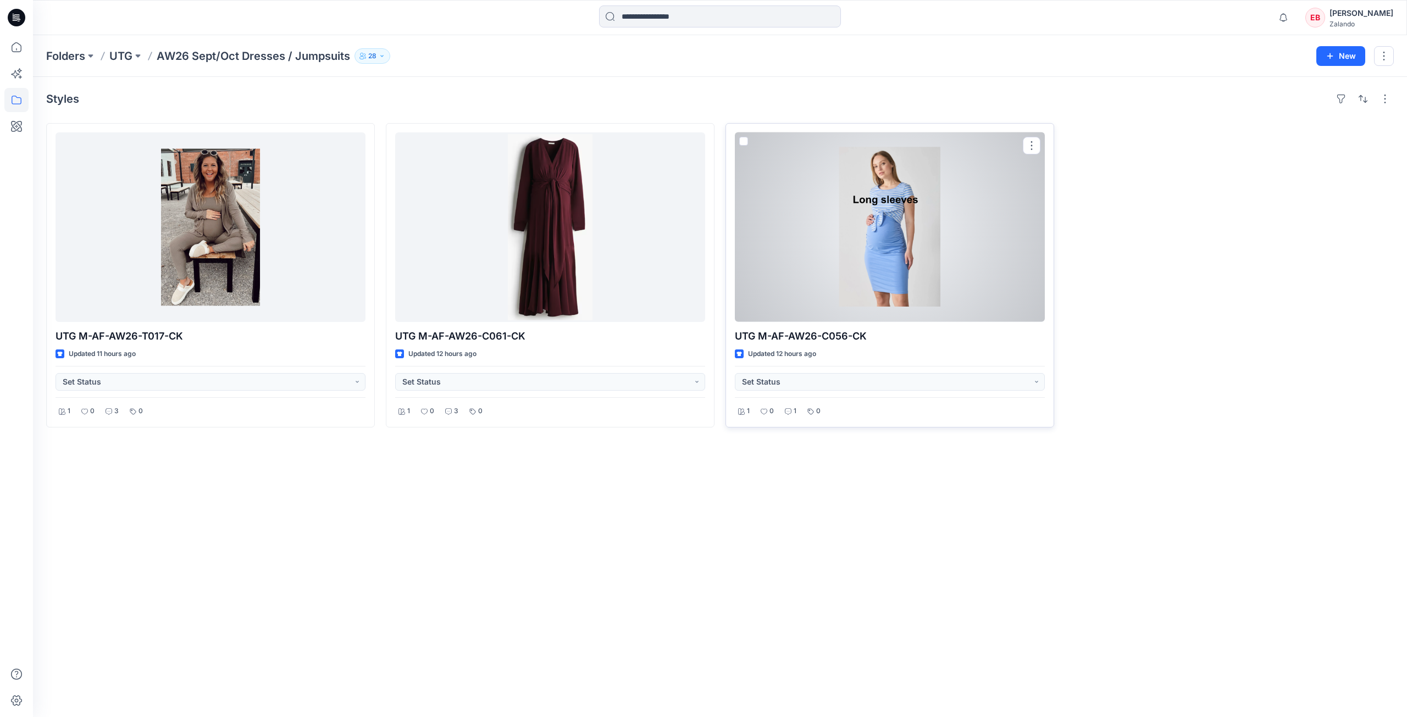
click at [838, 229] on div at bounding box center [890, 227] width 310 height 190
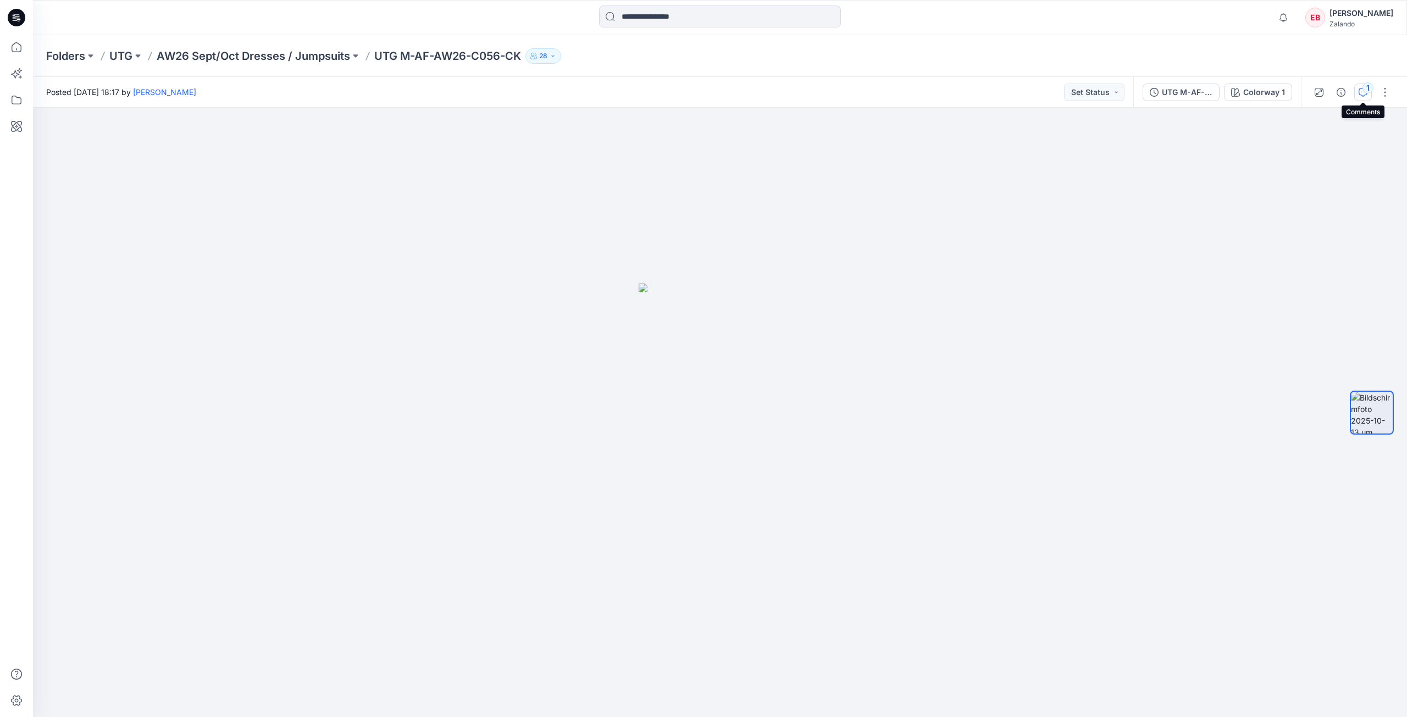
click at [1371, 94] on button "1" at bounding box center [1363, 93] width 18 height 18
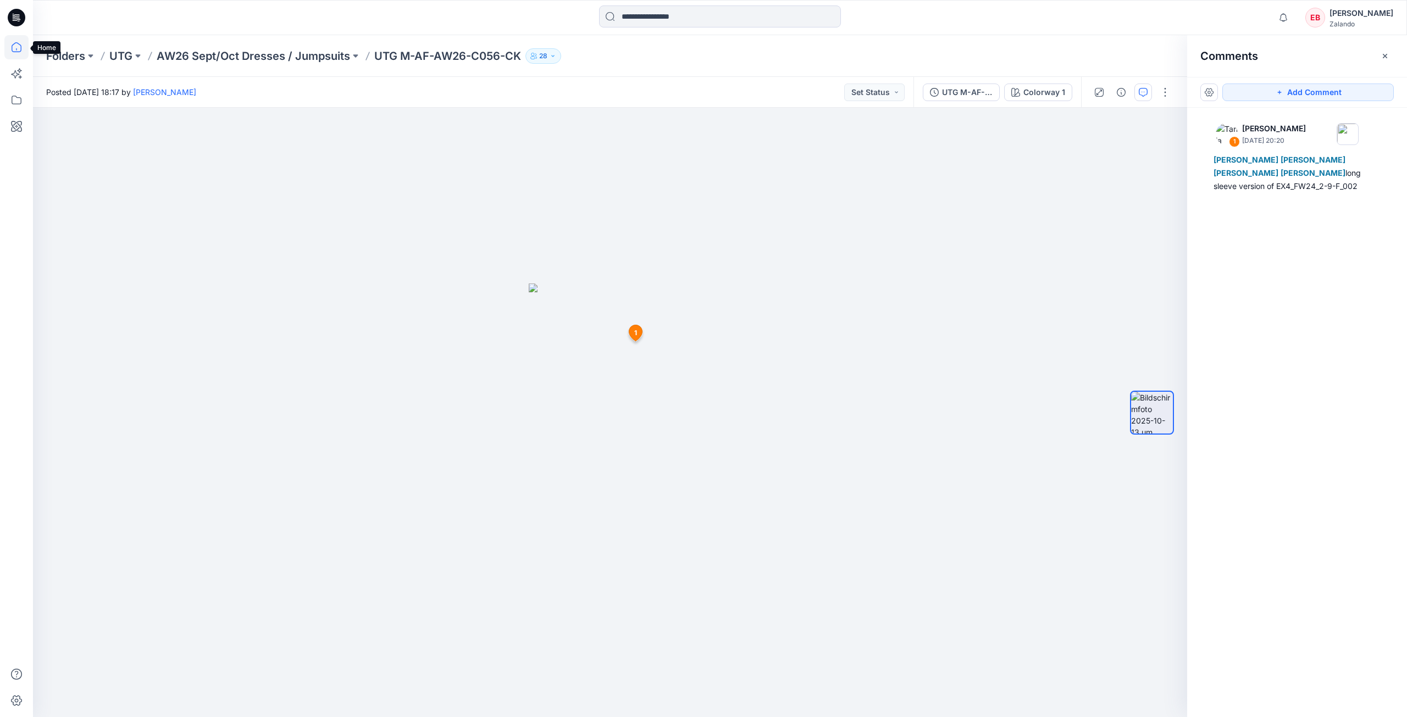
click at [14, 52] on icon at bounding box center [16, 47] width 24 height 24
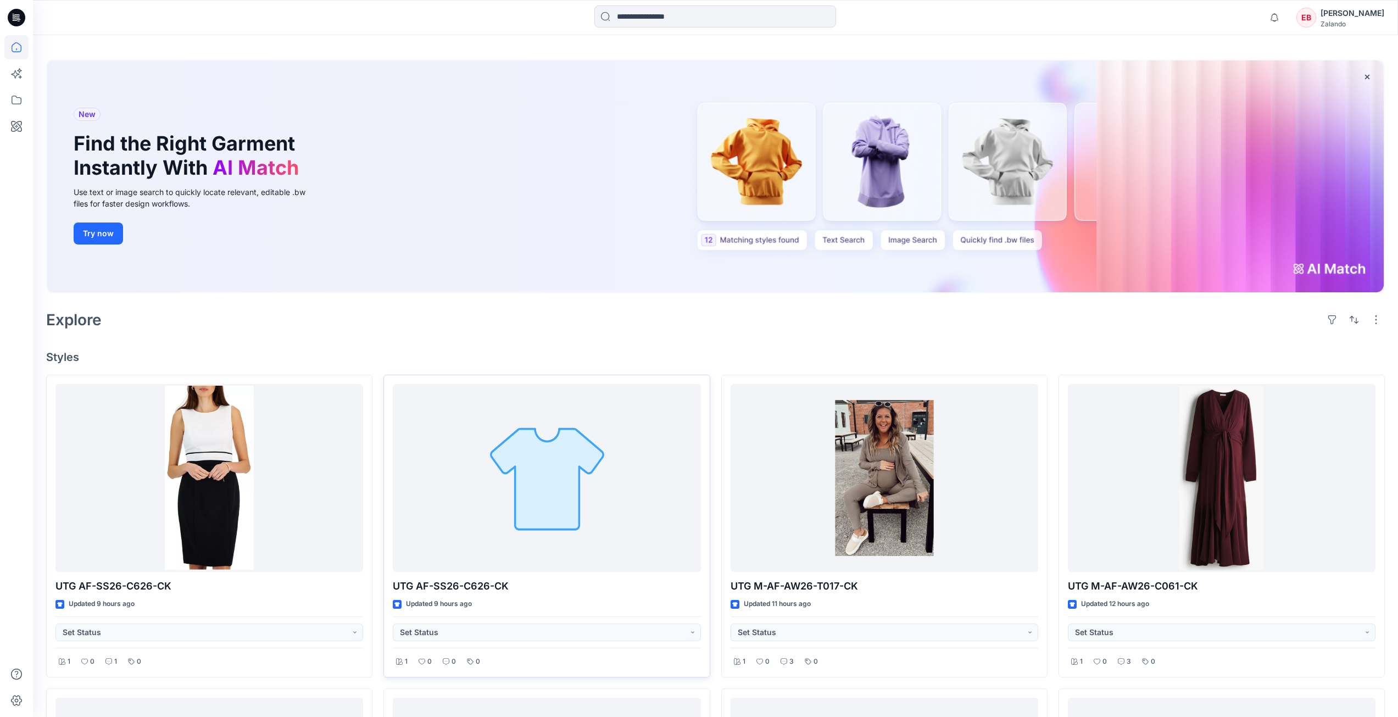
scroll to position [55, 0]
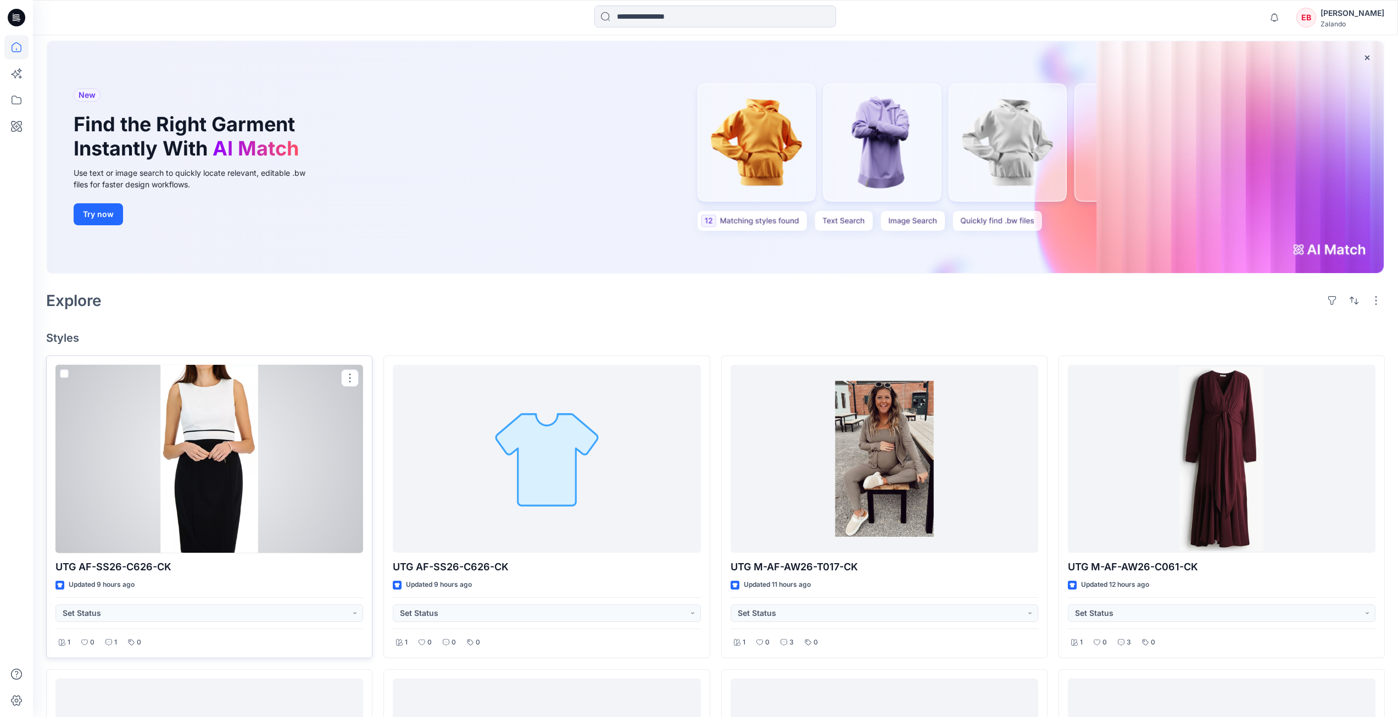
click at [265, 439] on div at bounding box center [209, 459] width 308 height 188
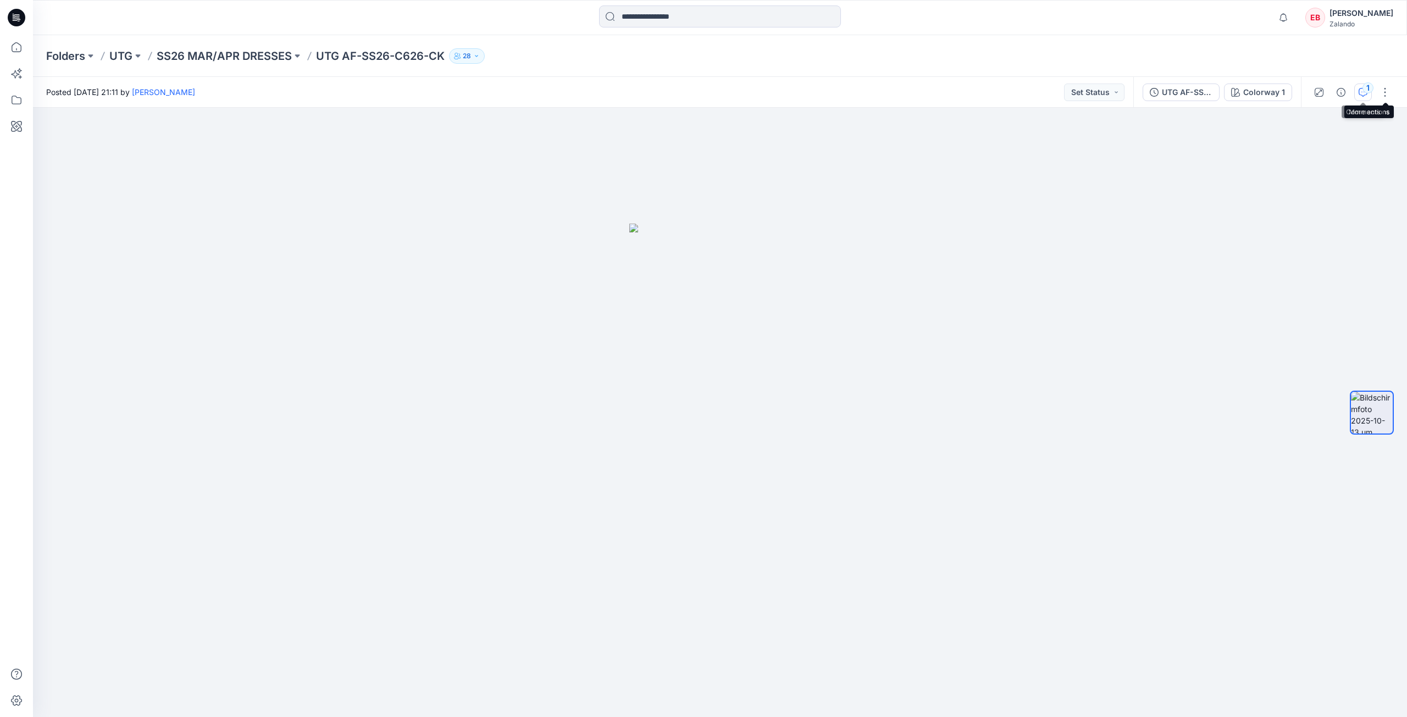
click at [1368, 90] on div "1" at bounding box center [1367, 87] width 11 height 11
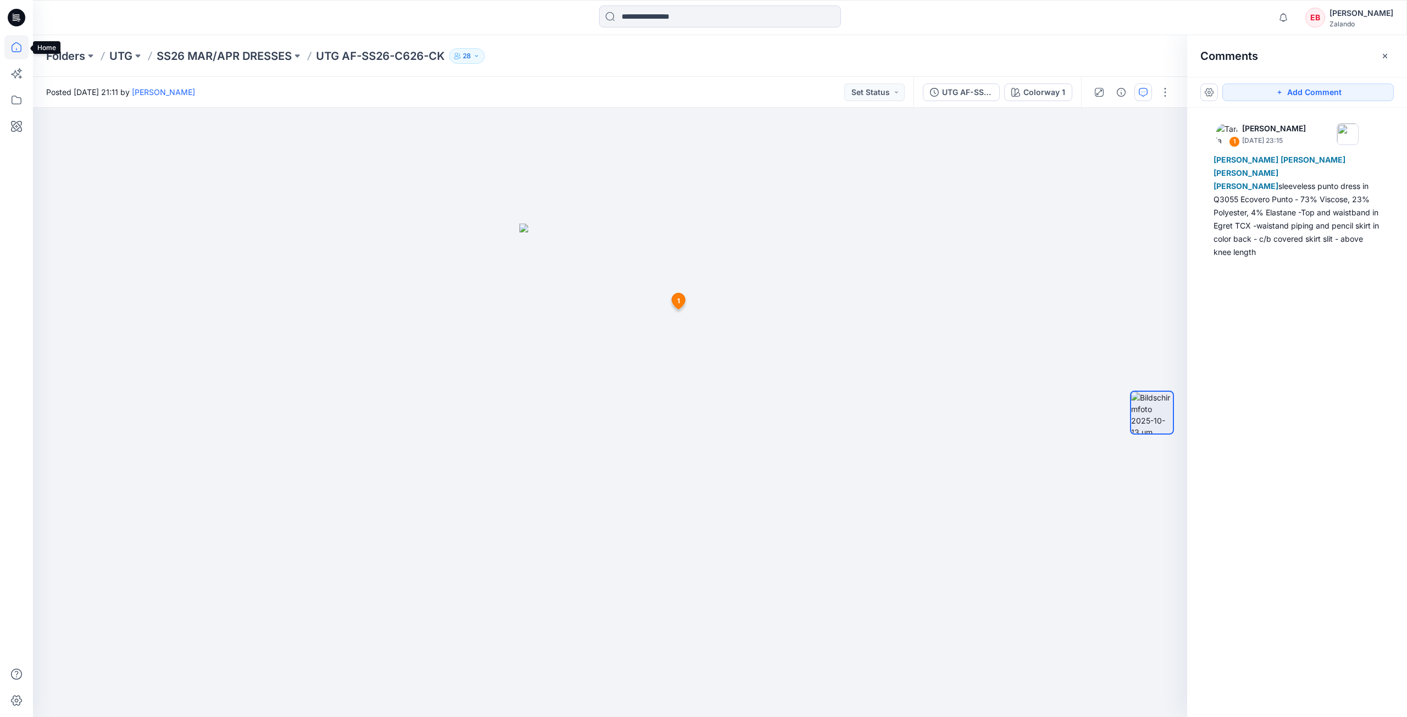
click at [23, 49] on icon at bounding box center [16, 47] width 24 height 24
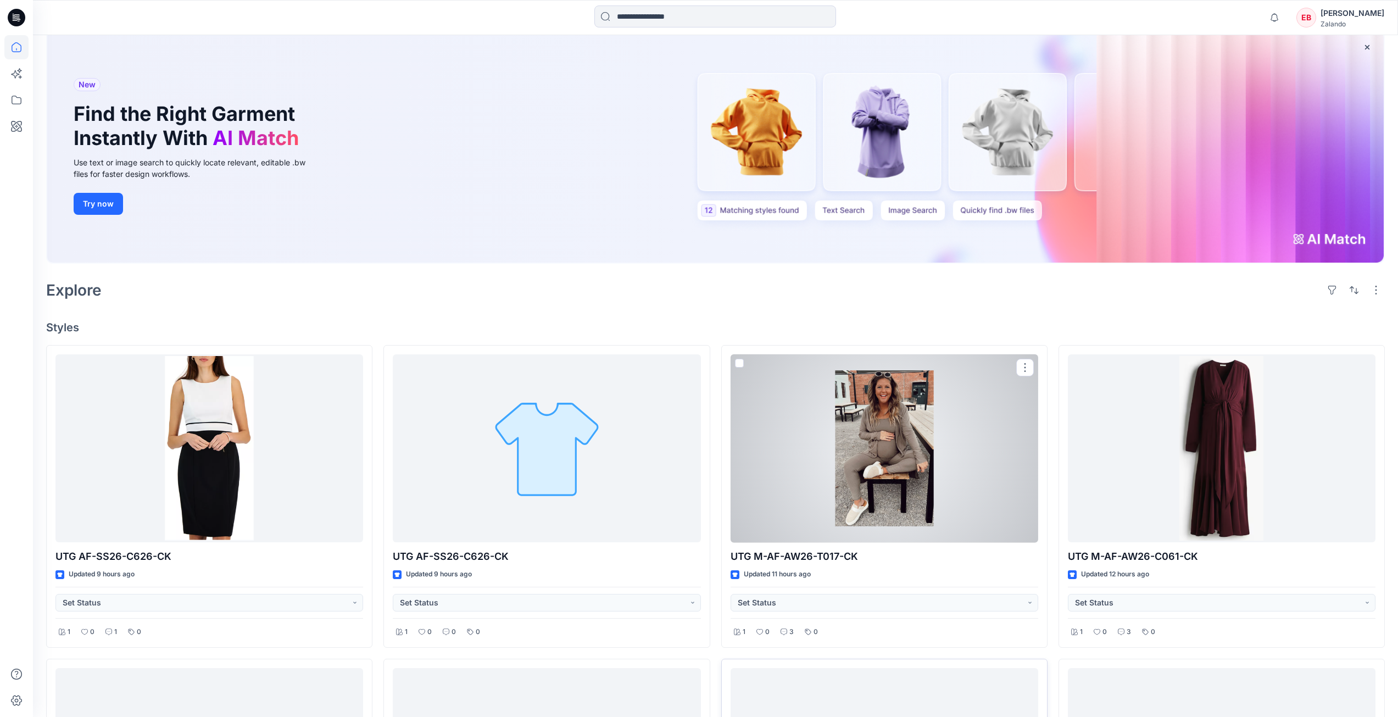
scroll to position [275, 0]
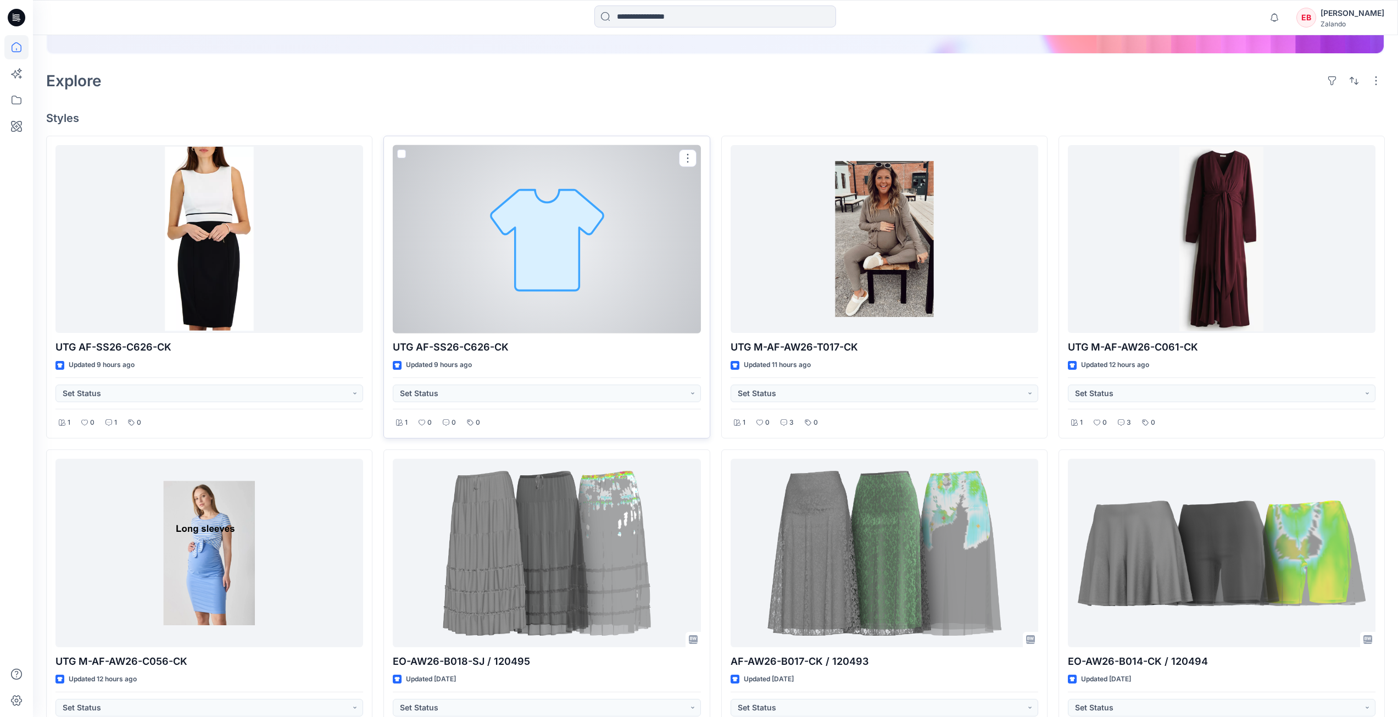
click at [595, 287] on div at bounding box center [547, 239] width 308 height 188
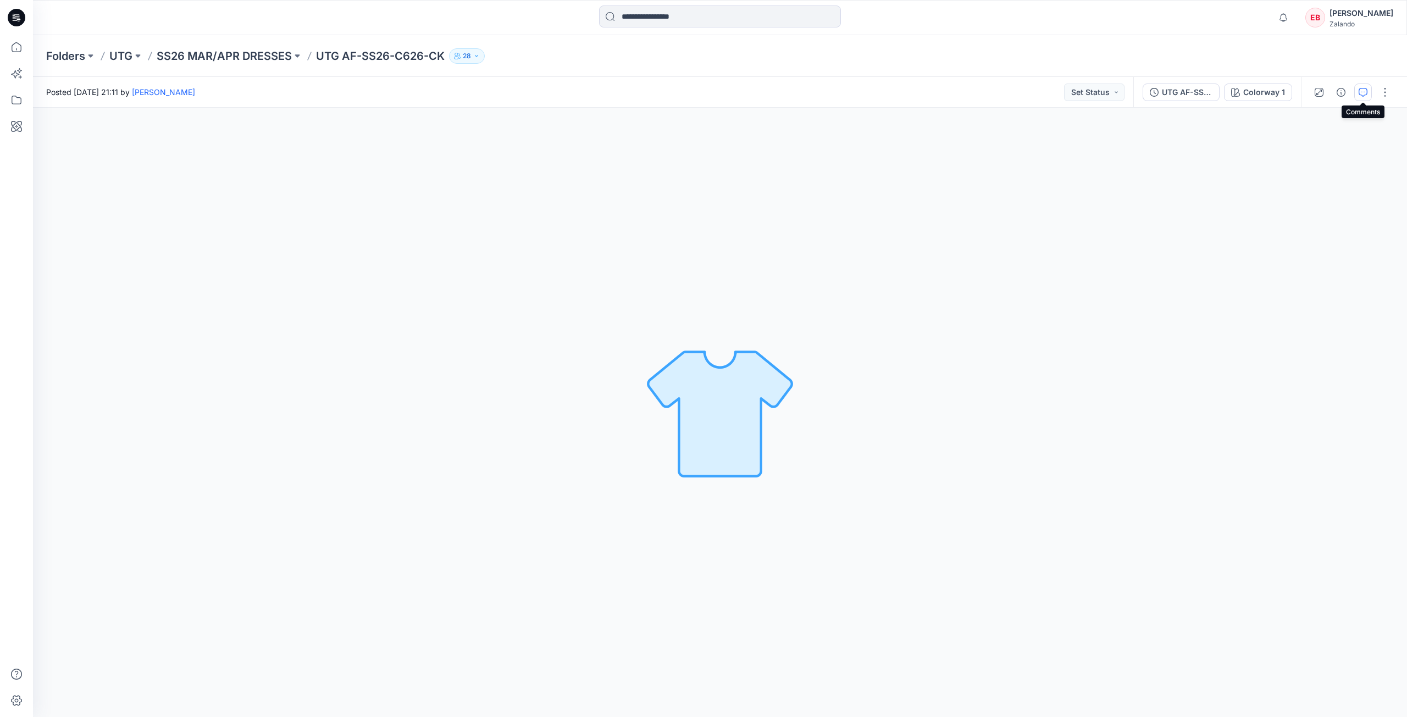
click at [1365, 91] on icon "button" at bounding box center [1362, 92] width 9 height 9
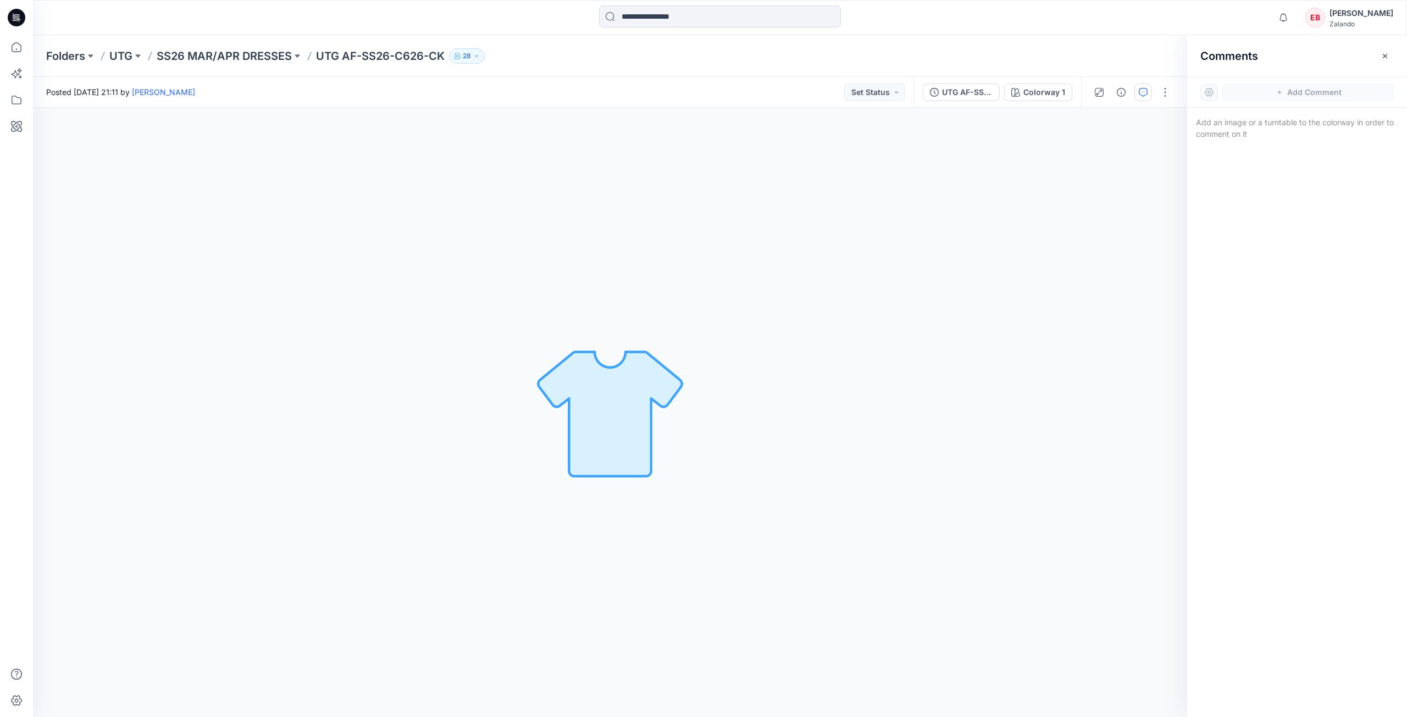
click at [1381, 60] on button "button" at bounding box center [1385, 56] width 18 height 18
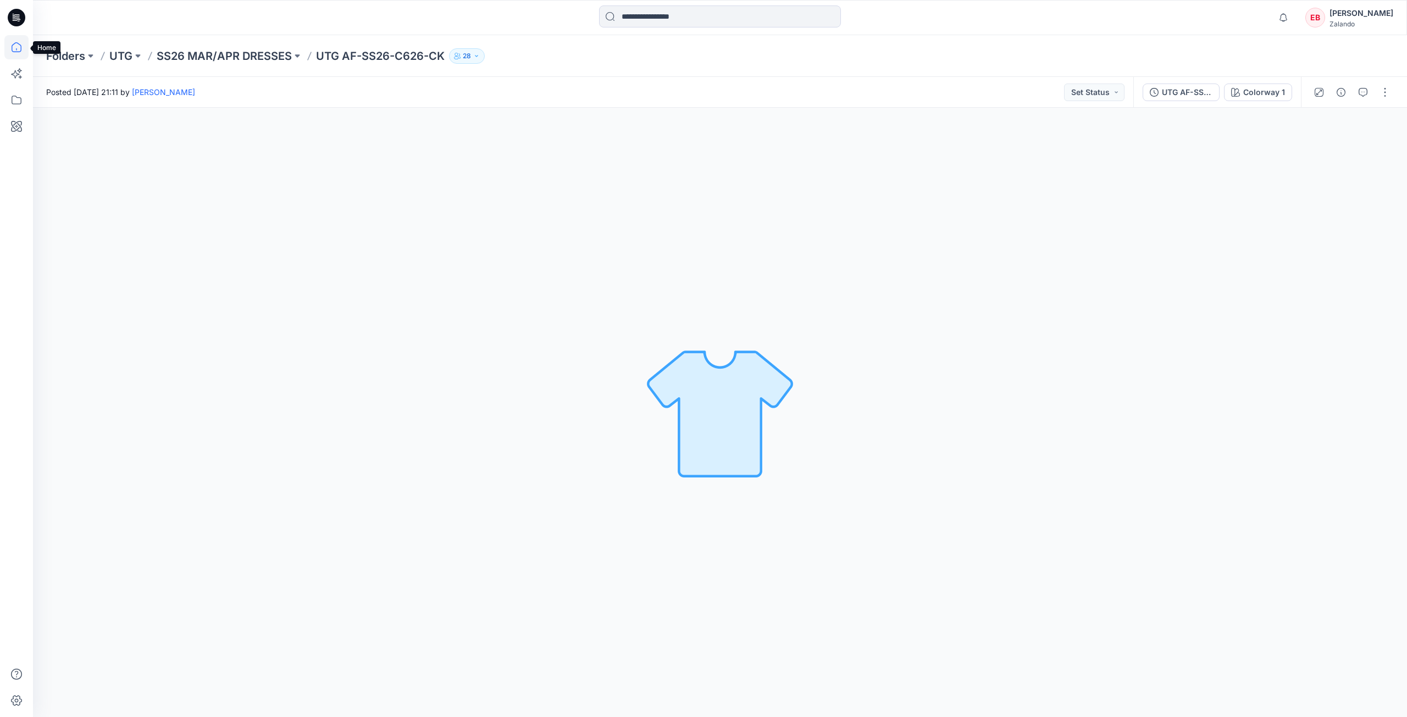
click at [16, 40] on icon at bounding box center [16, 47] width 24 height 24
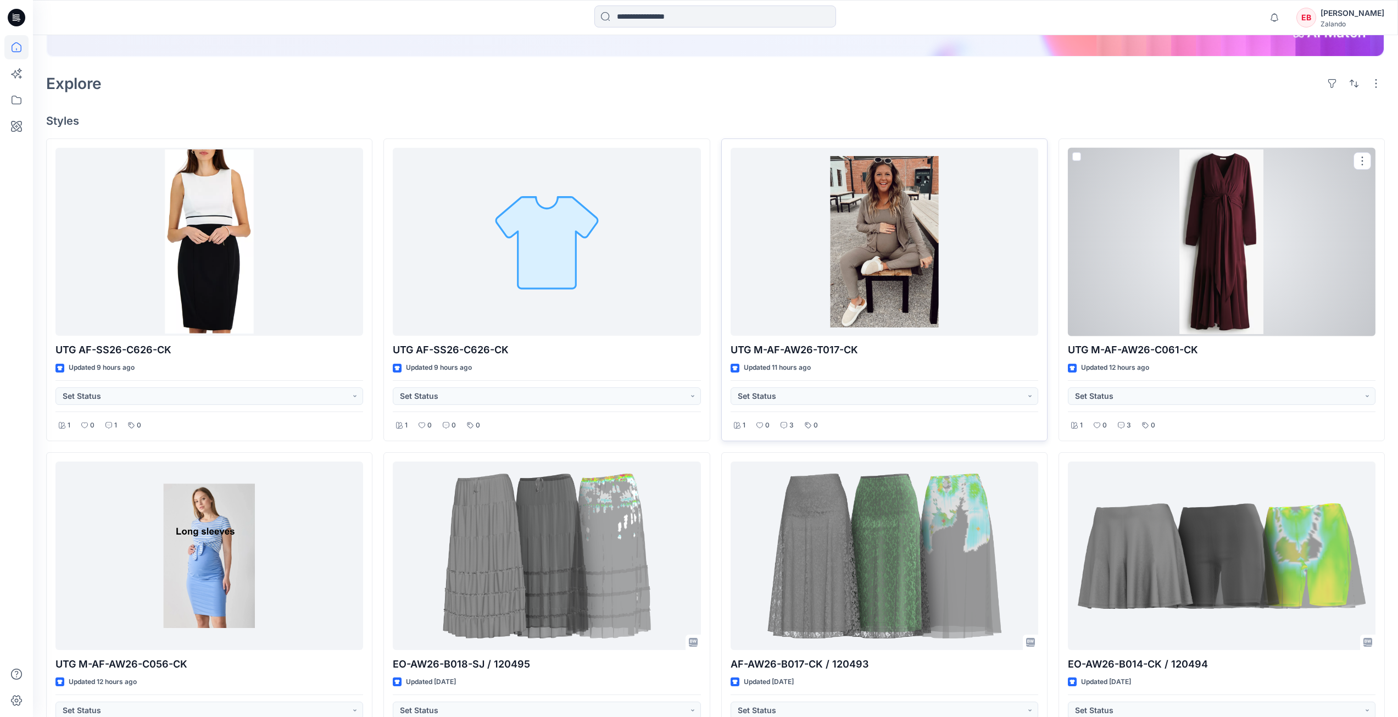
scroll to position [275, 0]
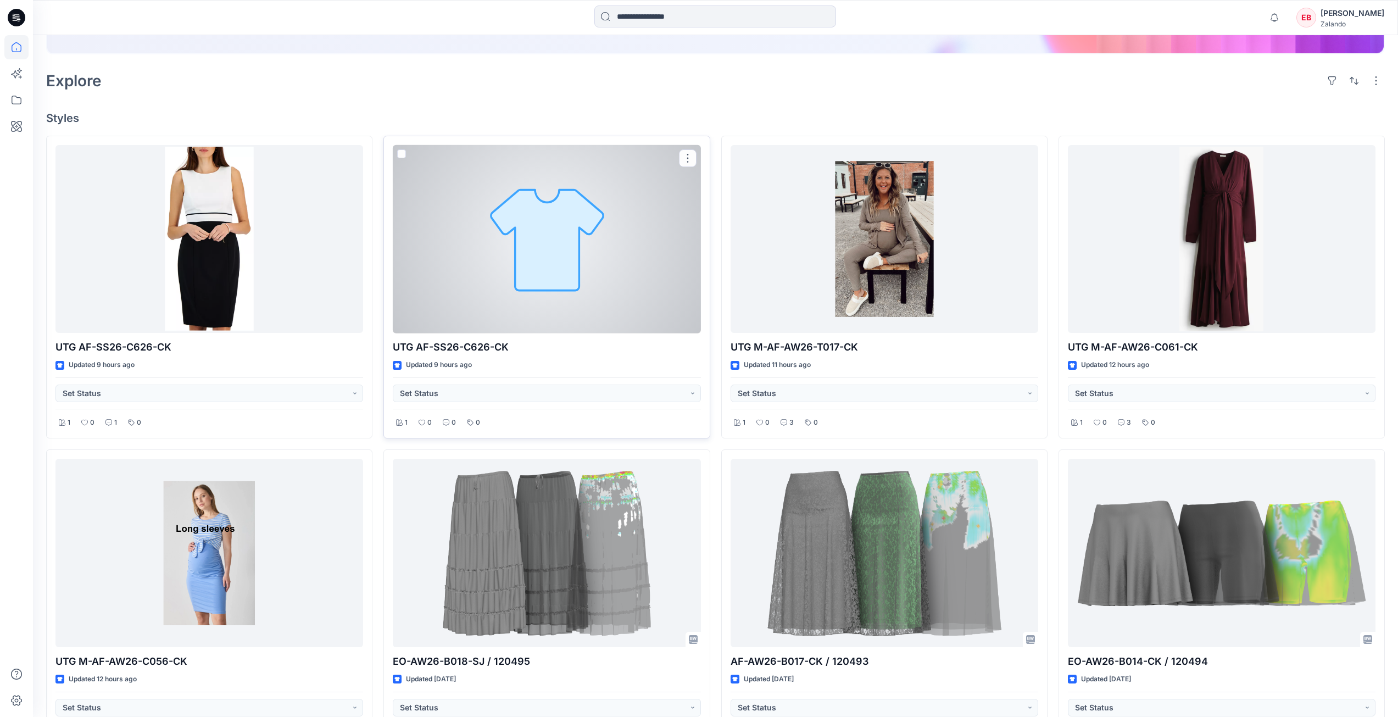
click at [418, 266] on div at bounding box center [547, 239] width 308 height 188
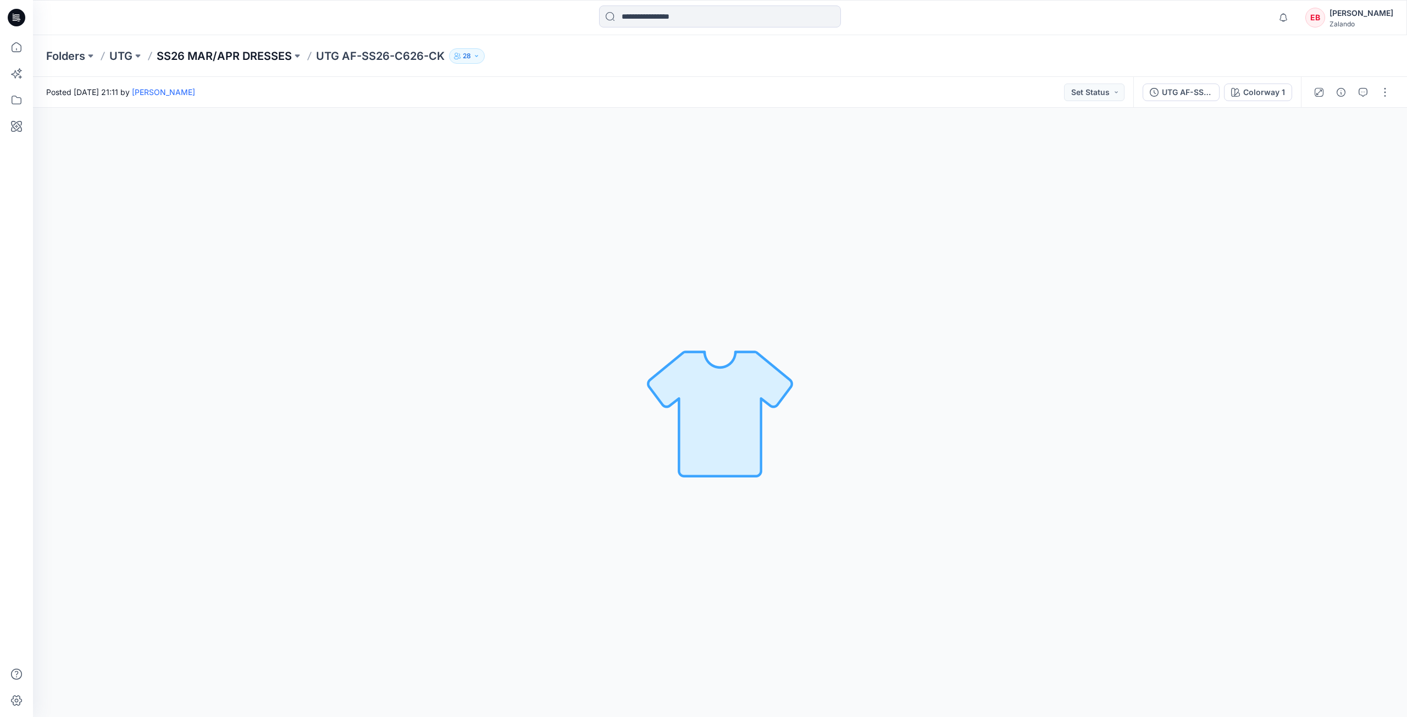
click at [259, 54] on p "SS26 MAR/APR DRESSES" at bounding box center [224, 55] width 135 height 15
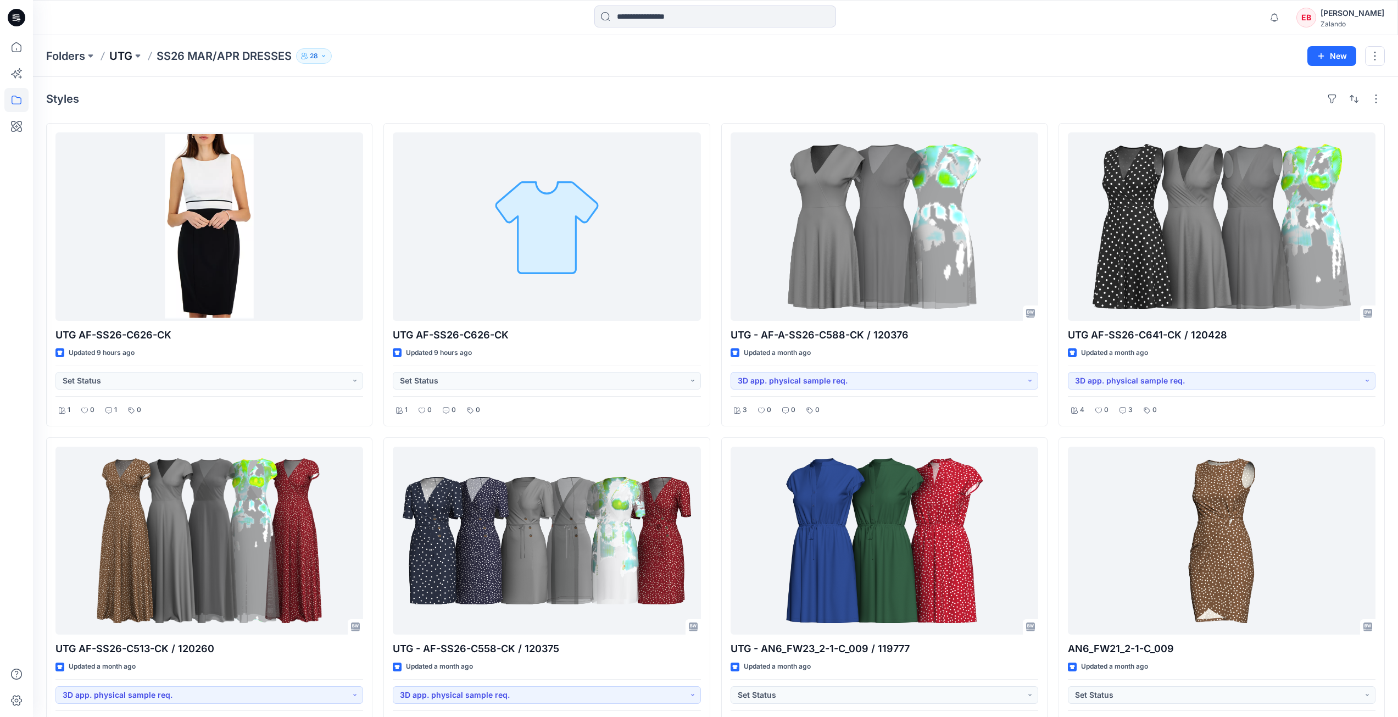
click at [131, 51] on p "UTG" at bounding box center [120, 55] width 23 height 15
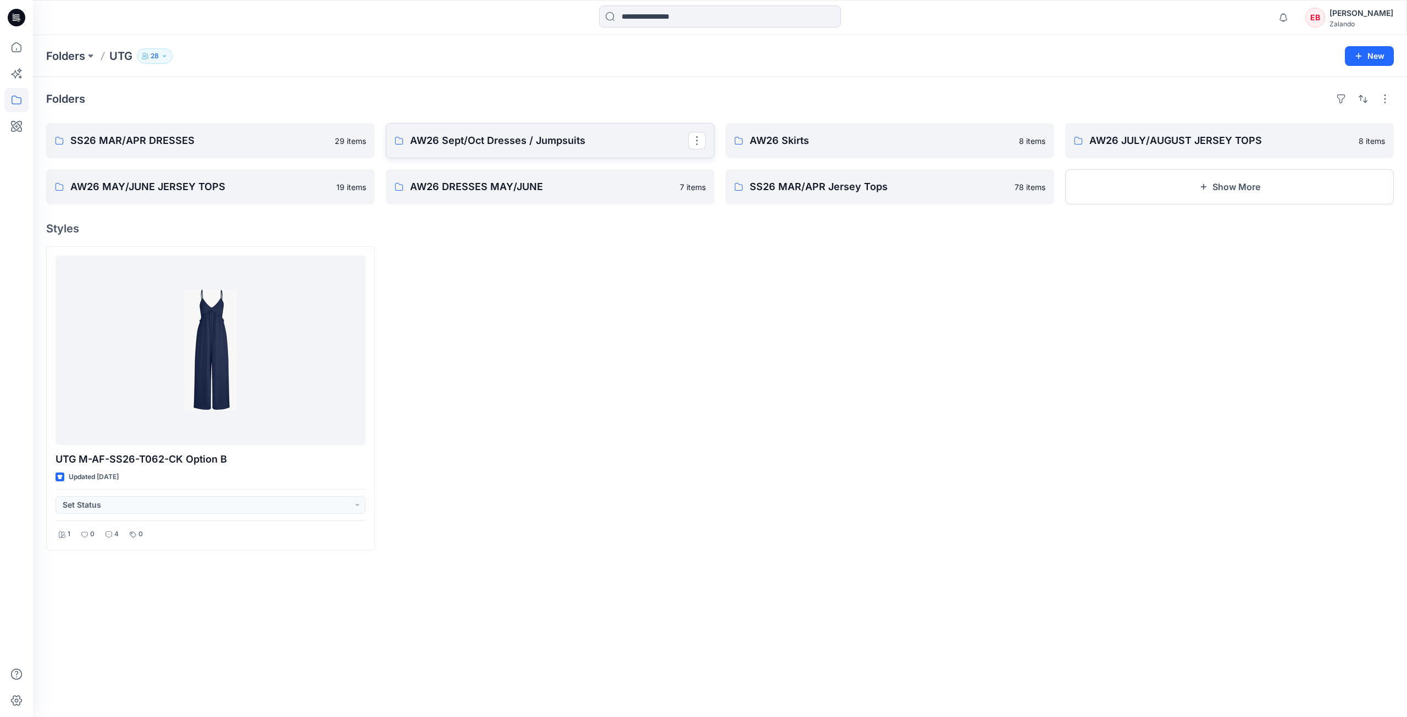
click at [597, 142] on p "AW26 Sept/Oct Dresses / Jumpsuits" at bounding box center [549, 140] width 278 height 15
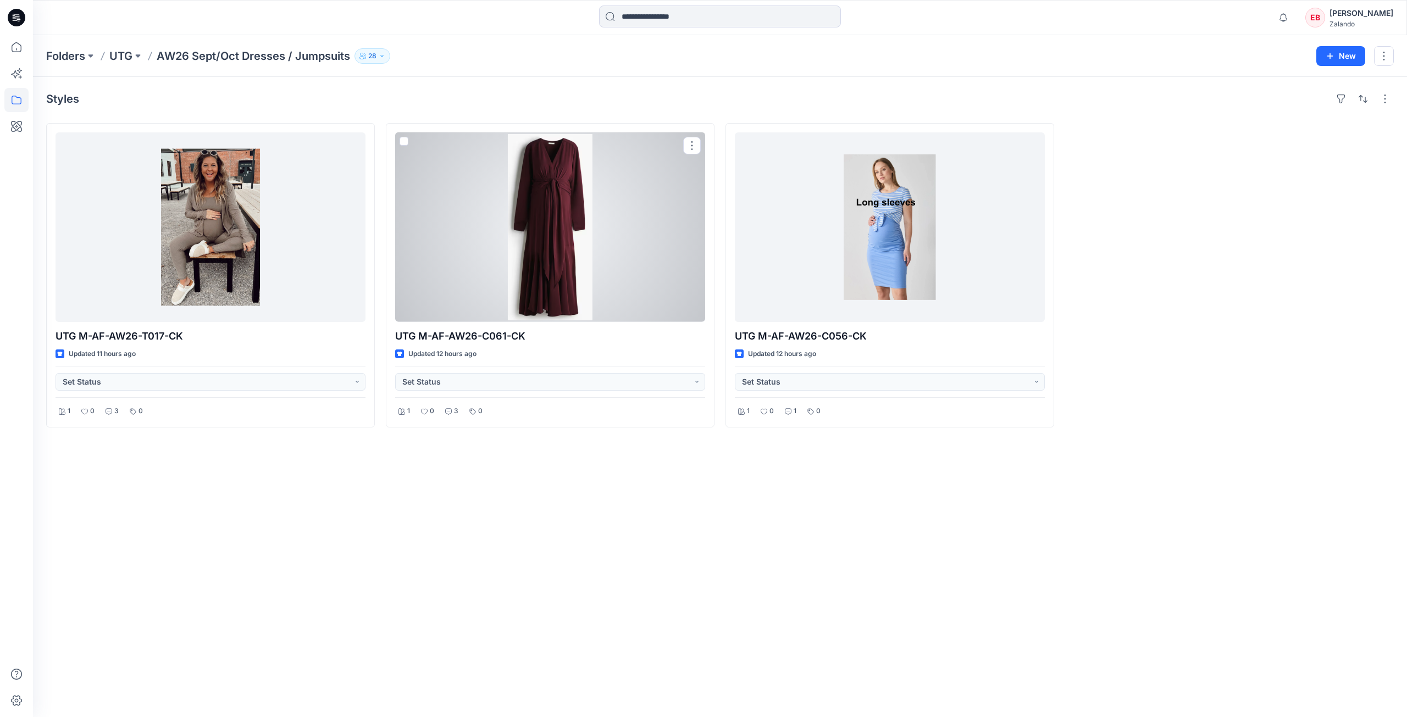
click at [125, 46] on div "Folders UTG AW26 Sept/Oct Dresses / Jumpsuits 28 New" at bounding box center [720, 56] width 1374 height 42
click at [126, 51] on p "UTG" at bounding box center [120, 55] width 23 height 15
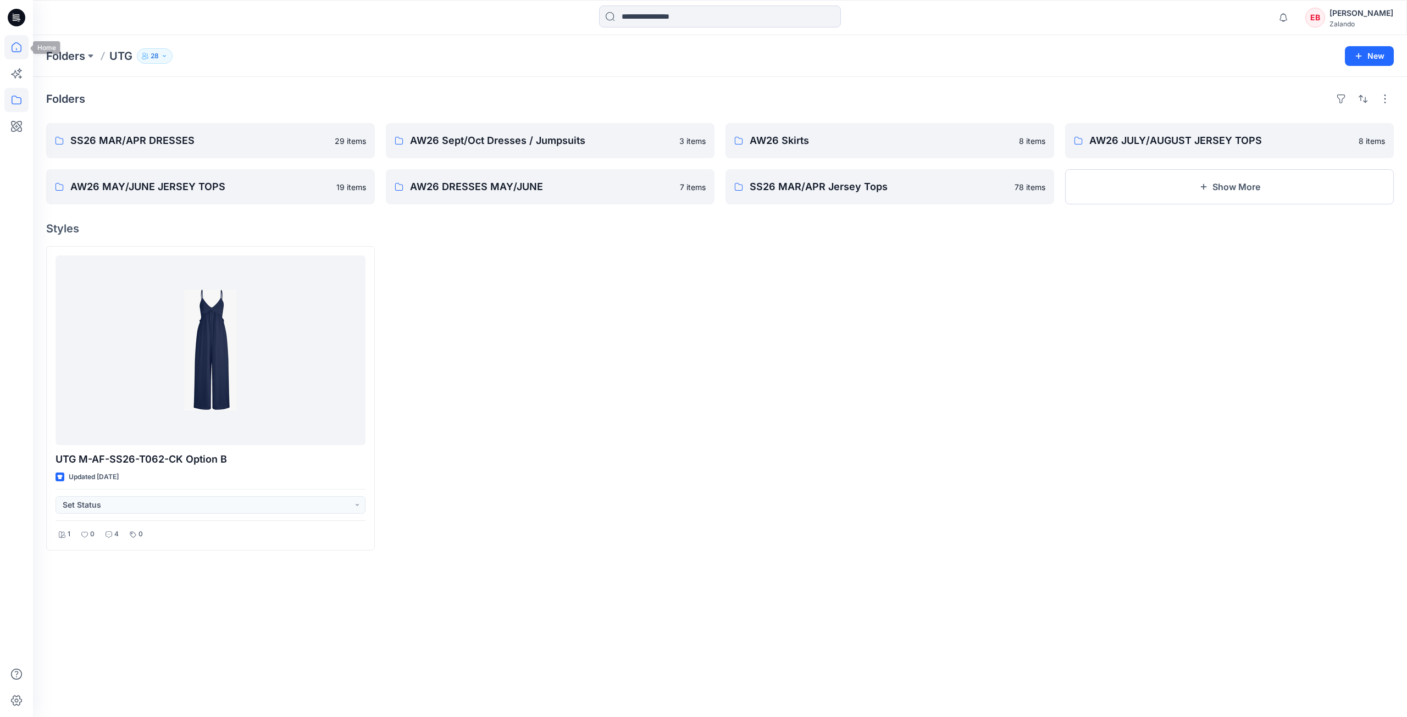
click at [16, 42] on icon at bounding box center [16, 47] width 24 height 24
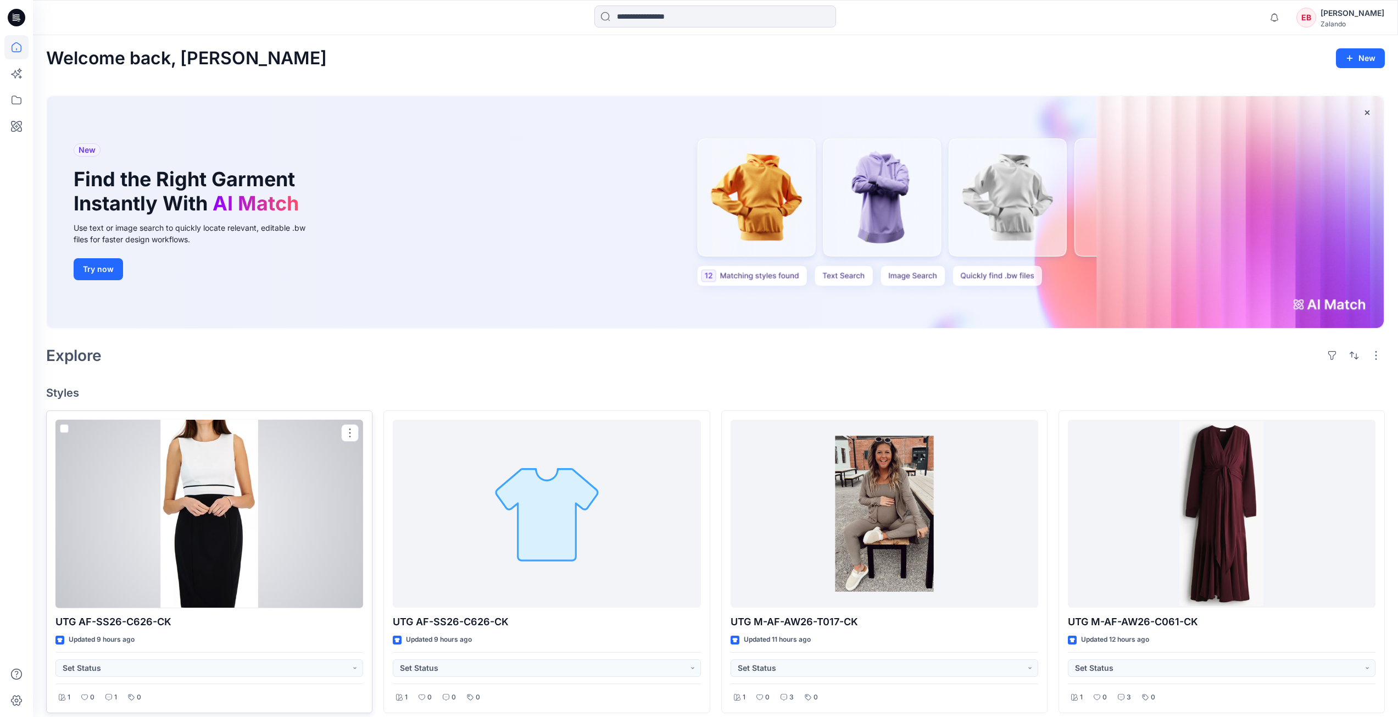
click at [256, 551] on div at bounding box center [209, 514] width 308 height 188
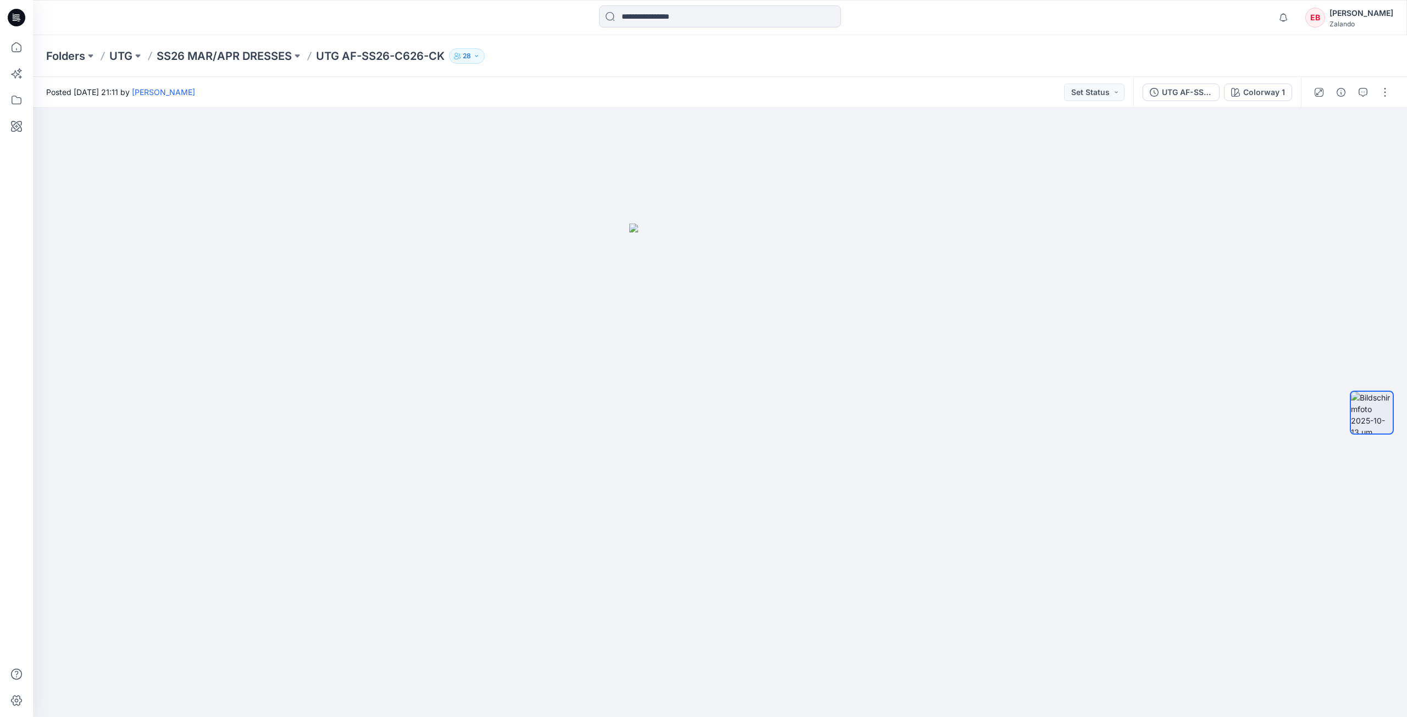
click at [1363, 81] on div at bounding box center [1352, 92] width 102 height 31
click at [1363, 88] on icon "button" at bounding box center [1362, 92] width 9 height 9
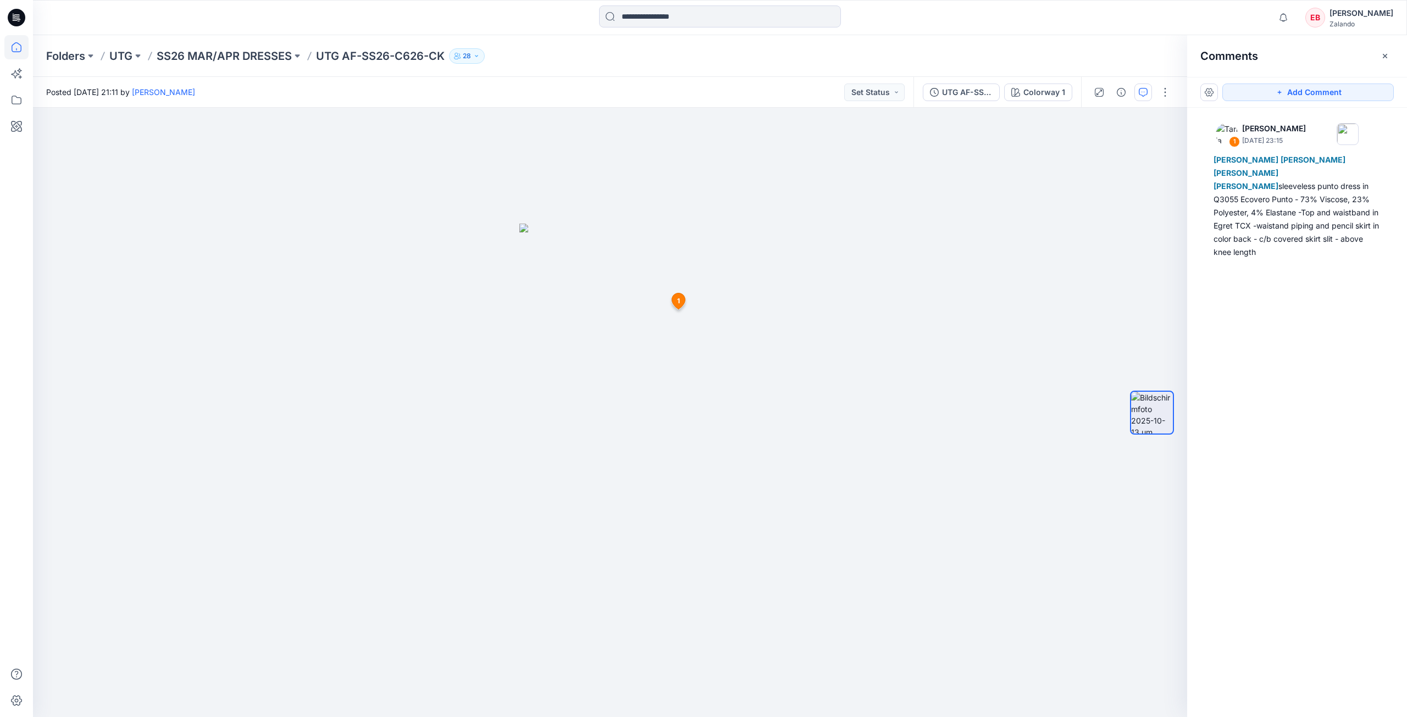
click at [15, 51] on icon at bounding box center [16, 47] width 24 height 24
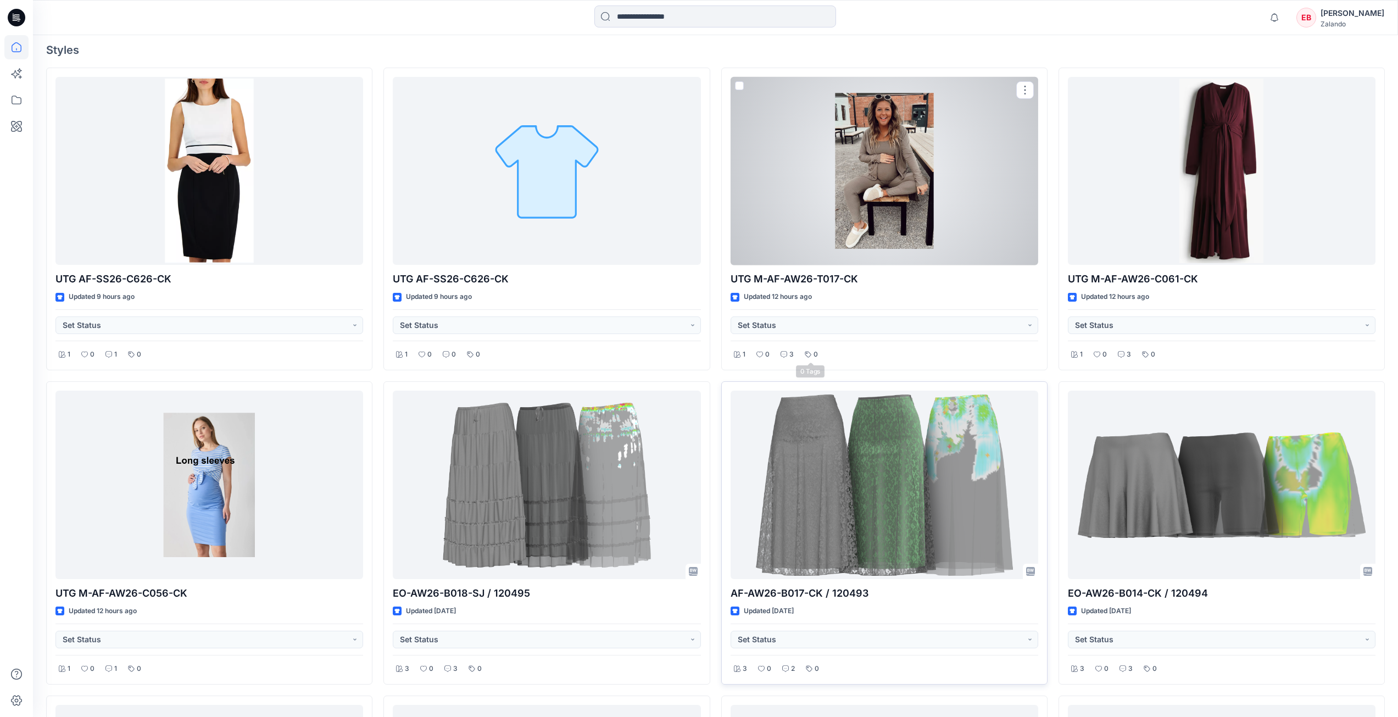
scroll to position [385, 0]
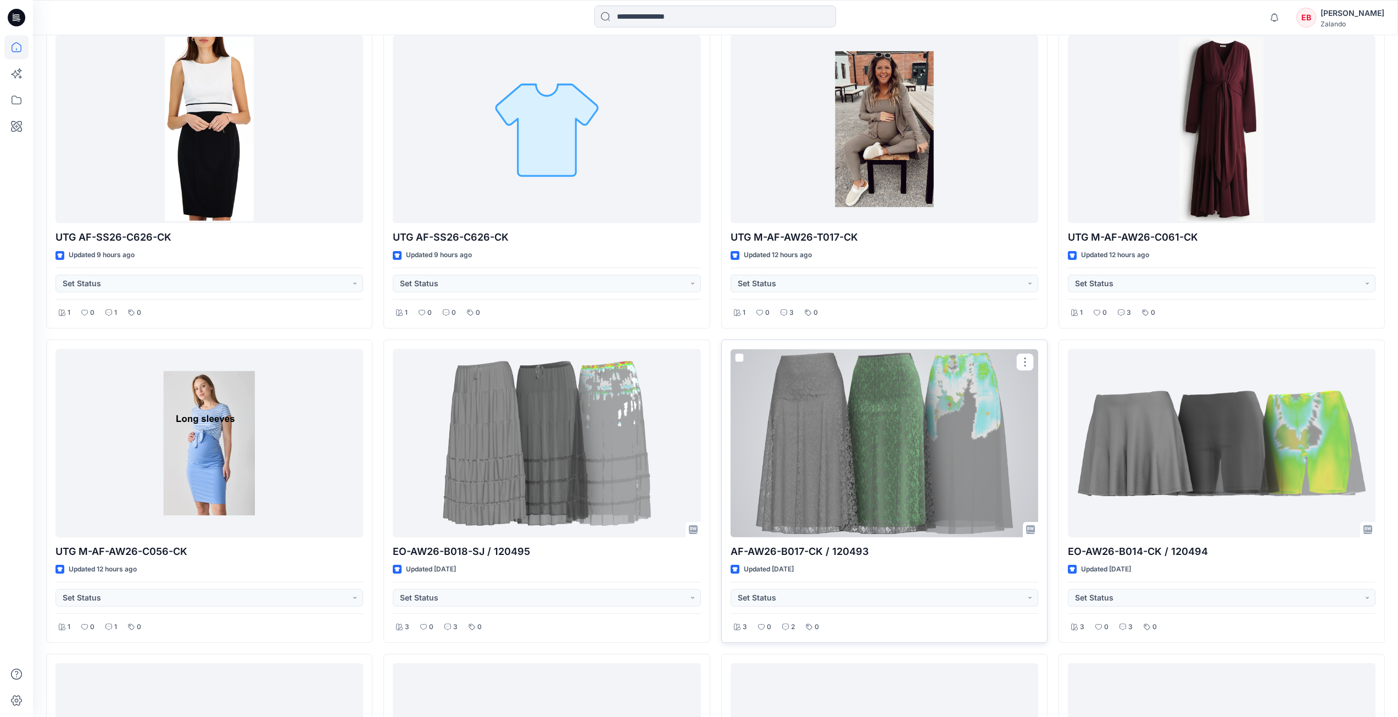
click at [826, 453] on div at bounding box center [885, 443] width 308 height 188
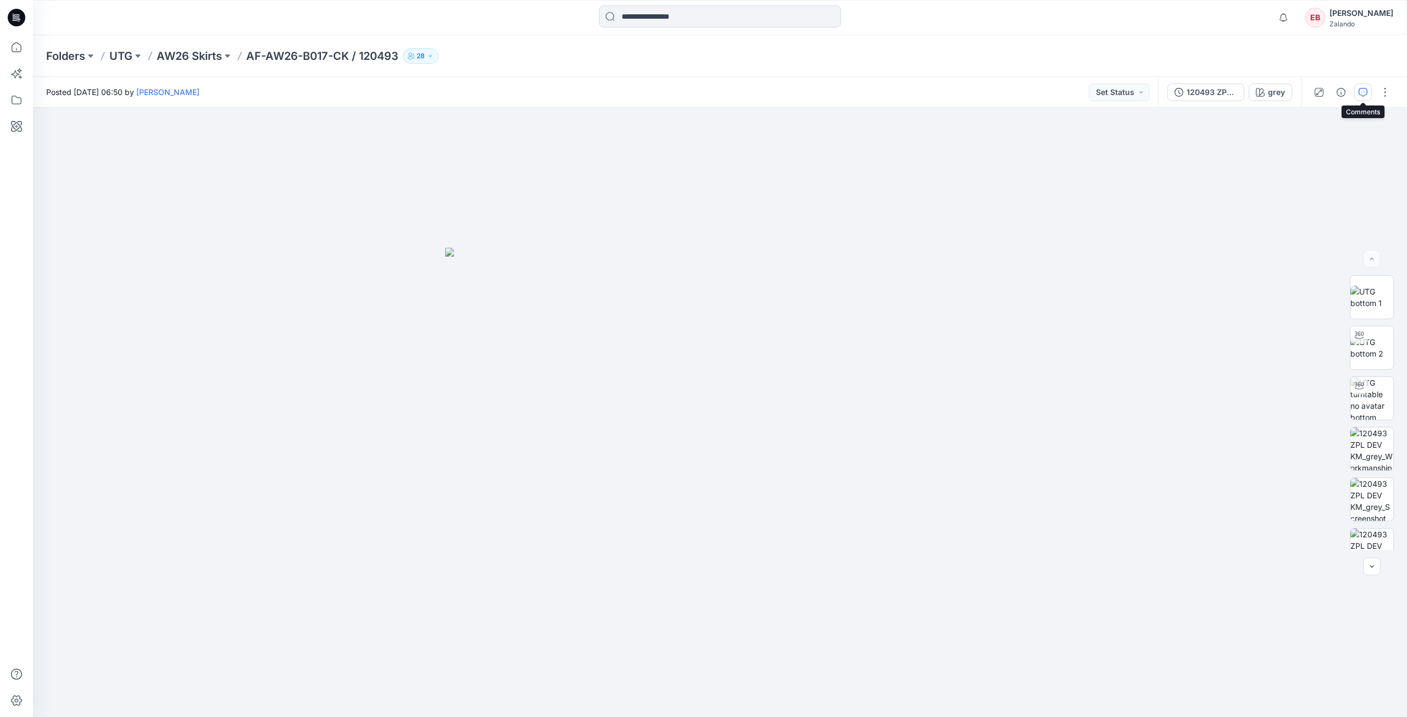
click at [1364, 88] on icon "button" at bounding box center [1362, 92] width 9 height 9
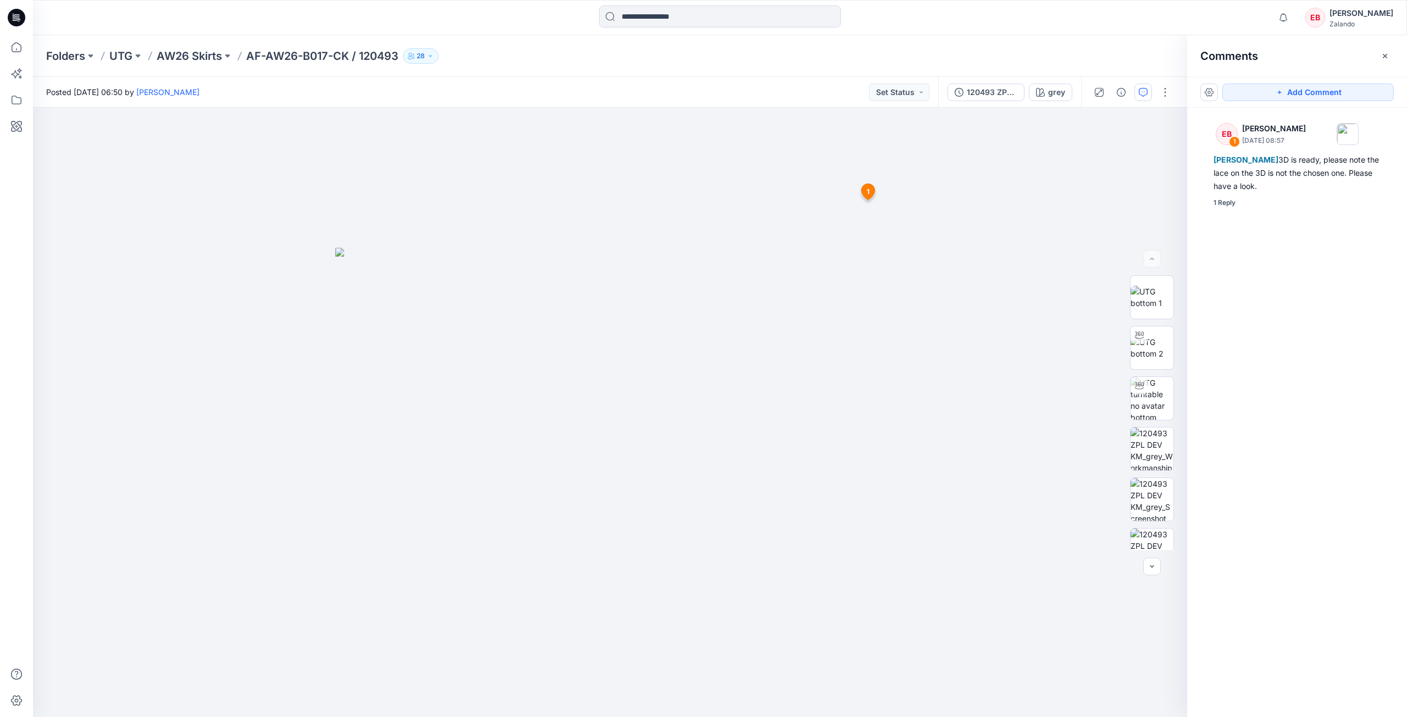
click at [1230, 209] on div "EB 1 Emma Bertelsen October 10, 2025 08:57 Madlen Lecoutré 3D is ready, please …" at bounding box center [1297, 392] width 220 height 569
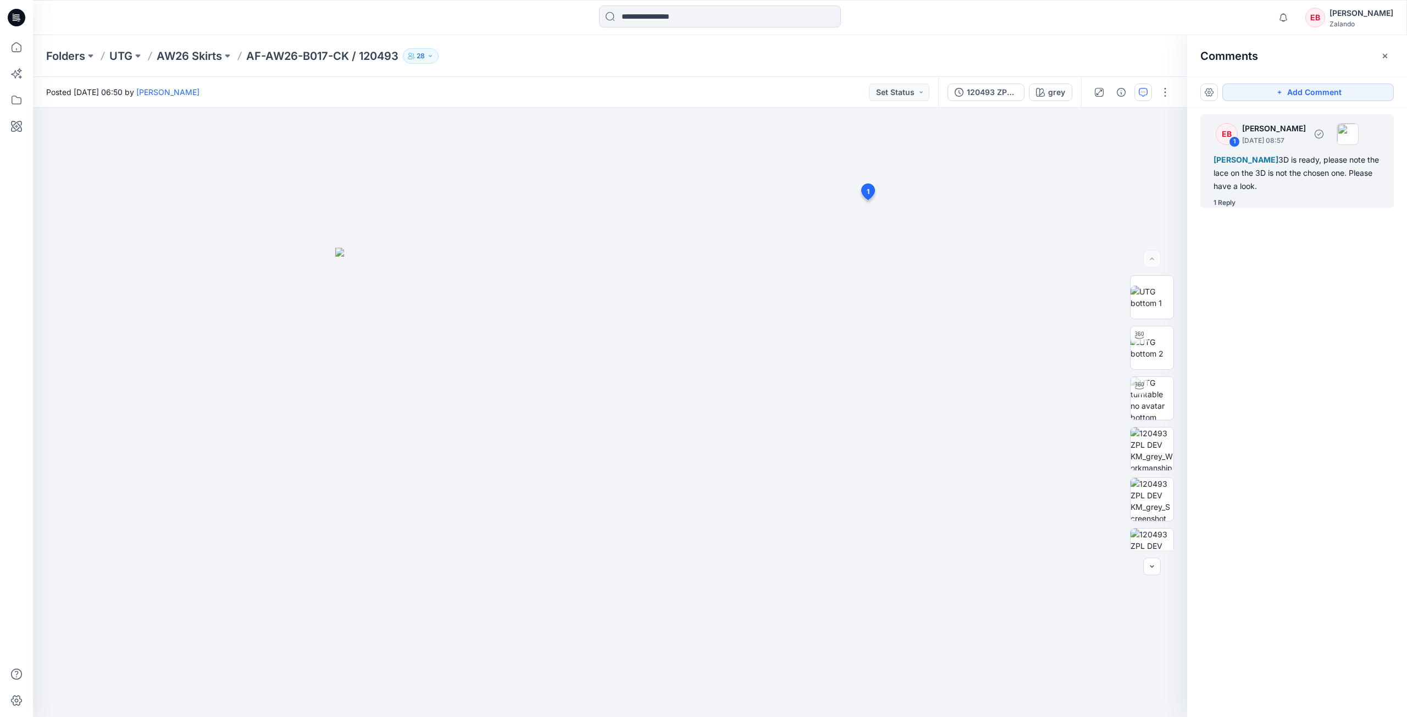
click at [1226, 207] on div "1 Reply" at bounding box center [1224, 202] width 22 height 11
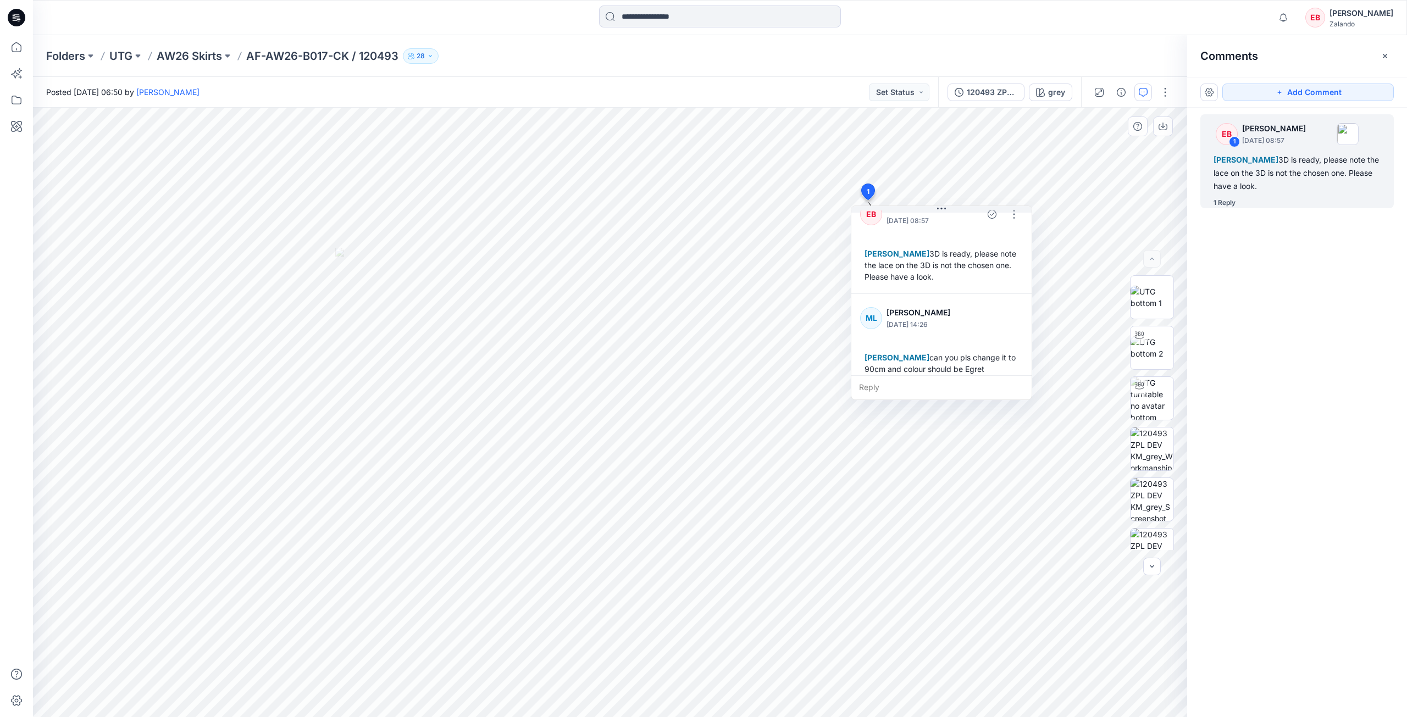
scroll to position [31, 0]
click at [891, 387] on div "Reply" at bounding box center [941, 387] width 180 height 24
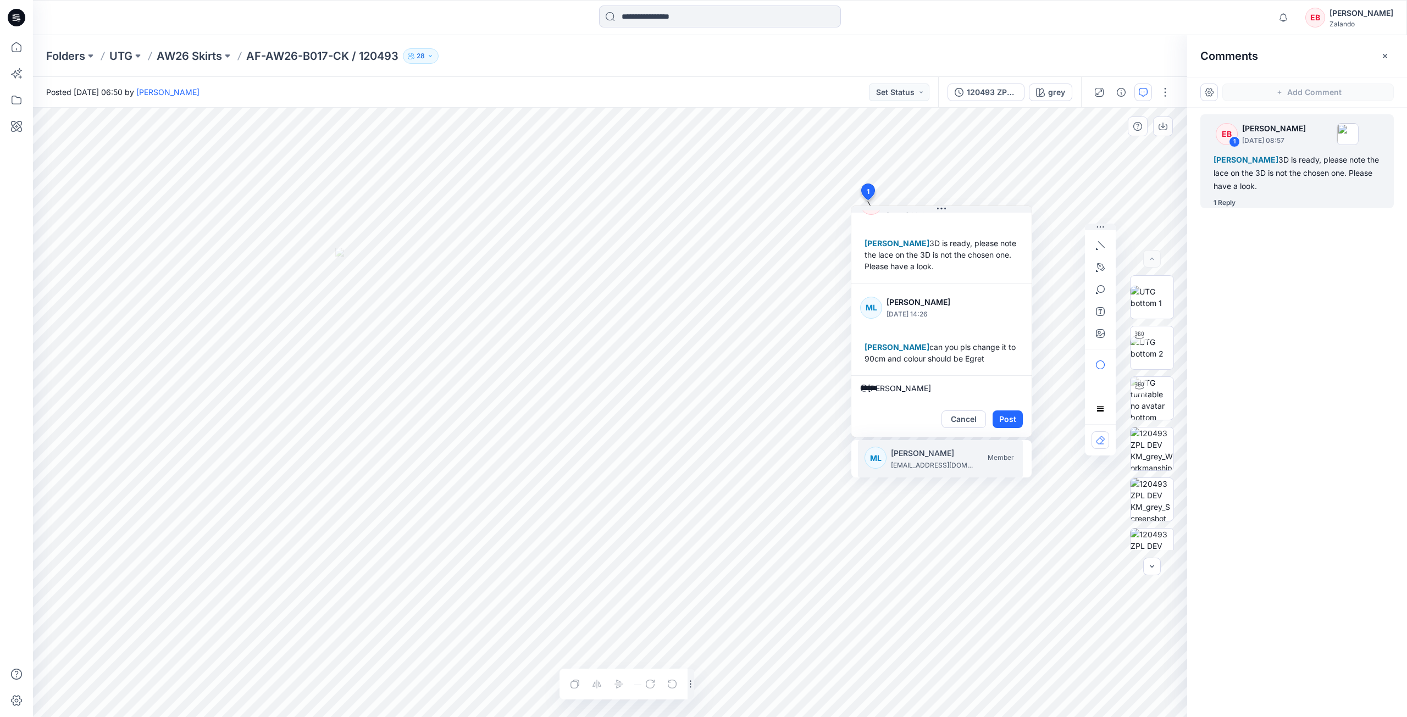
click at [945, 468] on p "madlen.lecoutre@zalando.de" at bounding box center [932, 465] width 82 height 11
type textarea "**********"
click at [1011, 420] on button "Post" at bounding box center [1007, 419] width 30 height 18
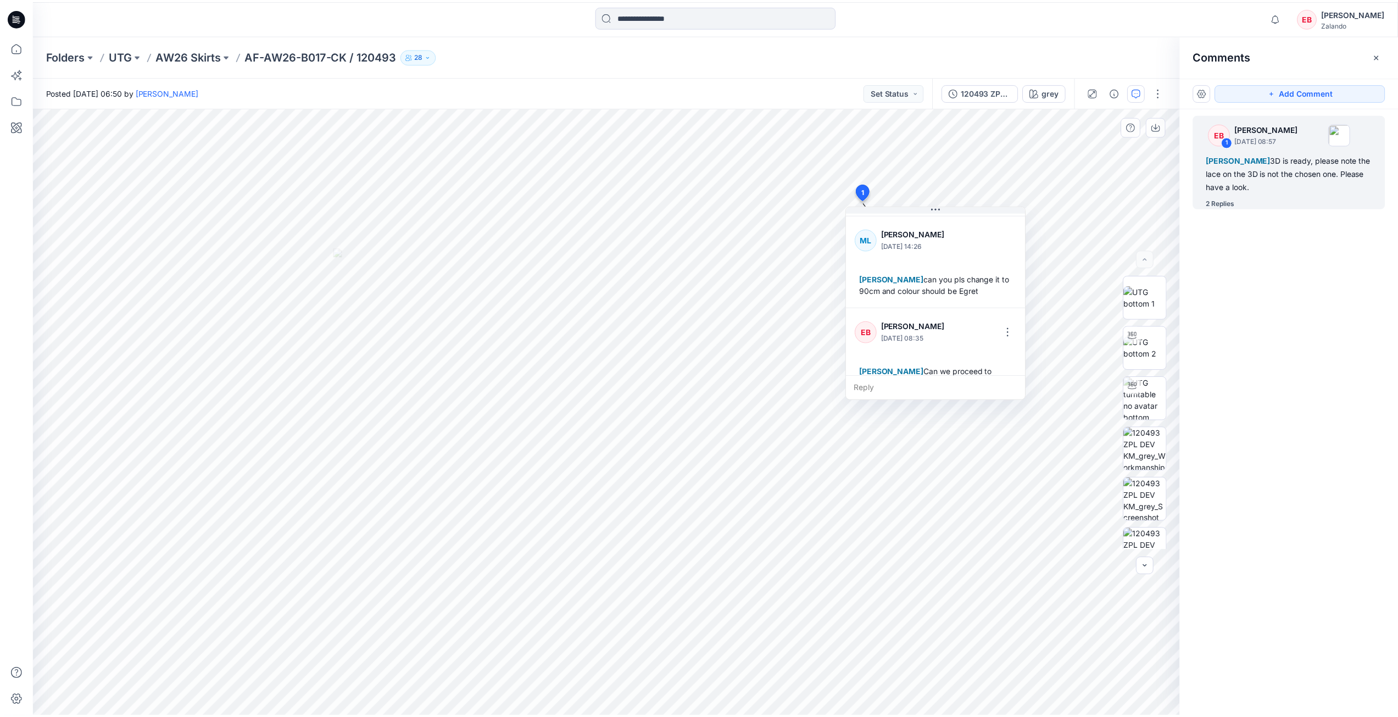
scroll to position [123, 0]
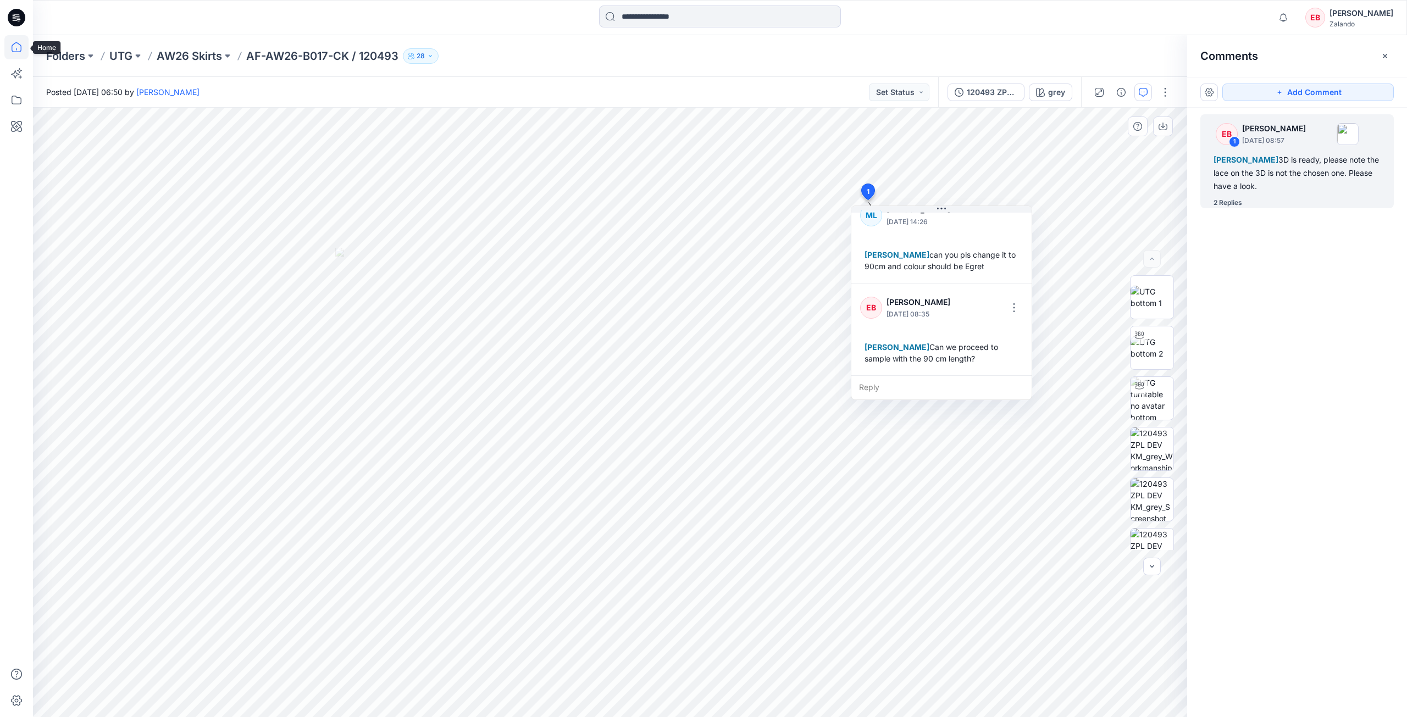
click at [19, 46] on icon at bounding box center [16, 47] width 24 height 24
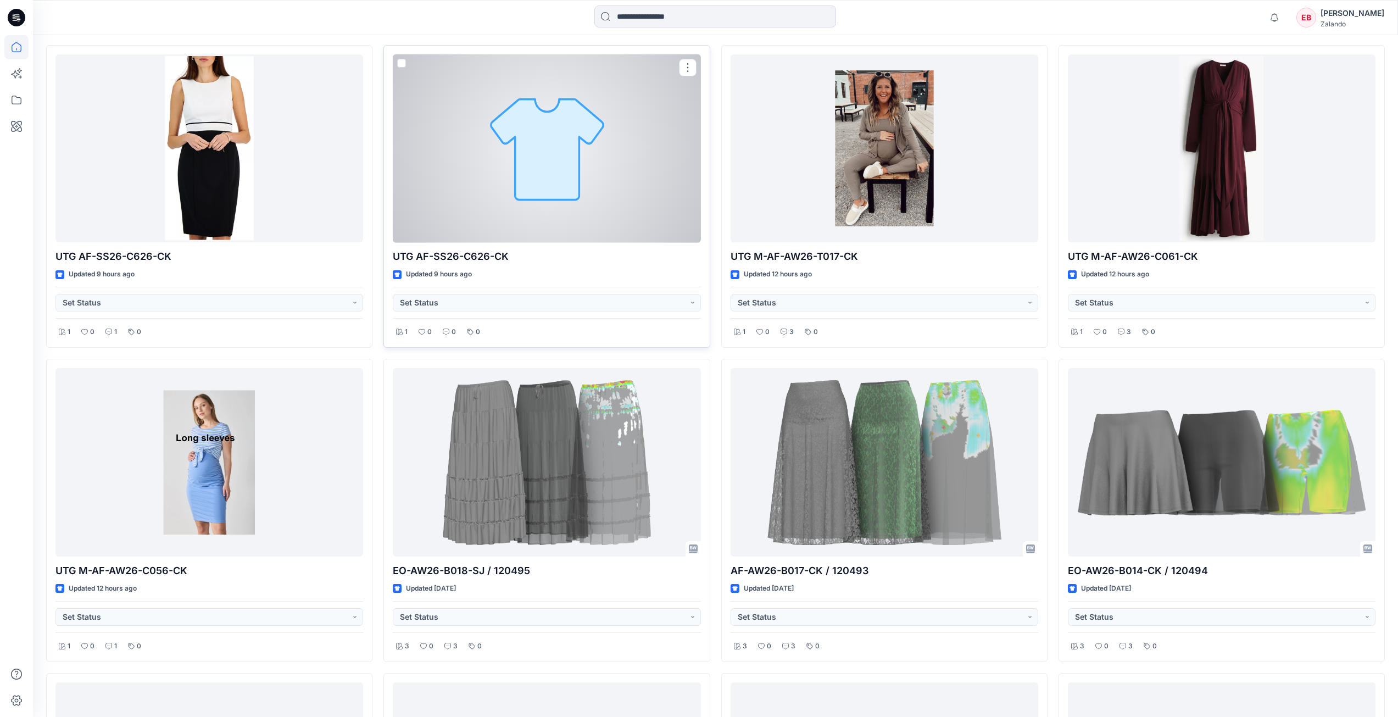
scroll to position [385, 0]
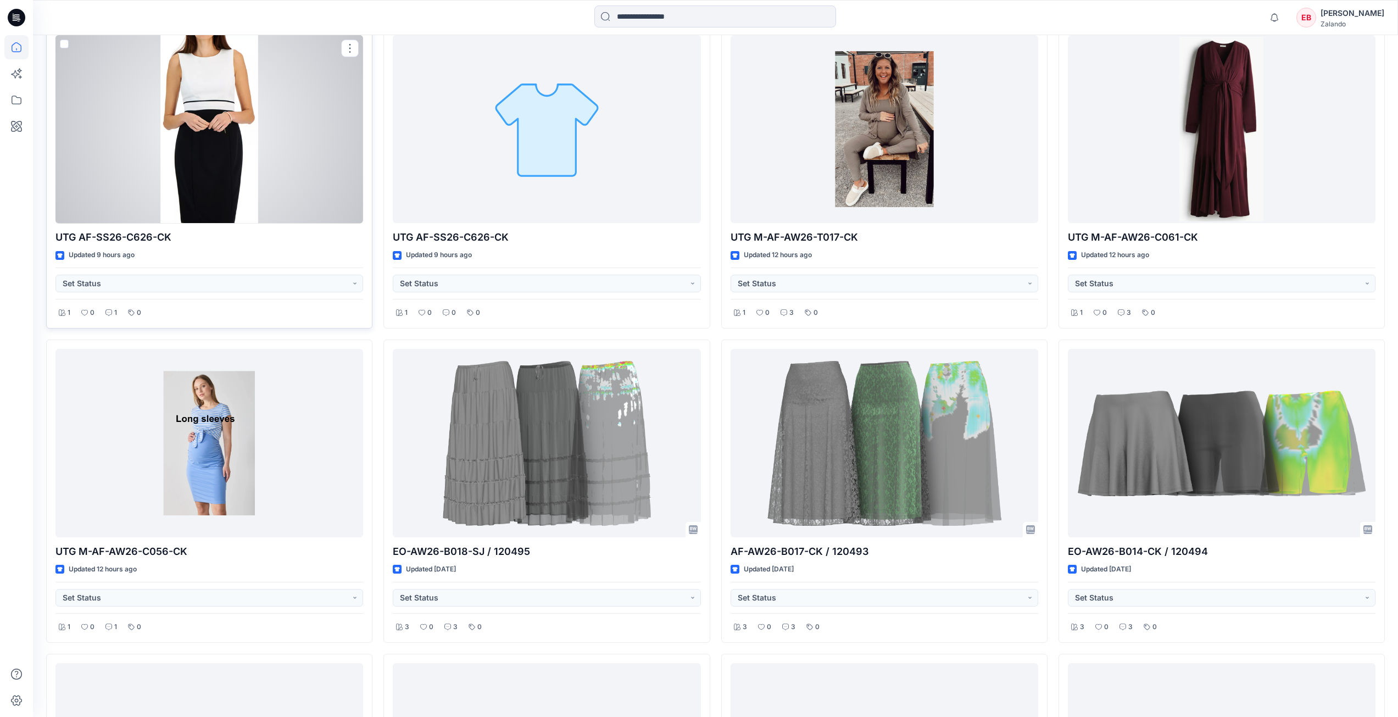
click at [219, 94] on div at bounding box center [209, 129] width 308 height 188
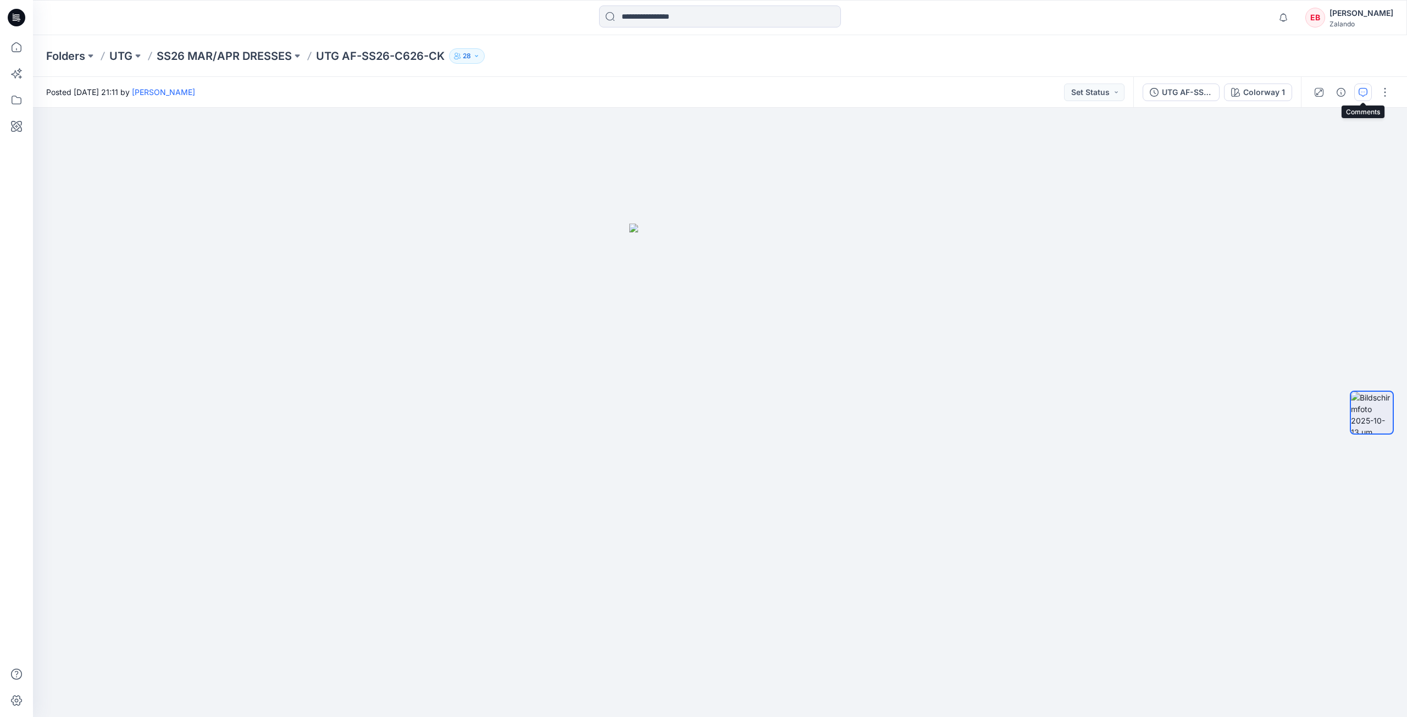
click at [1355, 93] on button "button" at bounding box center [1363, 93] width 18 height 18
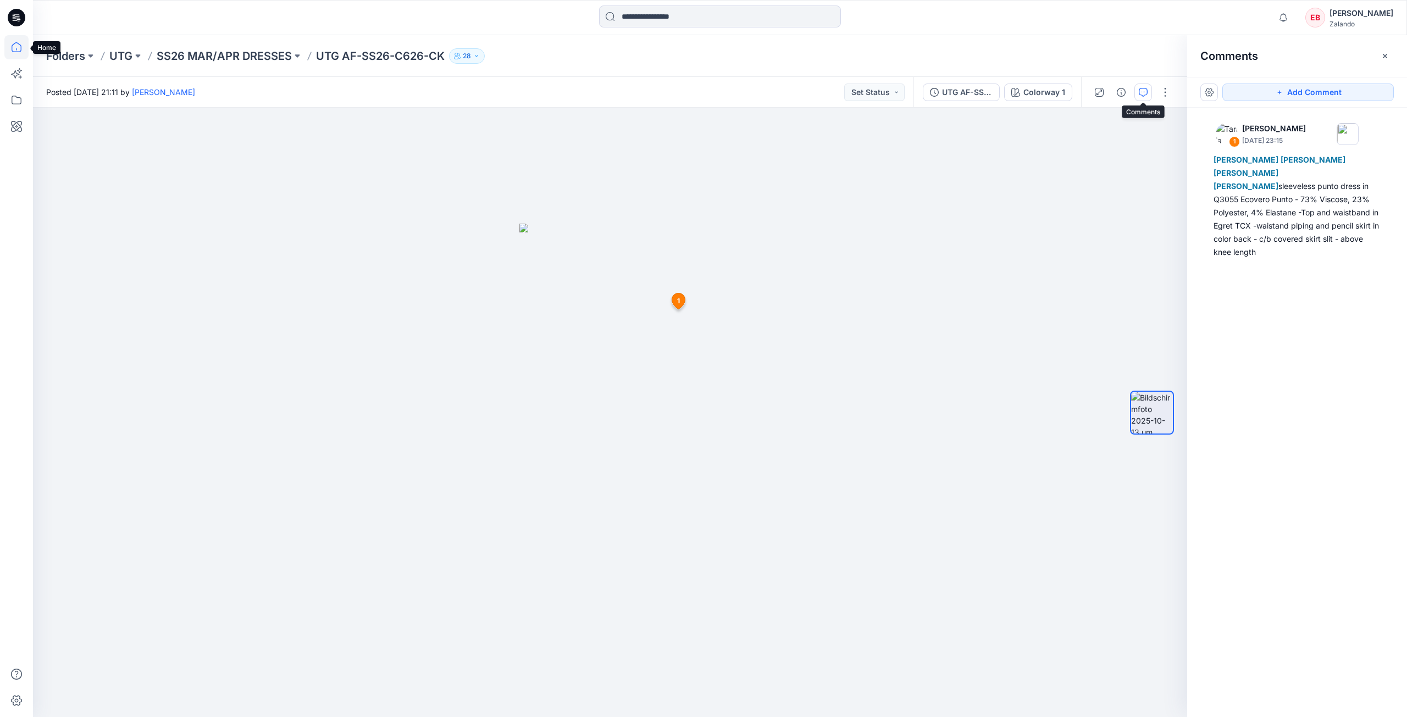
click at [22, 46] on icon at bounding box center [16, 47] width 24 height 24
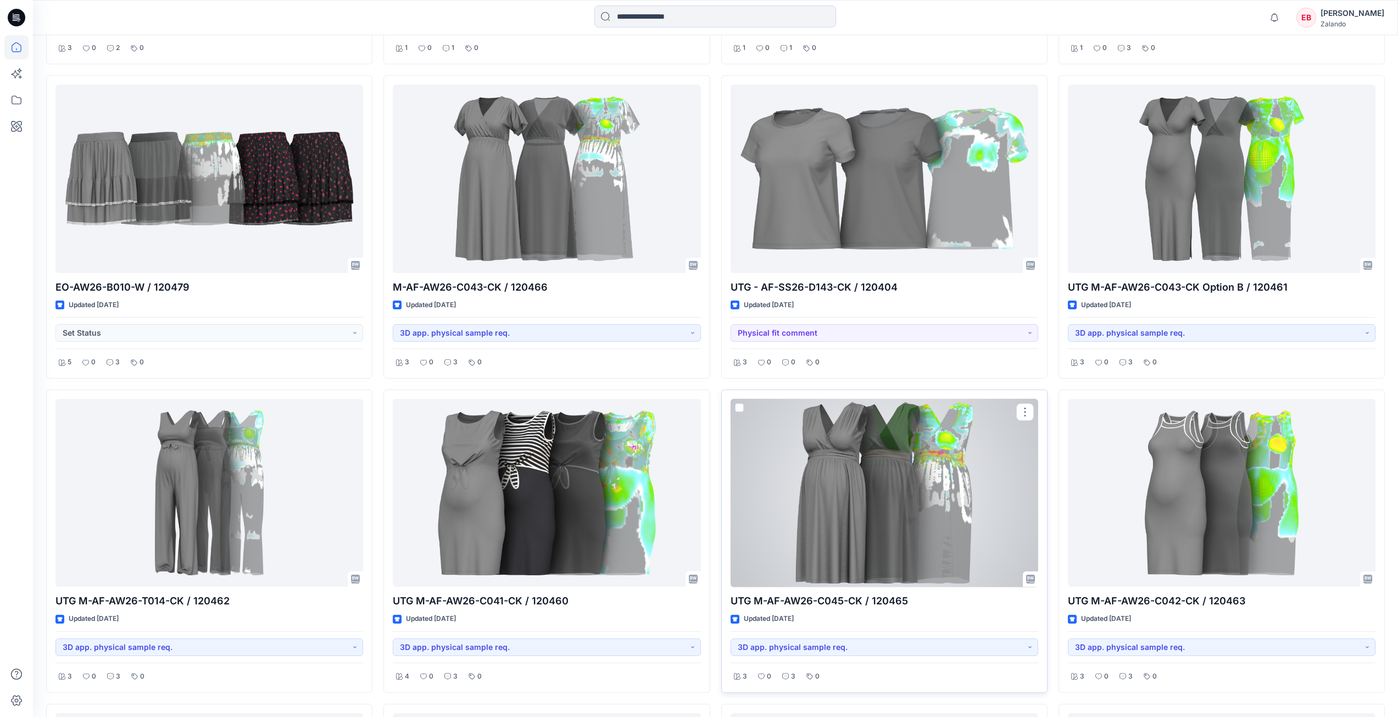
scroll to position [1282, 0]
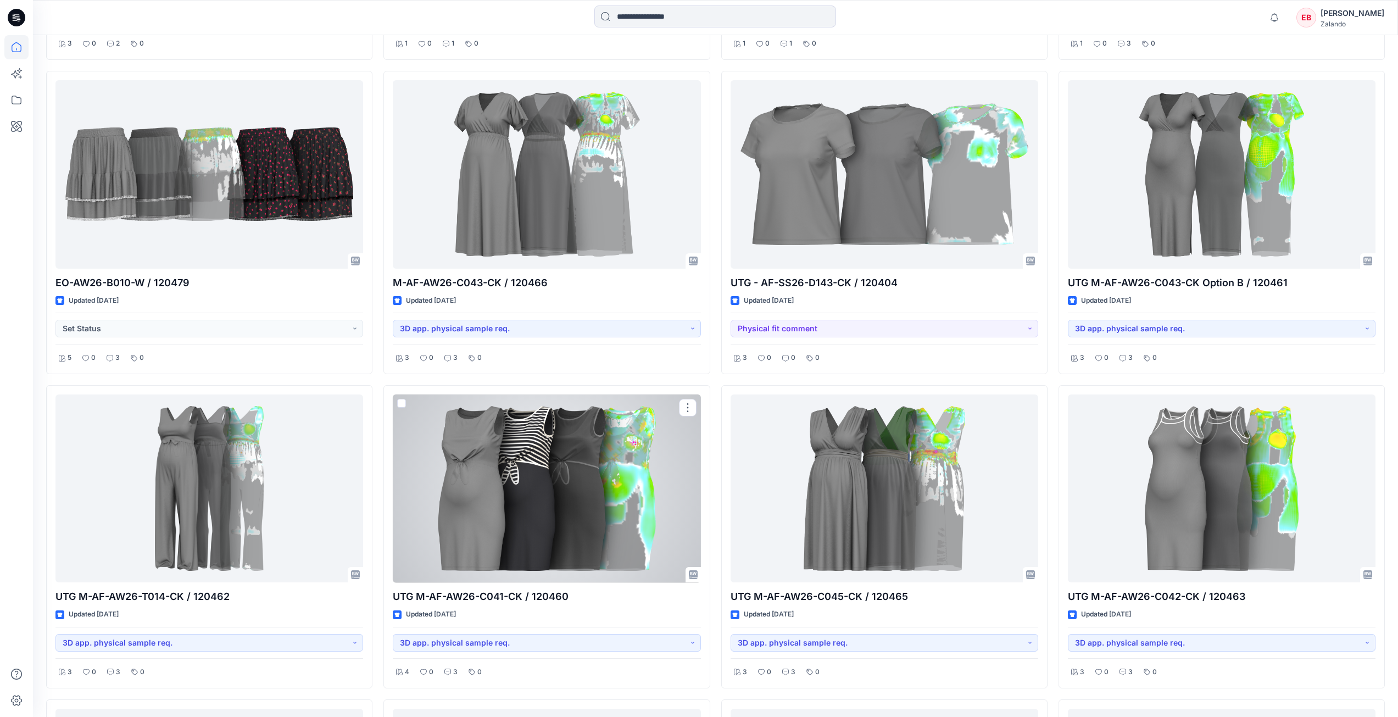
click at [605, 530] on div at bounding box center [547, 489] width 308 height 188
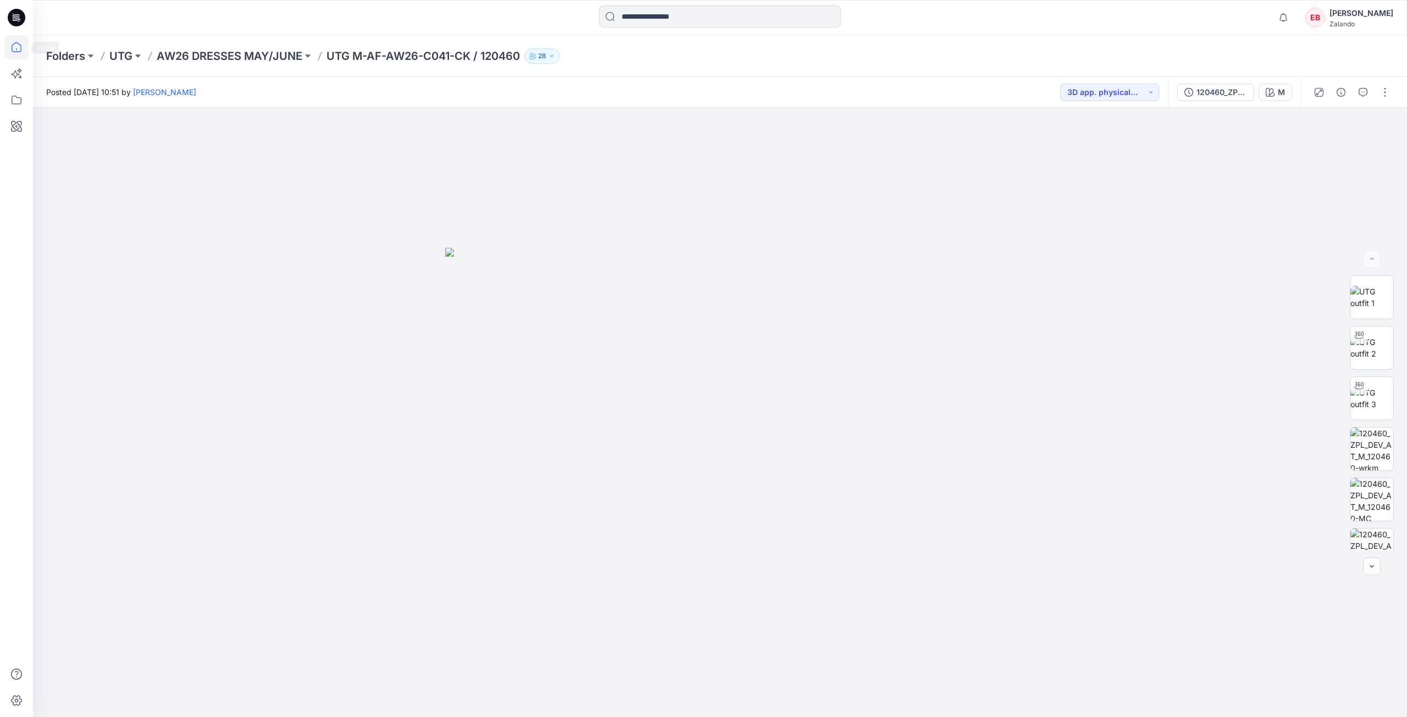
click at [14, 54] on icon at bounding box center [16, 47] width 24 height 24
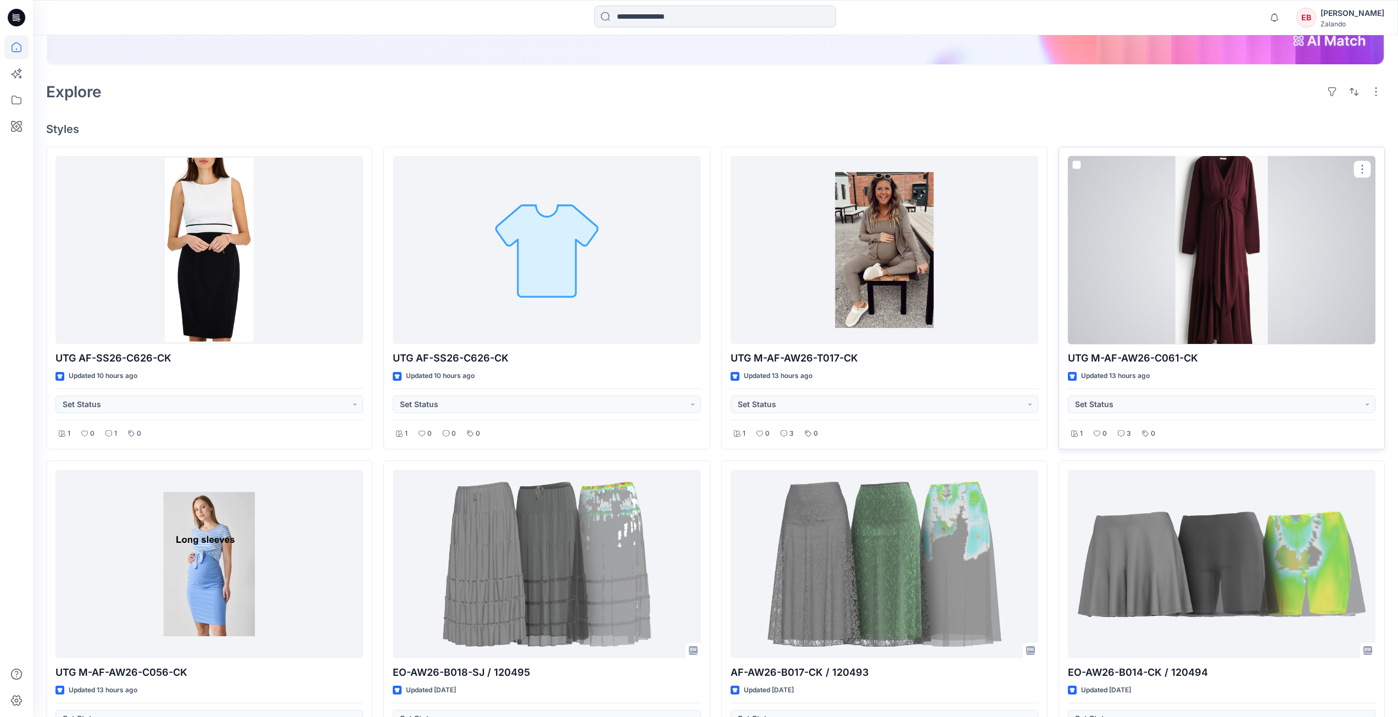
scroll to position [275, 0]
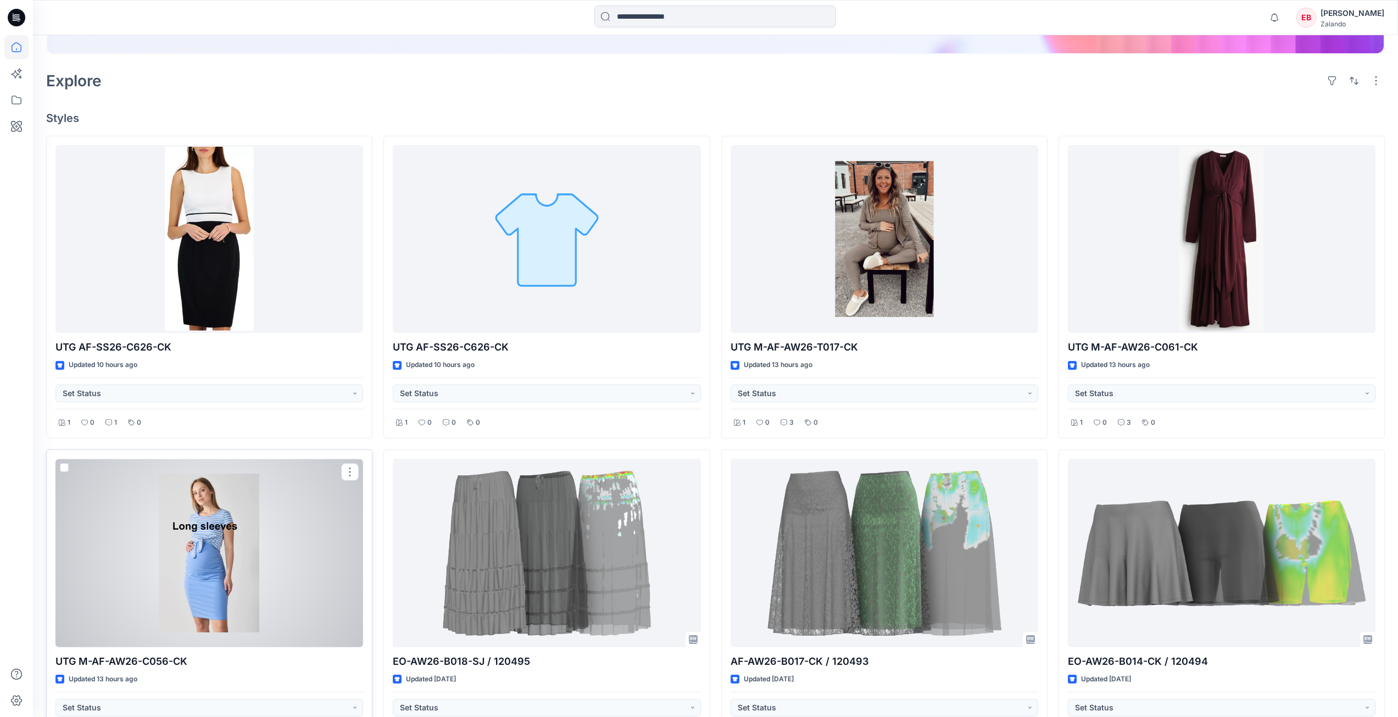
click at [242, 543] on div at bounding box center [209, 553] width 308 height 188
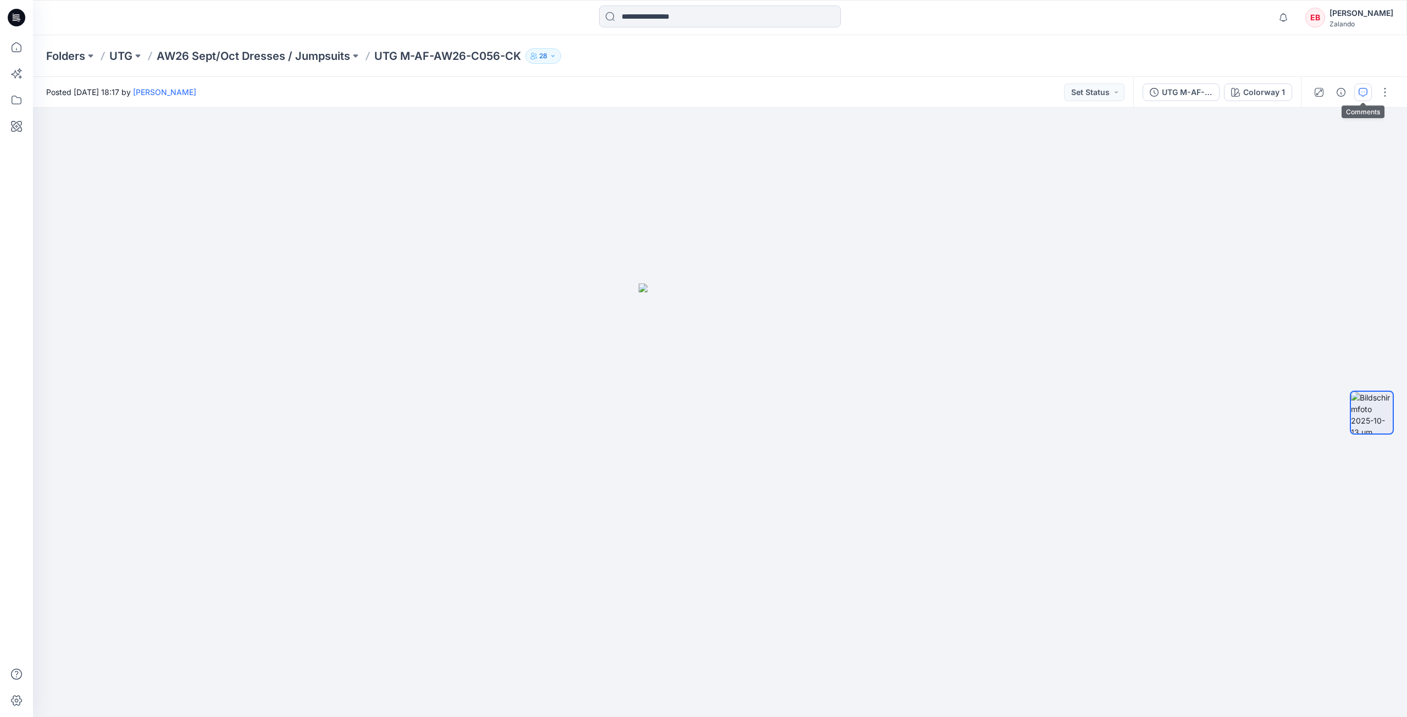
click at [1363, 96] on icon "button" at bounding box center [1362, 92] width 9 height 9
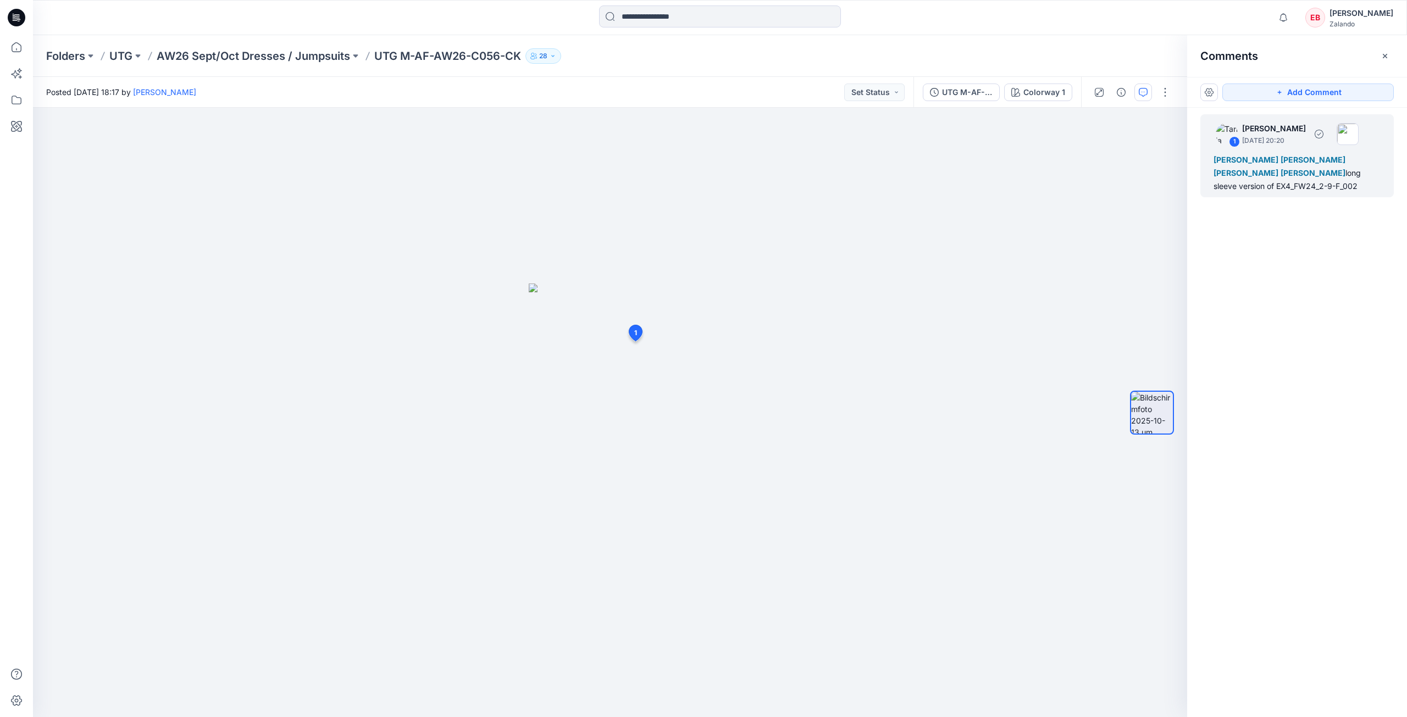
click at [1298, 188] on div "Marnie Douven Marlene Seefeldt Emma Bertelsen Lise Stougaard long sleeve versio…" at bounding box center [1296, 173] width 167 height 40
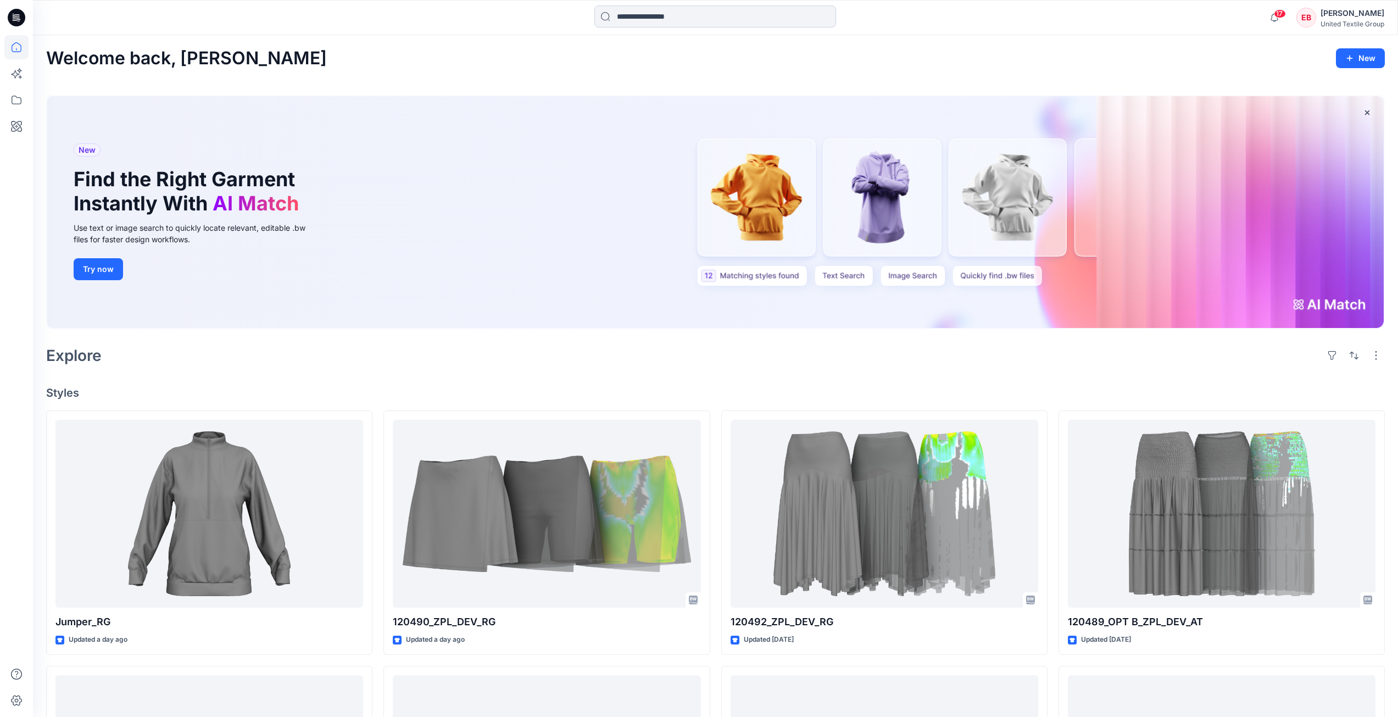
click at [708, 6] on input at bounding box center [716, 16] width 242 height 22
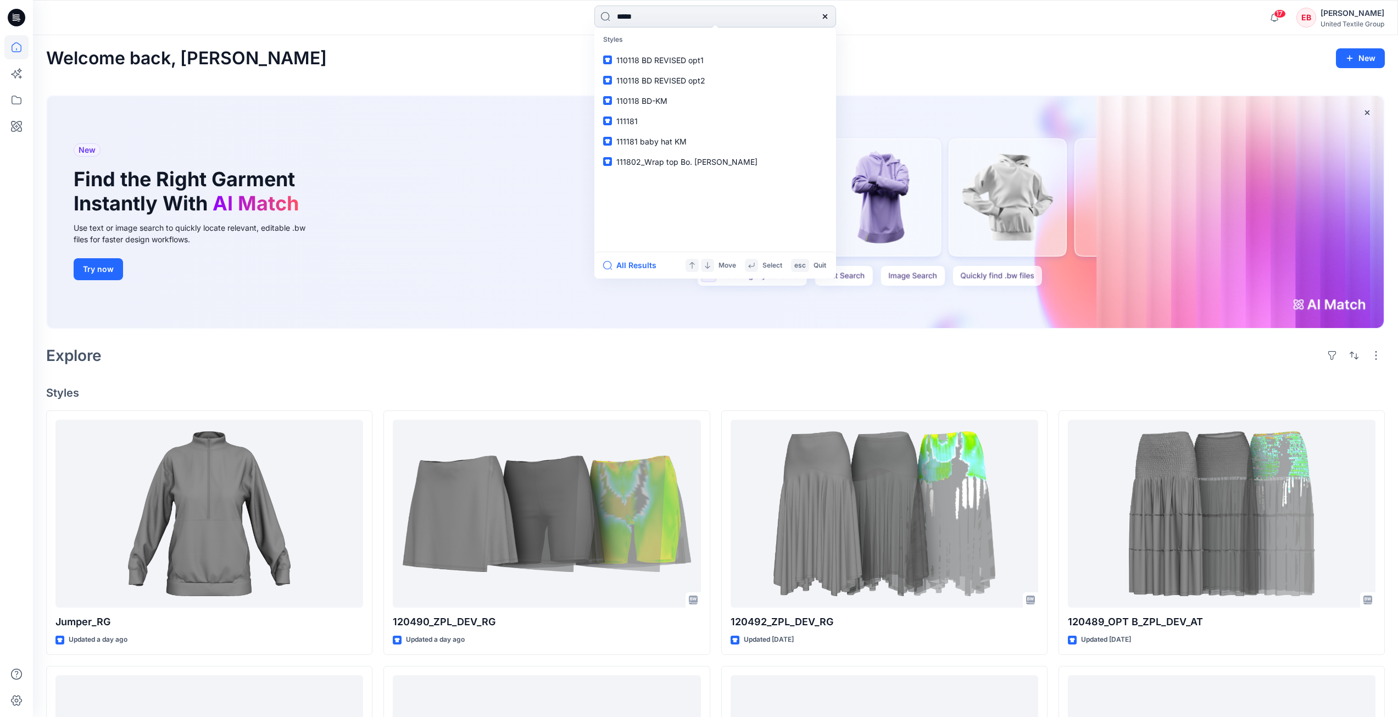
type input "******"
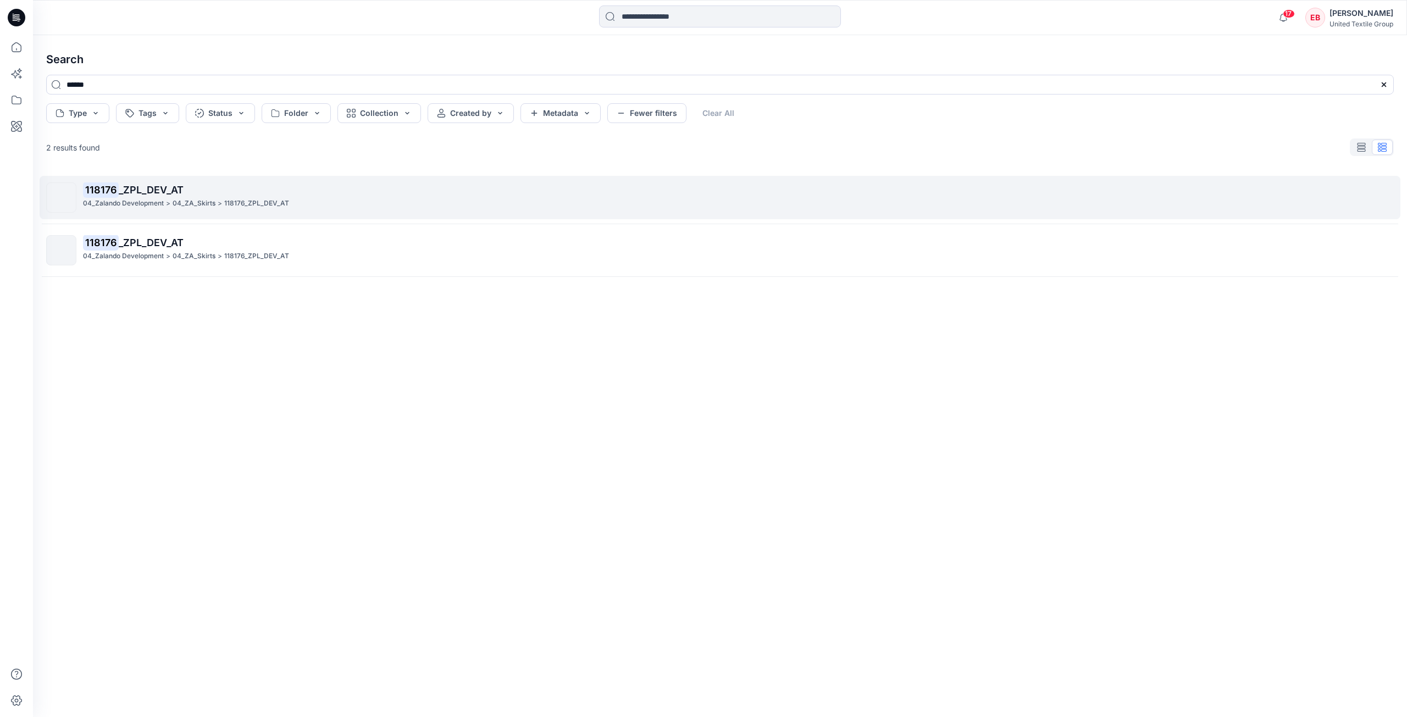
click at [362, 204] on div "04_Zalando Development > 04_ZA_Skirts > 118176_ZPL_DEV_AT" at bounding box center [738, 204] width 1310 height 12
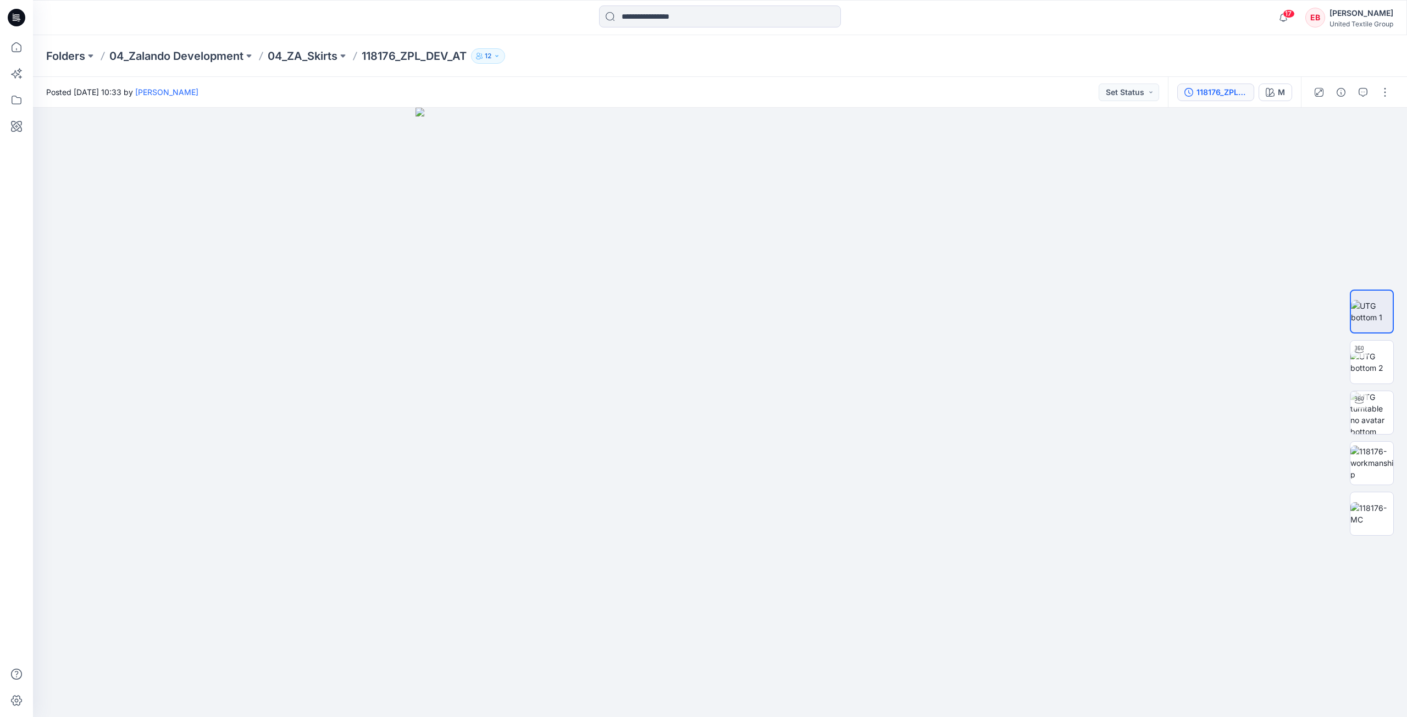
click at [1221, 94] on div "118176_ZPL_DEV_AT" at bounding box center [1221, 92] width 51 height 12
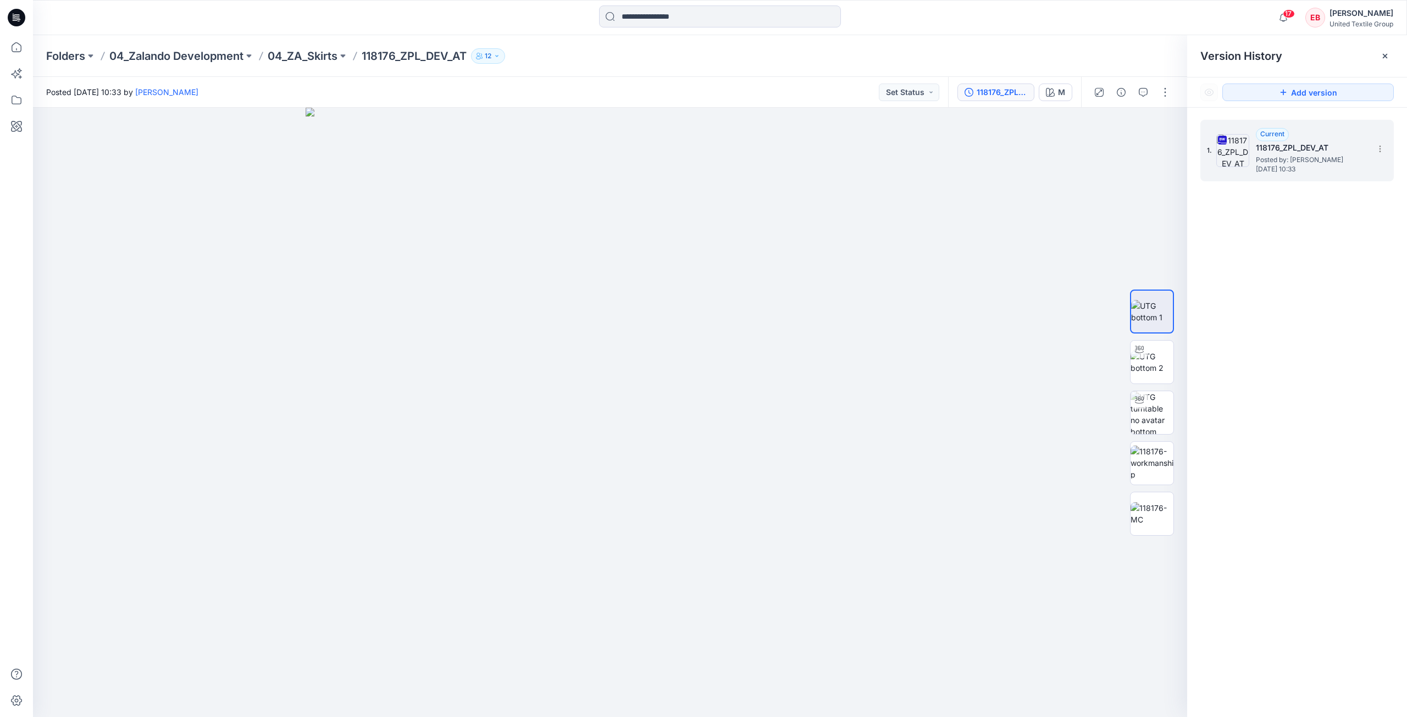
click at [1382, 158] on div "1. Current 118176_ZPL_DEV_AT Posted by: Anastasija Trusakova Tuesday, September…" at bounding box center [1296, 151] width 193 height 62
click at [1378, 148] on icon at bounding box center [1379, 149] width 9 height 9
click at [1338, 171] on span "Download Source BW File" at bounding box center [1324, 170] width 92 height 13
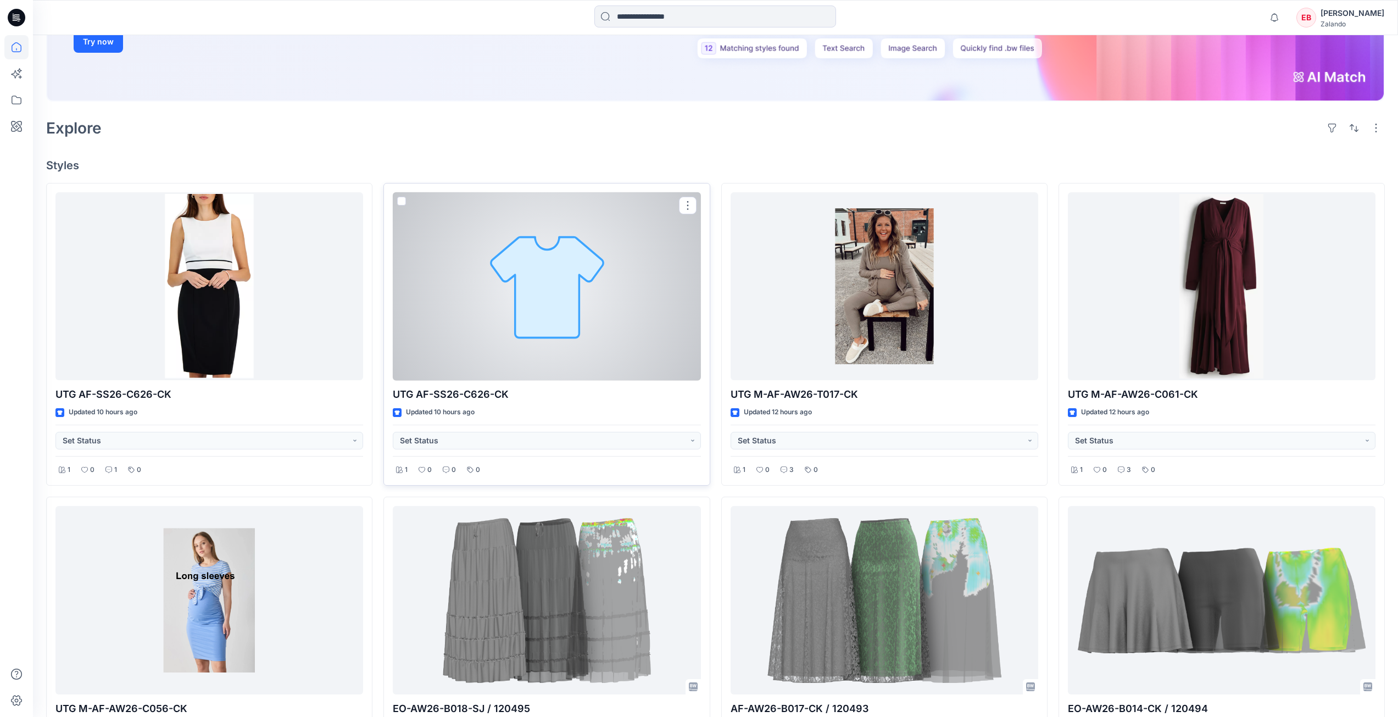
scroll to position [330, 0]
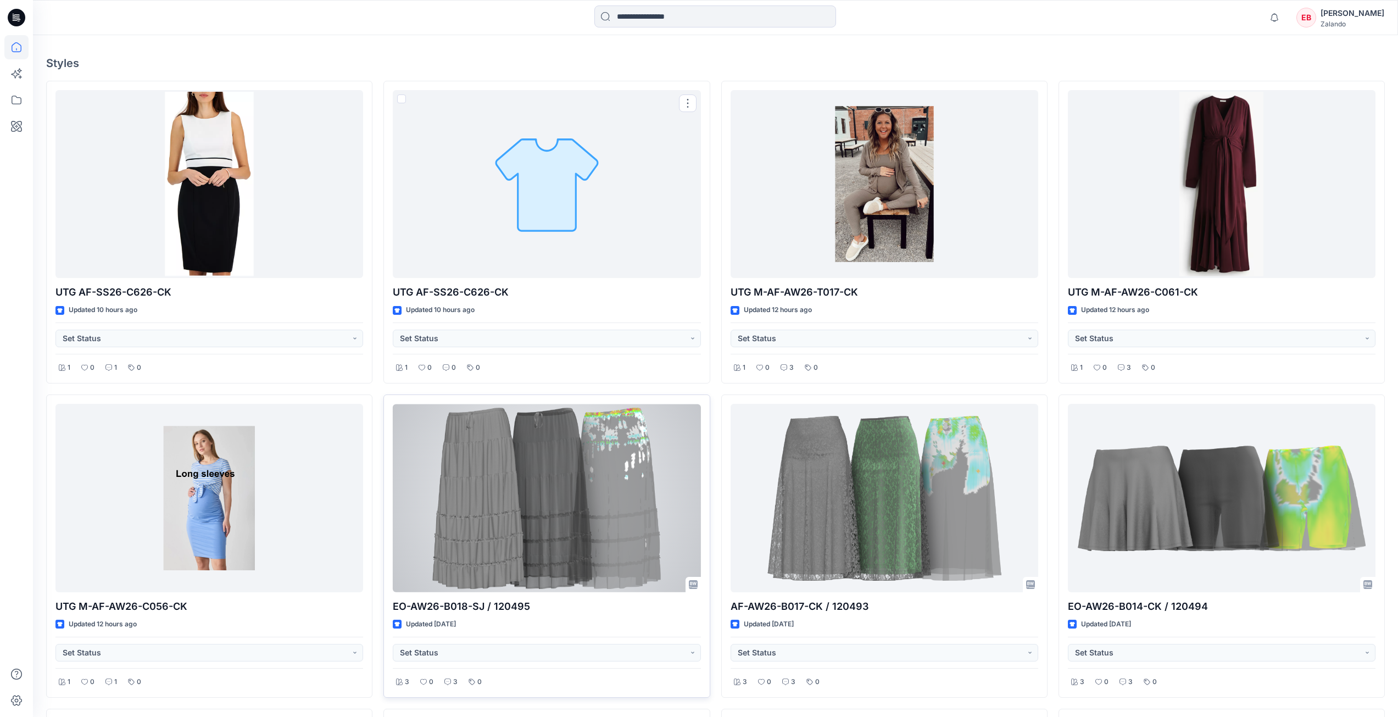
click at [549, 496] on div at bounding box center [547, 498] width 308 height 188
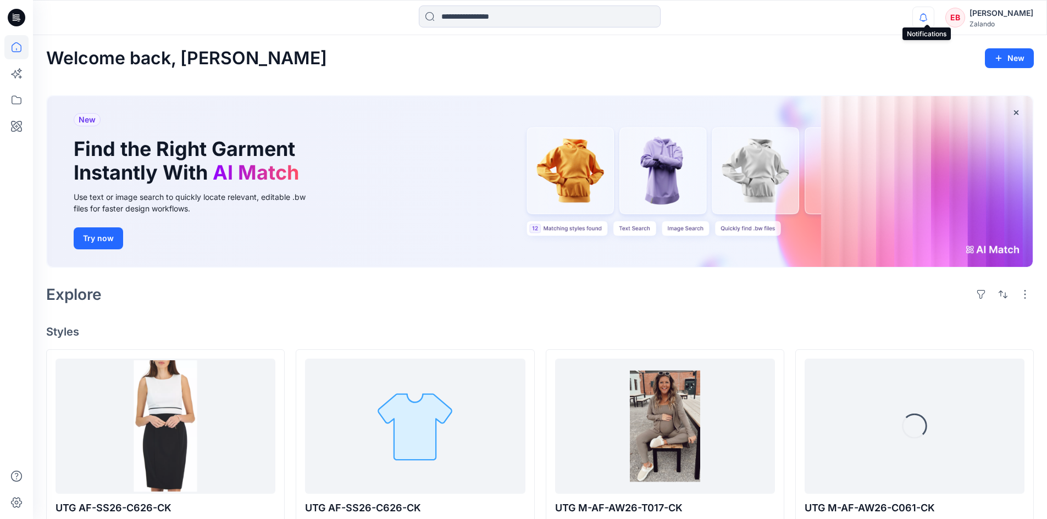
click at [928, 25] on icon "button" at bounding box center [923, 18] width 21 height 22
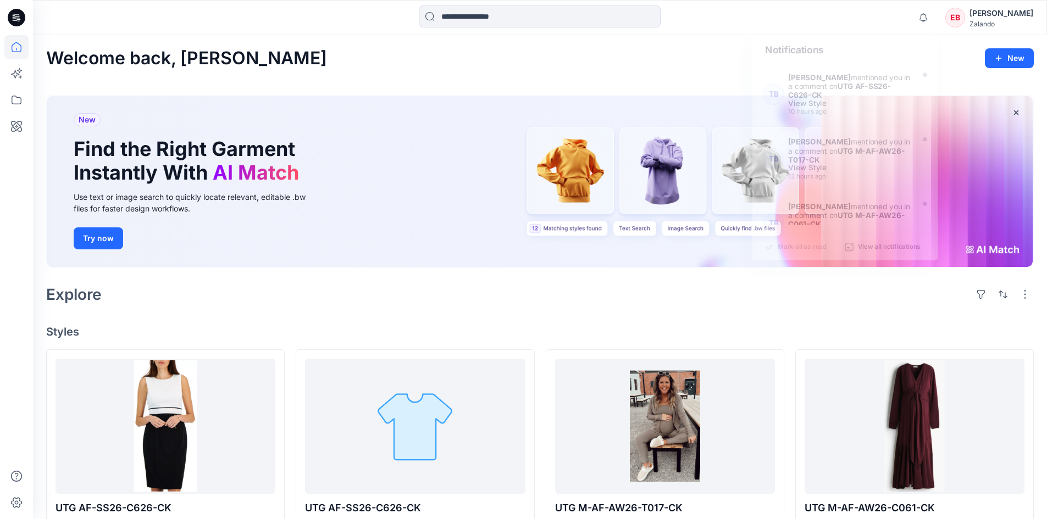
click at [958, 24] on div "EB" at bounding box center [955, 18] width 20 height 20
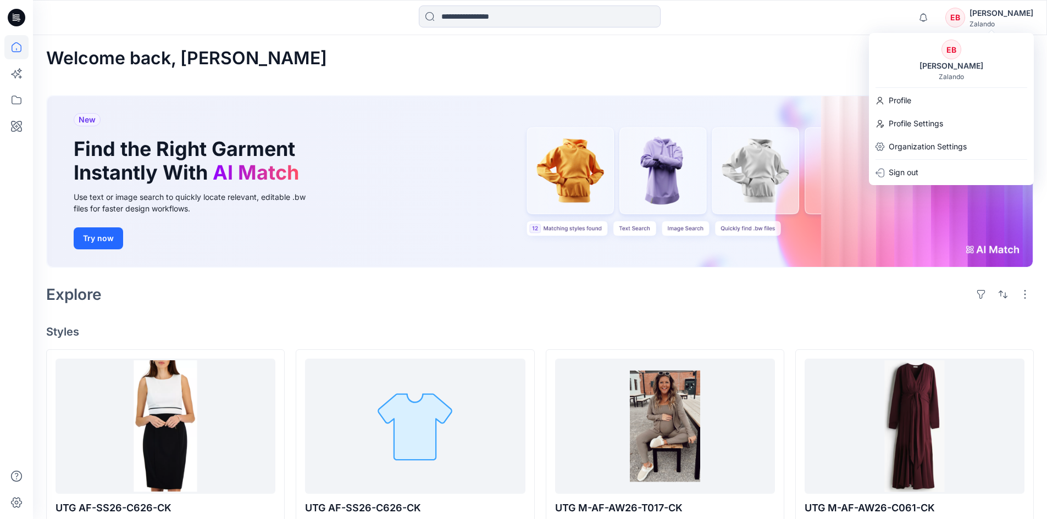
click at [868, 26] on div "Notifications TB Tania Baumeister-Hanff mentioned you in a comment on UTG AF-SS…" at bounding box center [539, 17] width 1013 height 24
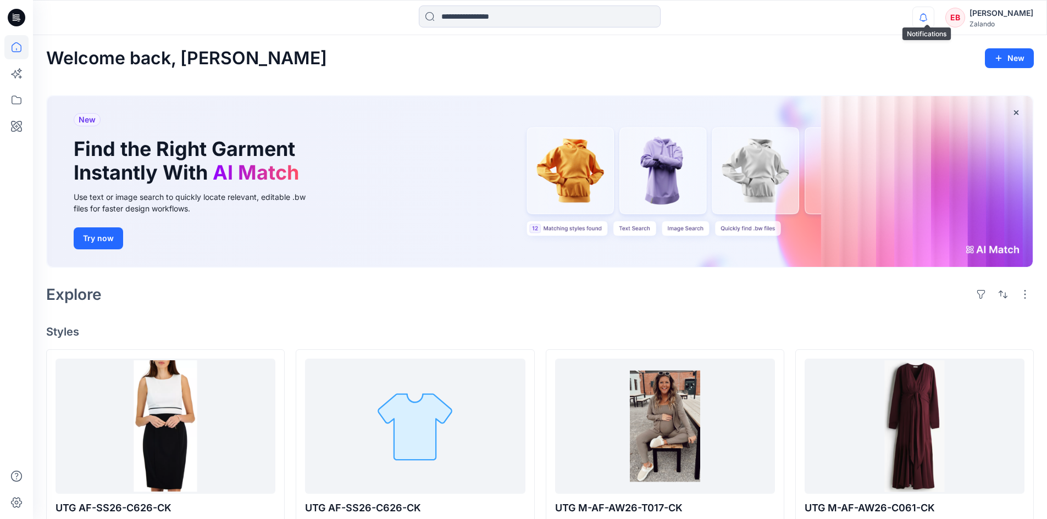
click at [920, 17] on icon "button" at bounding box center [923, 18] width 21 height 22
